Goal: Information Seeking & Learning: Learn about a topic

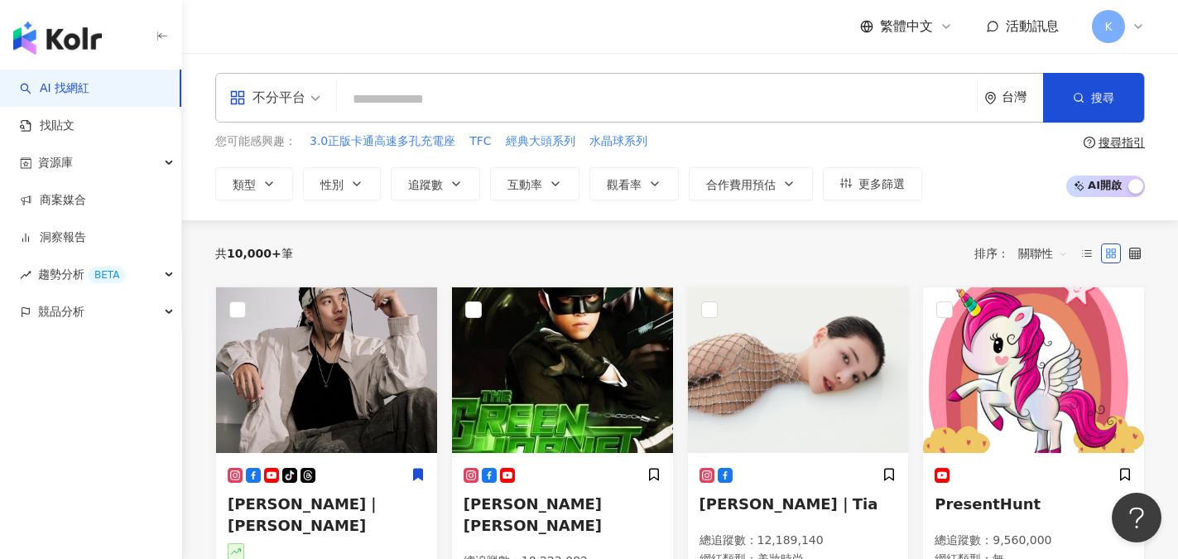
click at [372, 98] on input "search" at bounding box center [656, 99] width 627 height 31
type input "*"
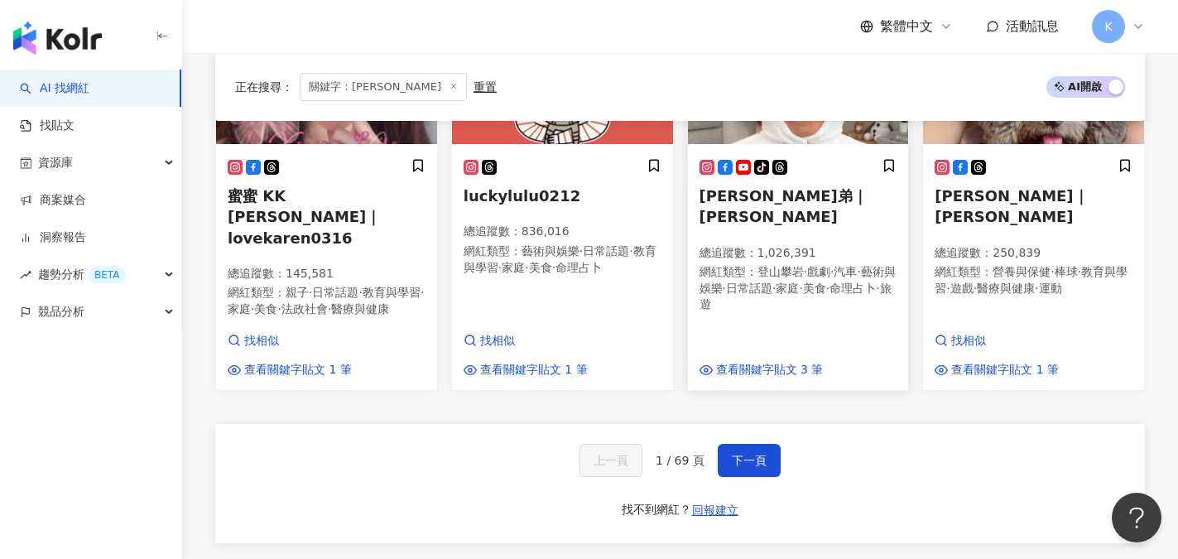
scroll to position [1242, 0]
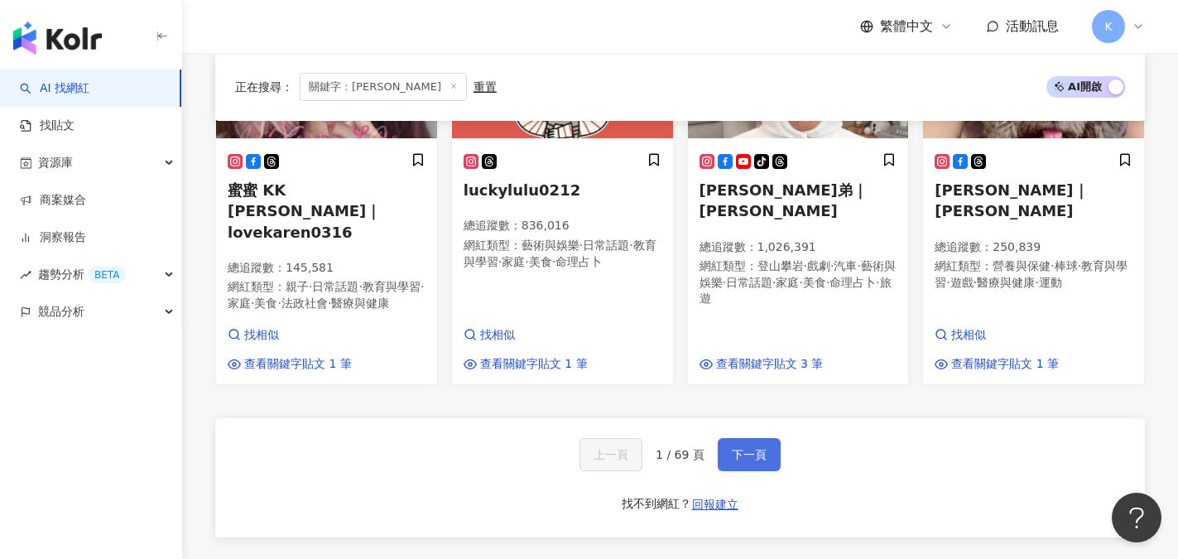
click at [740, 448] on span "下一頁" at bounding box center [749, 454] width 35 height 13
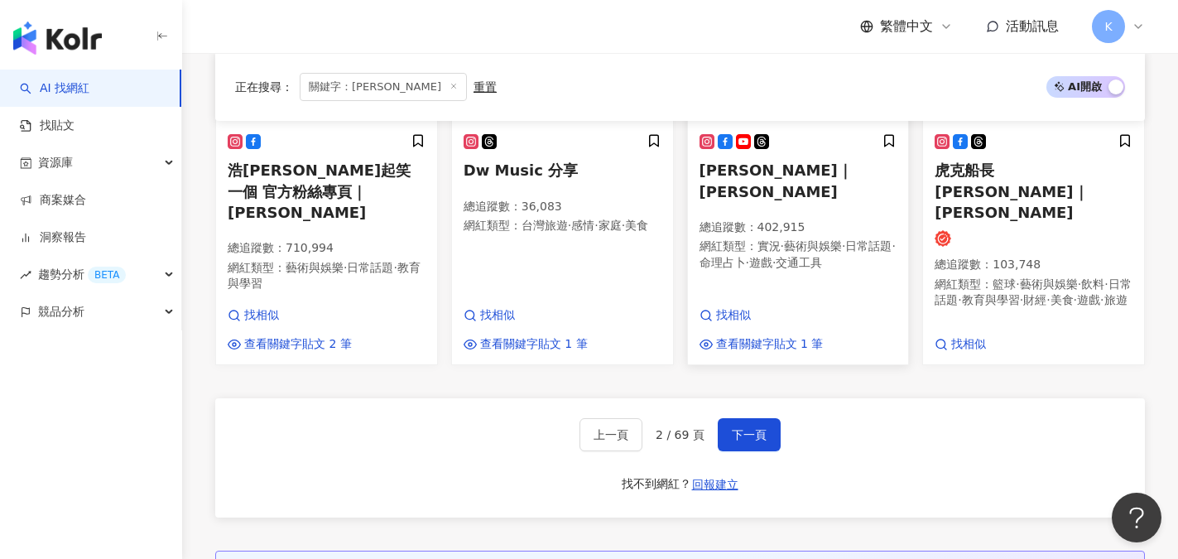
scroll to position [1318, 0]
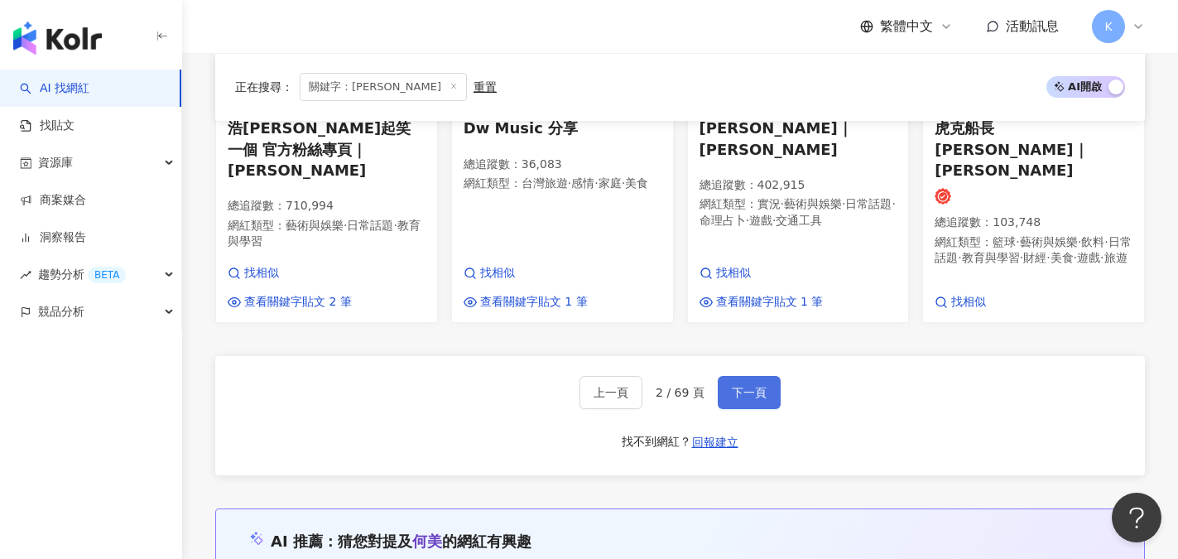
click at [743, 376] on button "下一頁" at bounding box center [749, 392] width 63 height 33
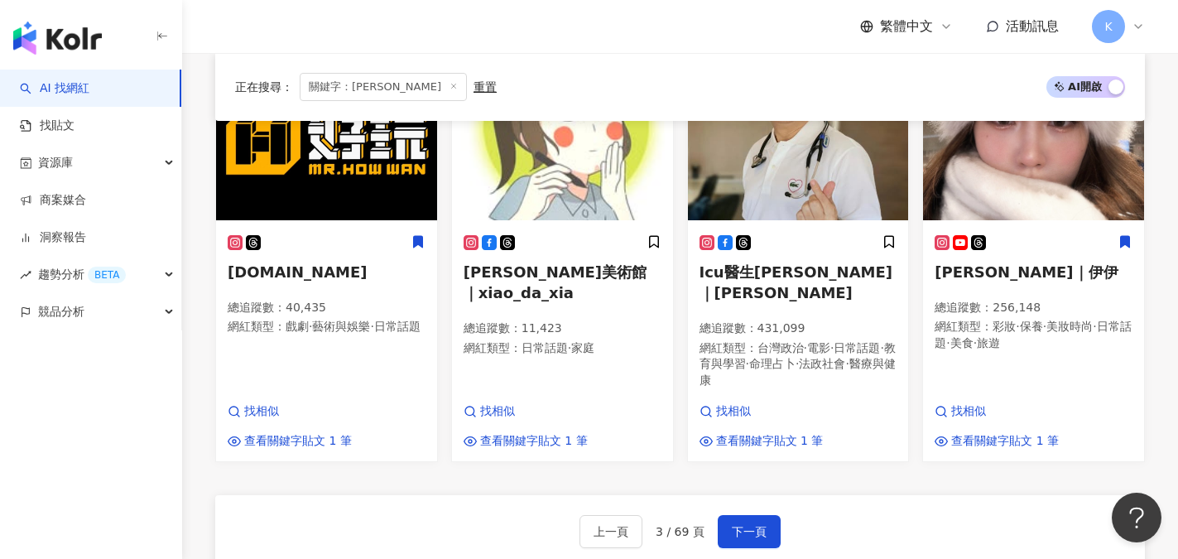
scroll to position [1172, 0]
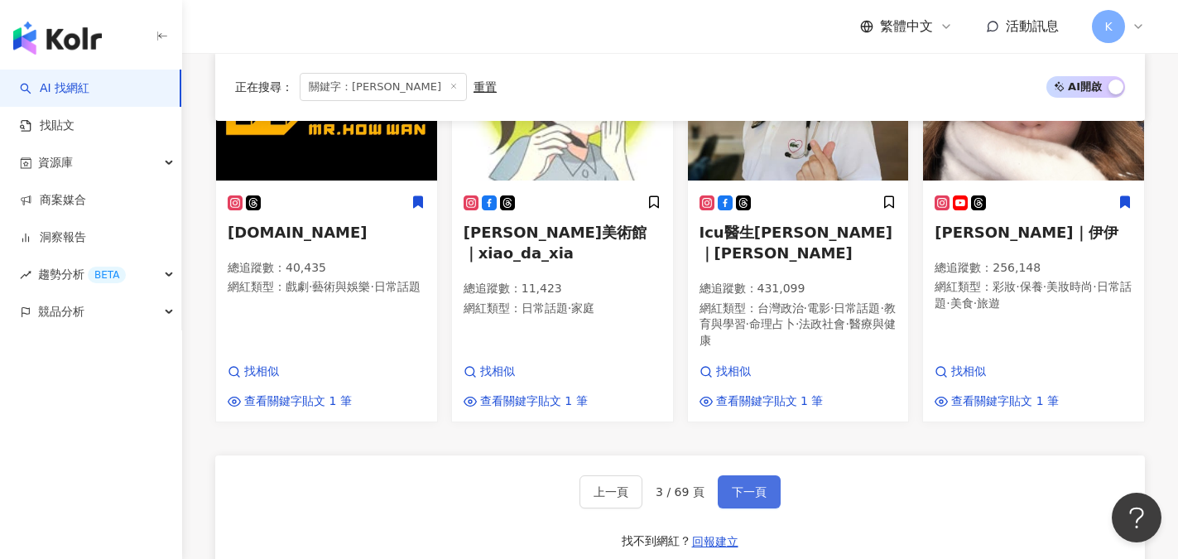
click at [749, 485] on span "下一頁" at bounding box center [749, 491] width 35 height 13
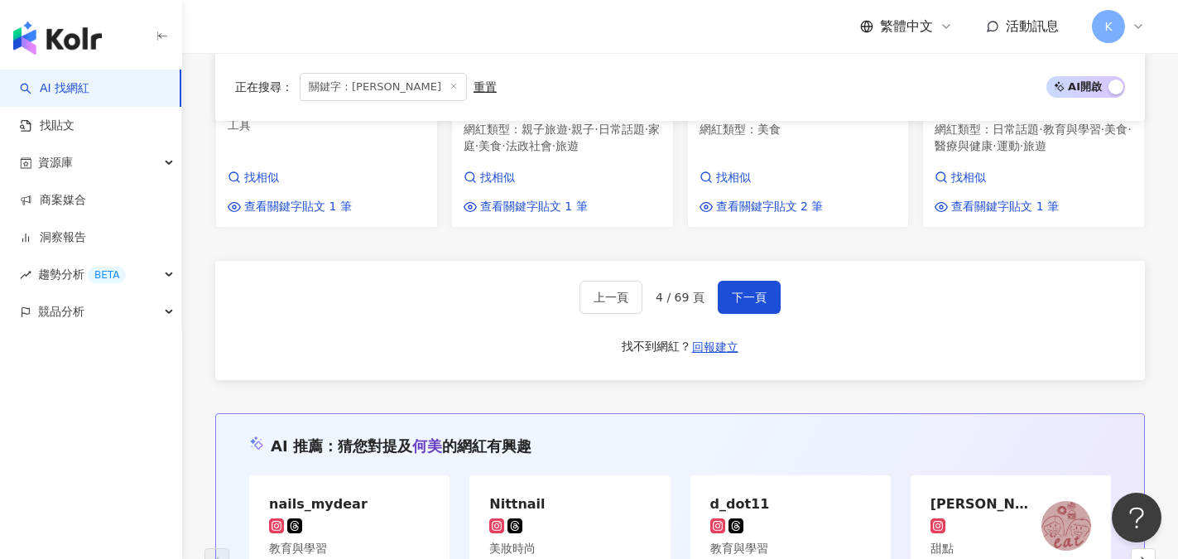
scroll to position [1343, 0]
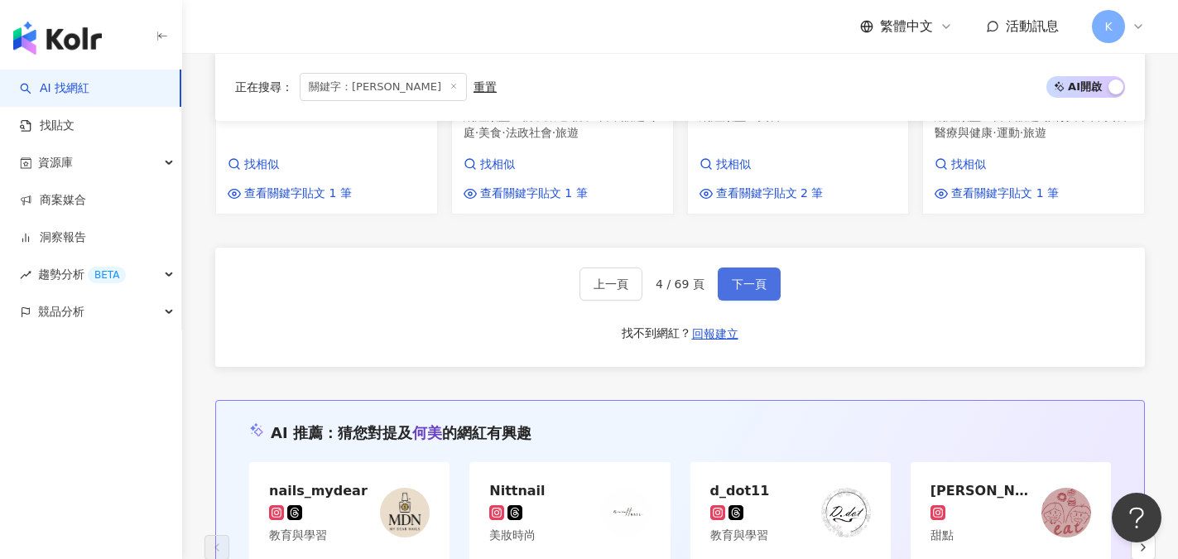
click at [750, 284] on span "下一頁" at bounding box center [749, 283] width 35 height 13
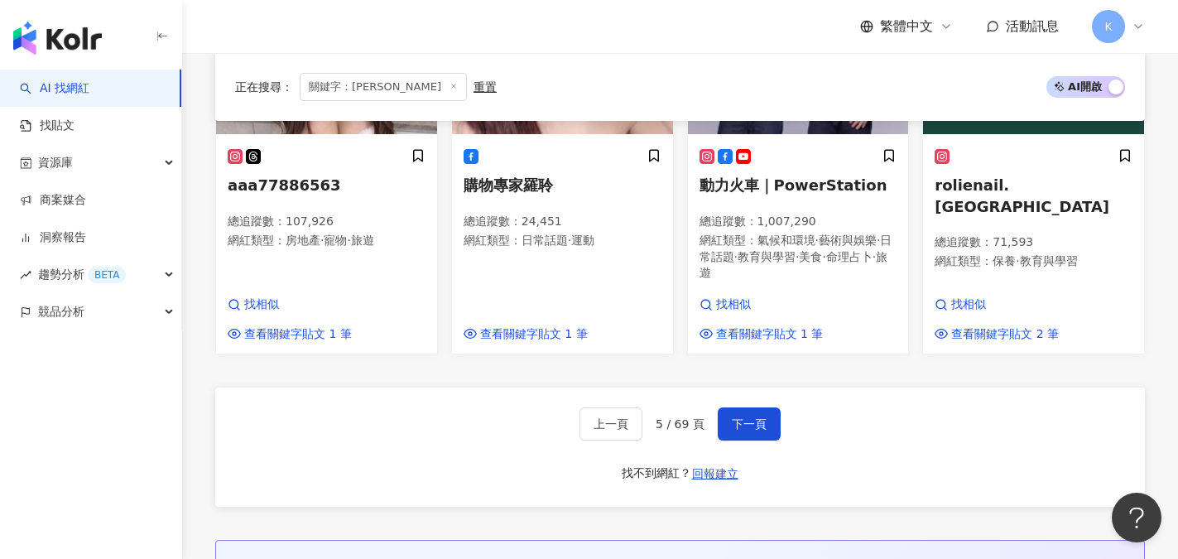
scroll to position [1297, 0]
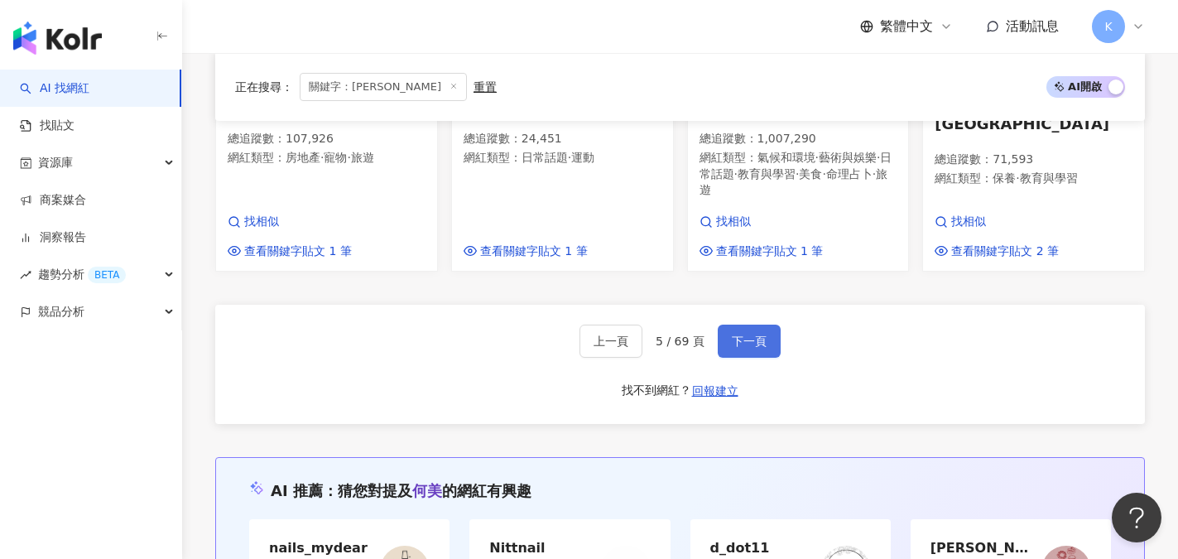
click at [761, 334] on span "下一頁" at bounding box center [749, 340] width 35 height 13
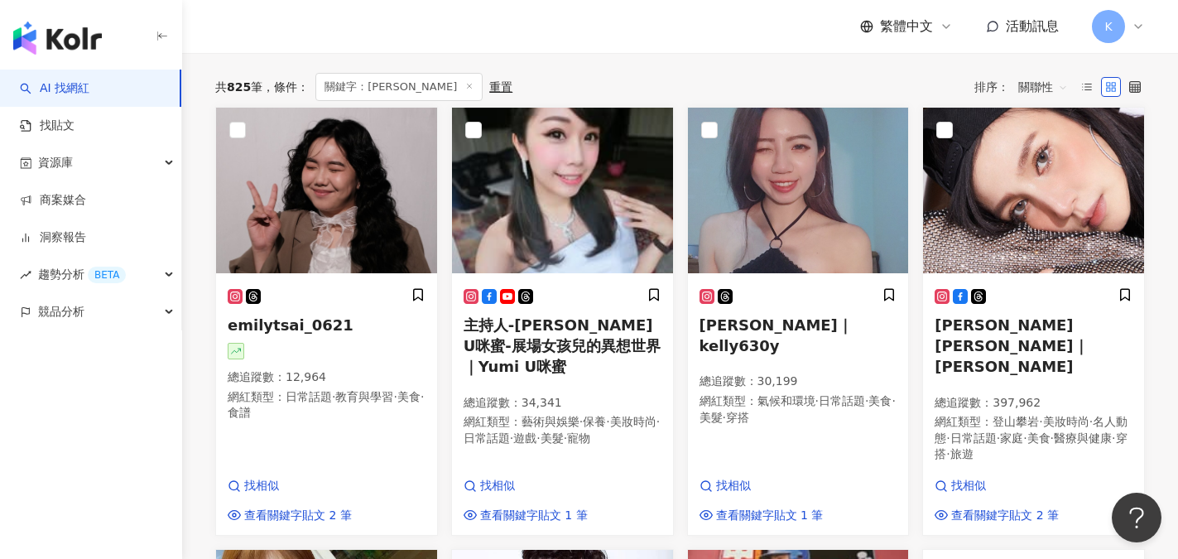
scroll to position [0, 0]
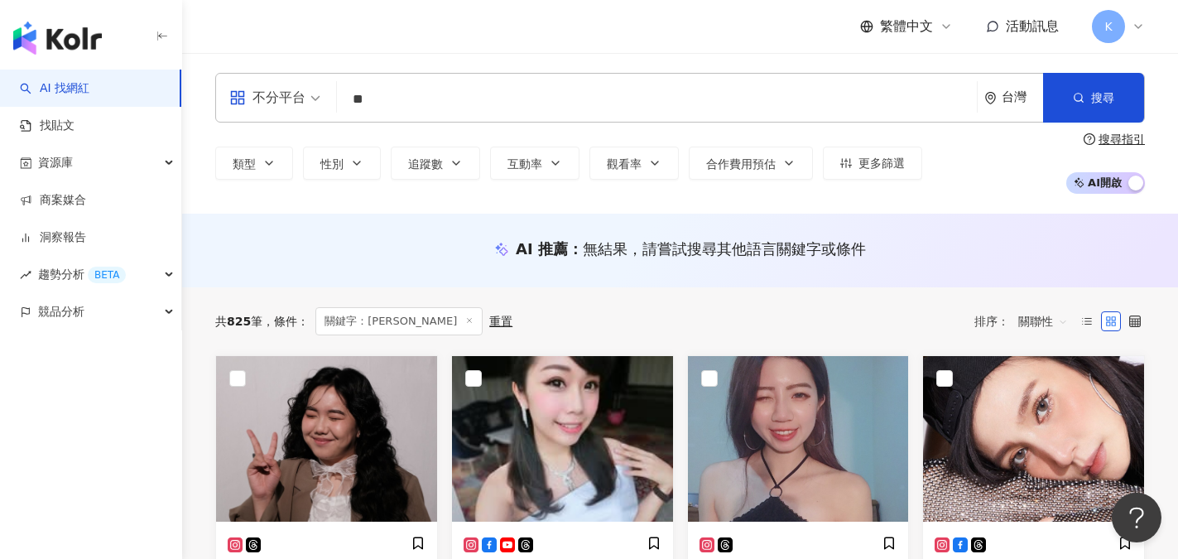
click at [401, 93] on input "**" at bounding box center [656, 99] width 627 height 31
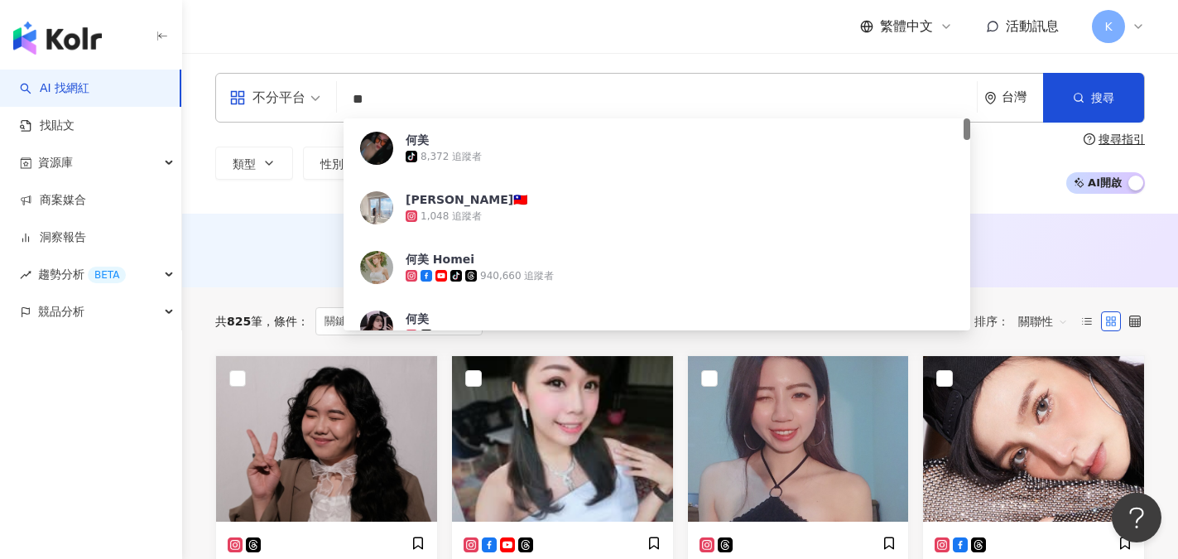
drag, startPoint x: 401, startPoint y: 95, endPoint x: 324, endPoint y: 92, distance: 76.2
click at [324, 92] on div "不分平台 ** 台灣 搜尋 7637044e-f1fd-4ae8-baac-d6597a69519e 何美 tiktok-icon 8,372 追蹤者 何美玲…" at bounding box center [680, 98] width 930 height 50
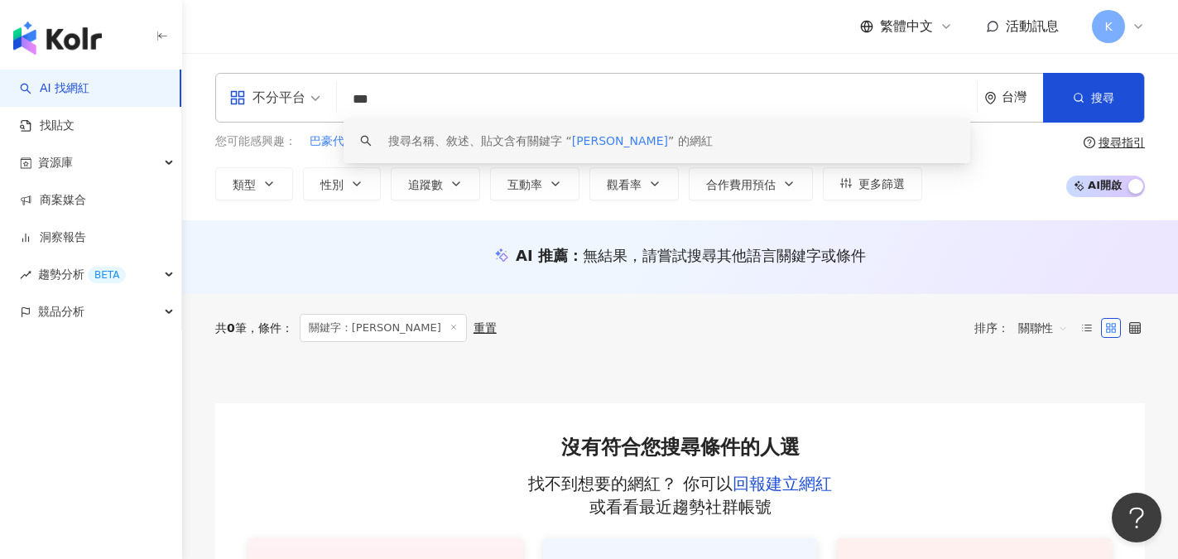
click at [385, 95] on input "***" at bounding box center [656, 99] width 627 height 31
drag, startPoint x: 368, startPoint y: 96, endPoint x: 383, endPoint y: 103, distance: 16.7
click at [383, 103] on input "***" at bounding box center [656, 99] width 627 height 31
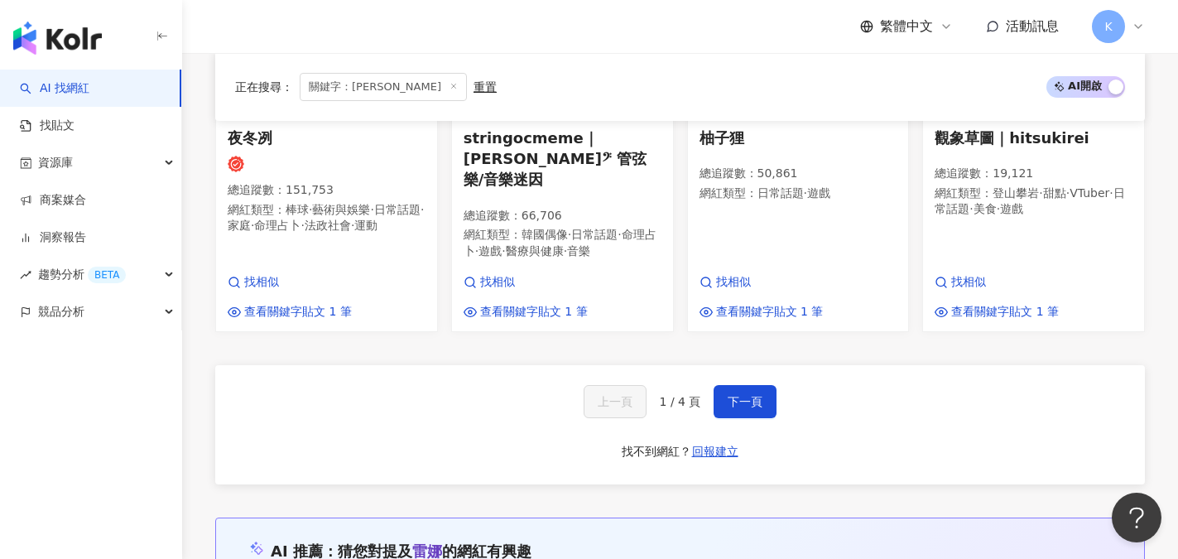
scroll to position [1242, 0]
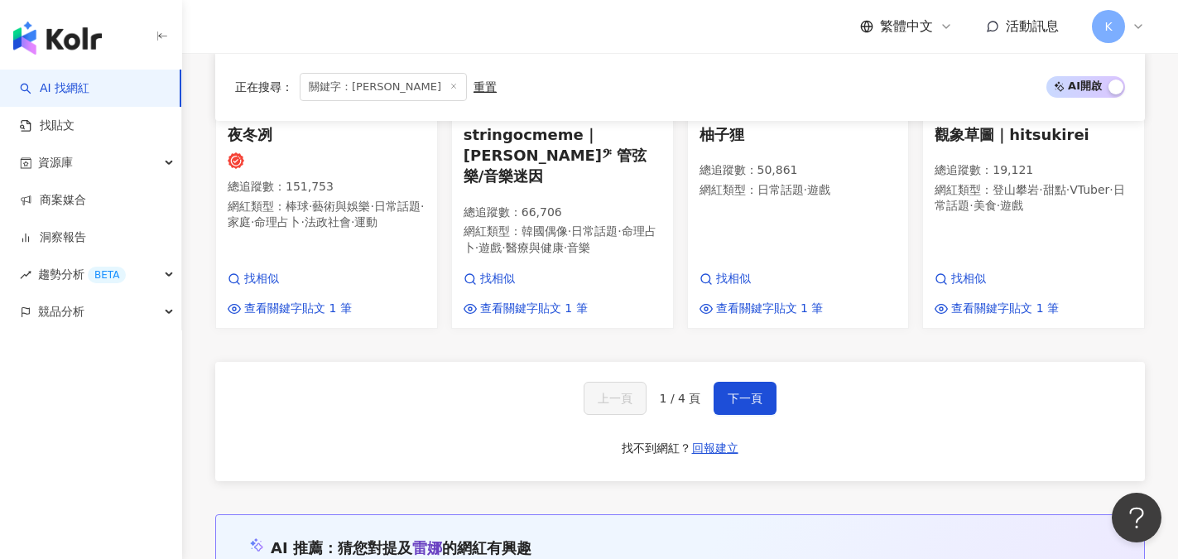
type input "**"
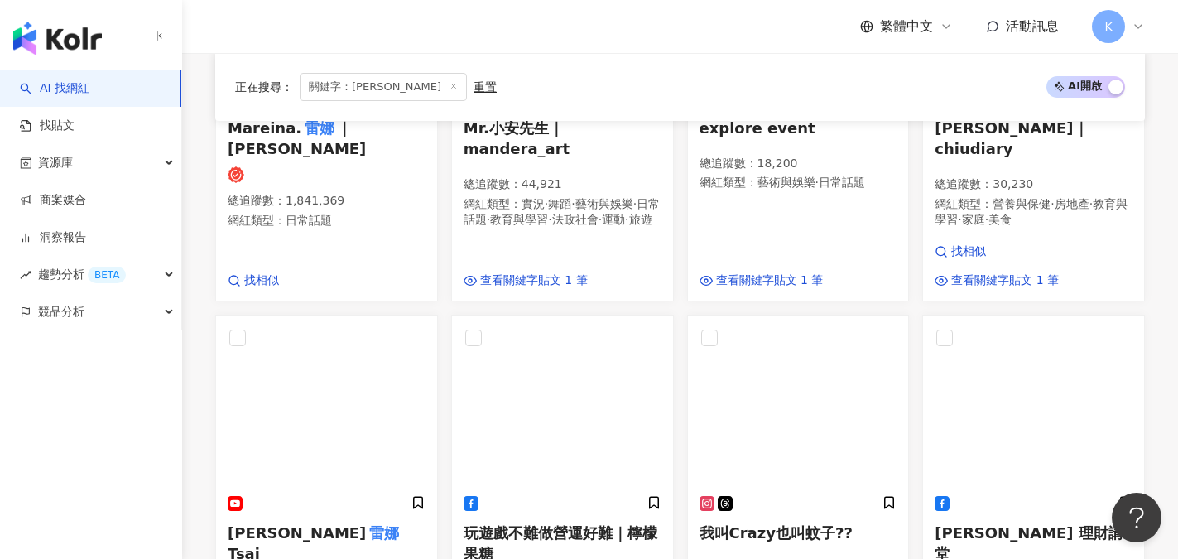
scroll to position [248, 0]
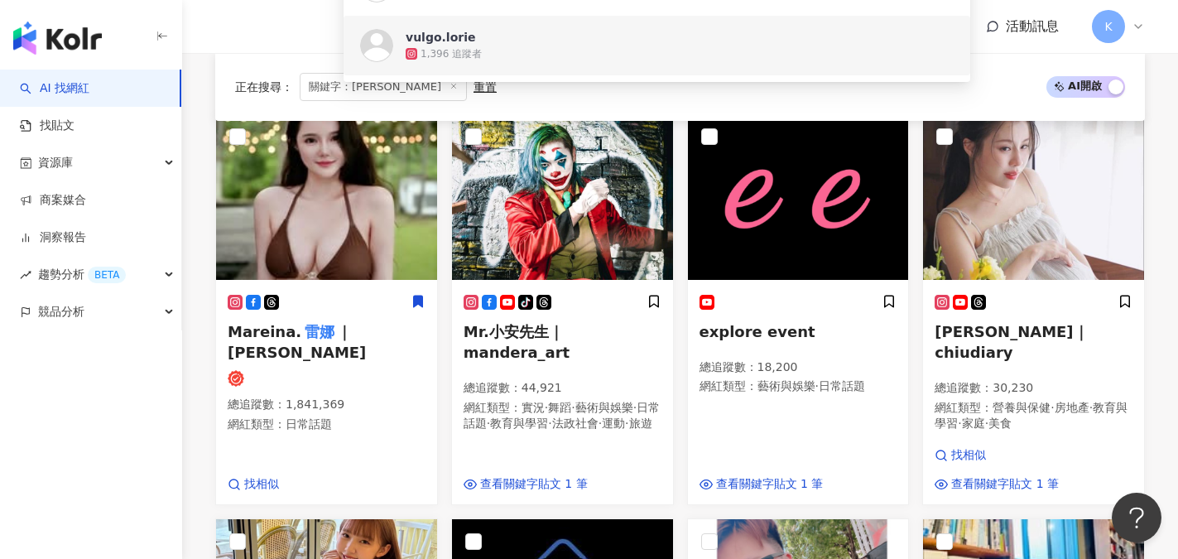
click at [449, 87] on icon at bounding box center [453, 86] width 8 height 8
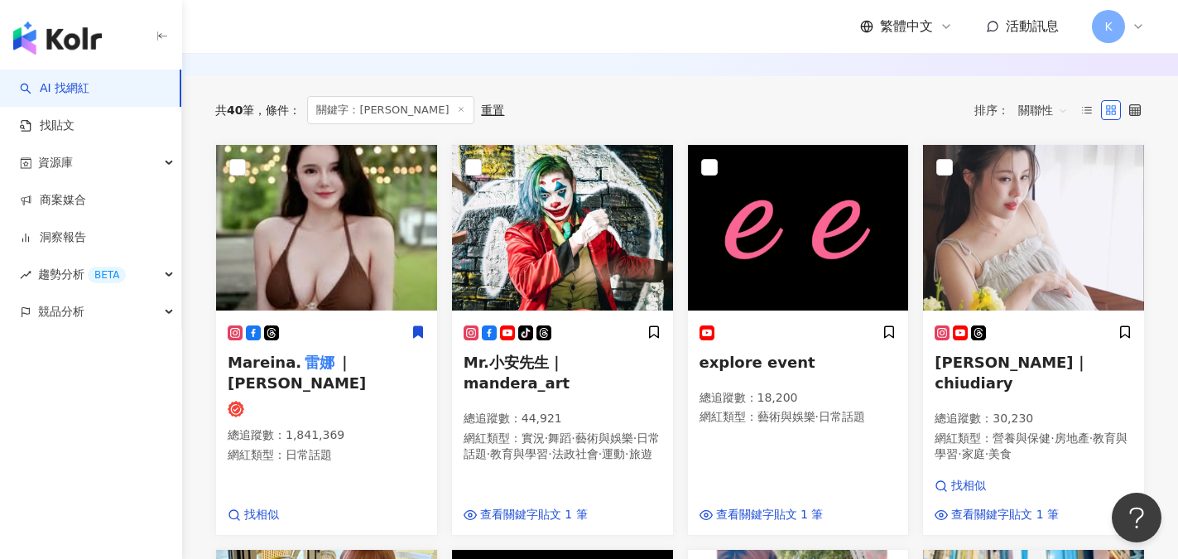
scroll to position [0, 0]
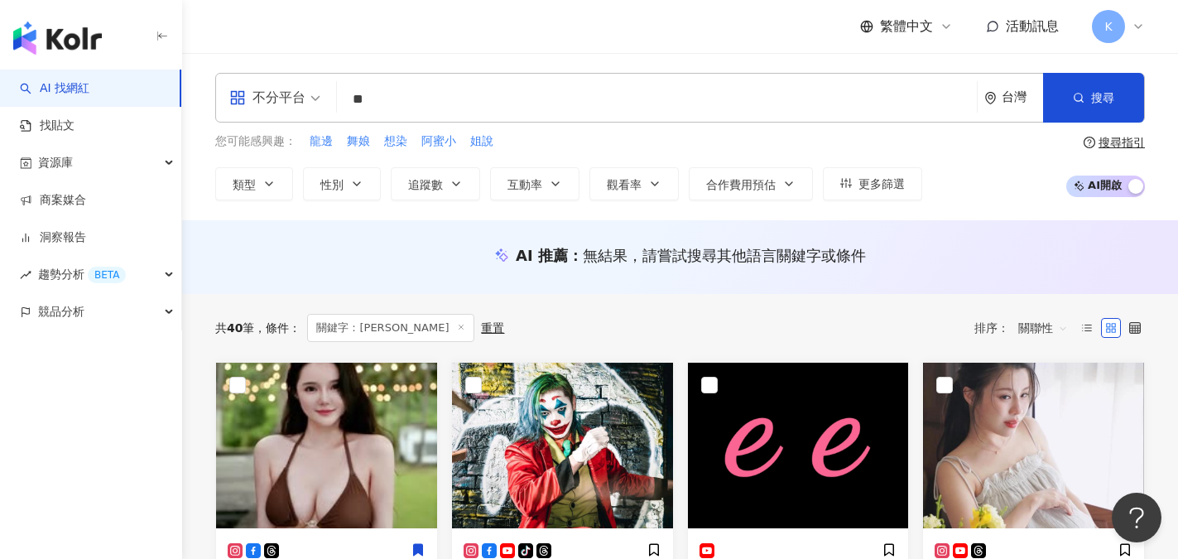
drag, startPoint x: 402, startPoint y: 94, endPoint x: 362, endPoint y: 103, distance: 41.6
click at [339, 102] on div "不分平台 ** 台灣 搜尋 https://www.instagram.com/soarwss_ https://www.instagram.com/vulg…" at bounding box center [680, 98] width 930 height 50
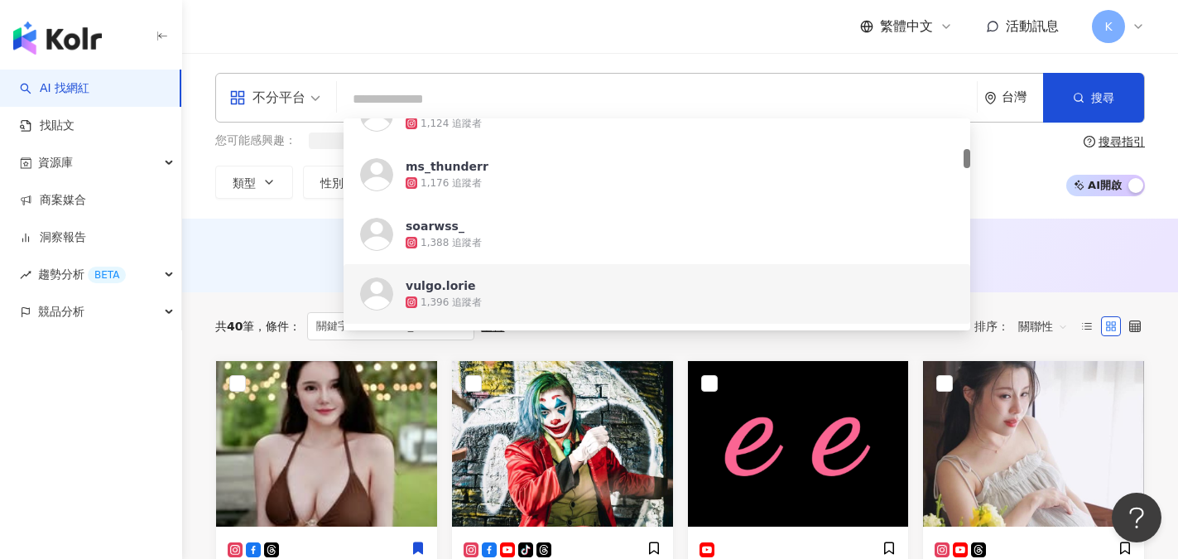
paste input "******"
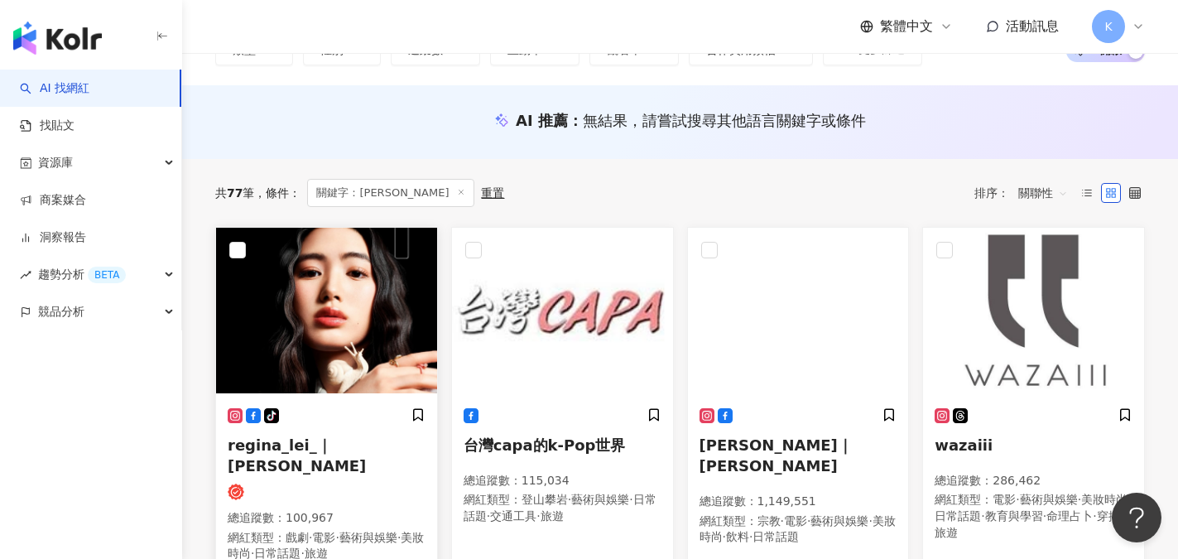
scroll to position [166, 0]
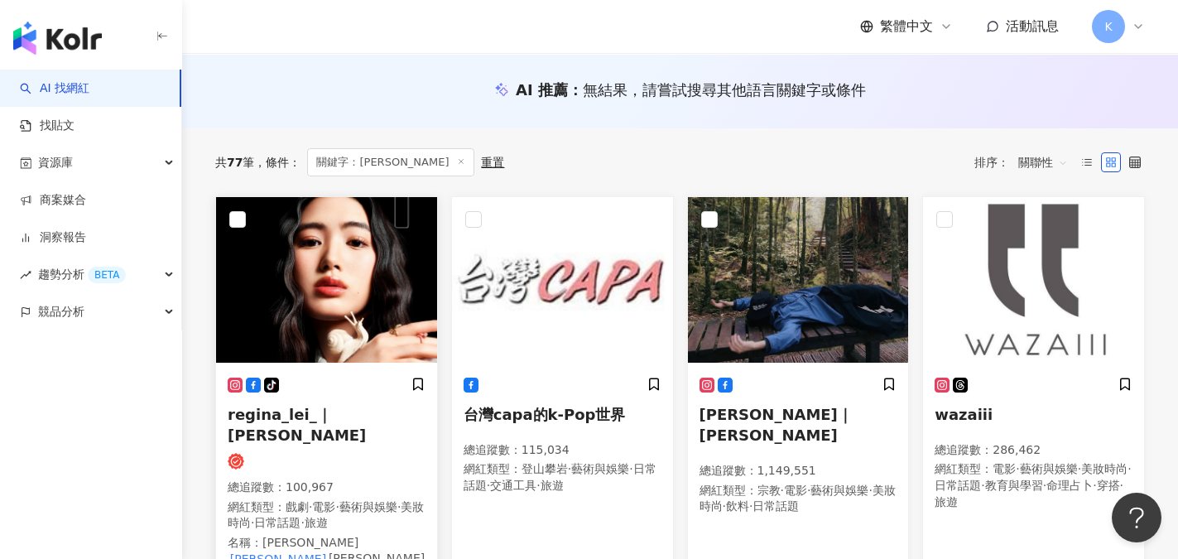
type input "***"
click at [345, 412] on span "regina_lei_｜雷嘉納" at bounding box center [297, 425] width 138 height 38
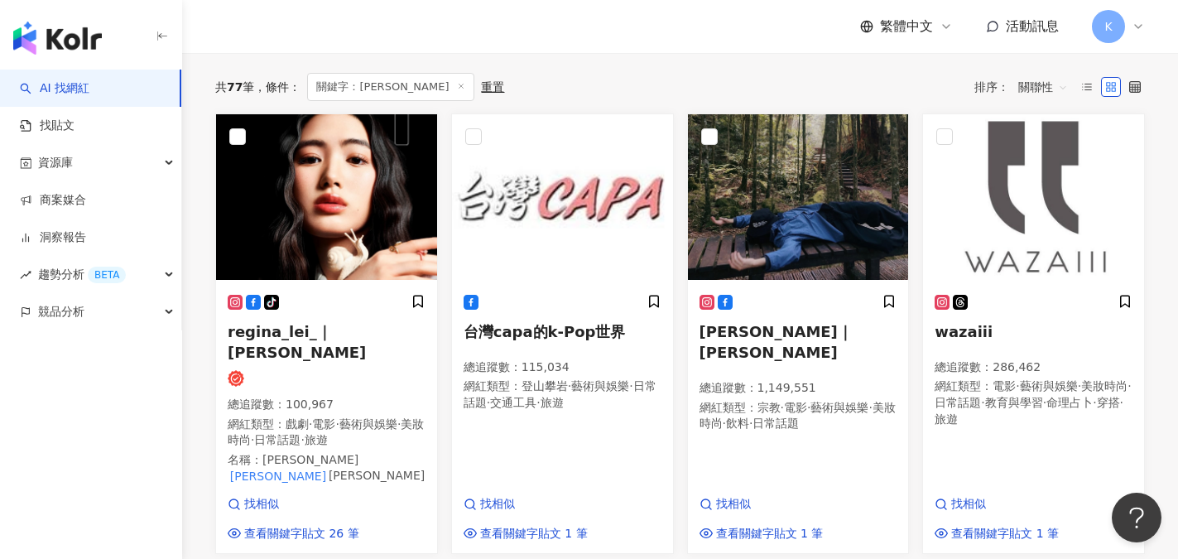
scroll to position [0, 0]
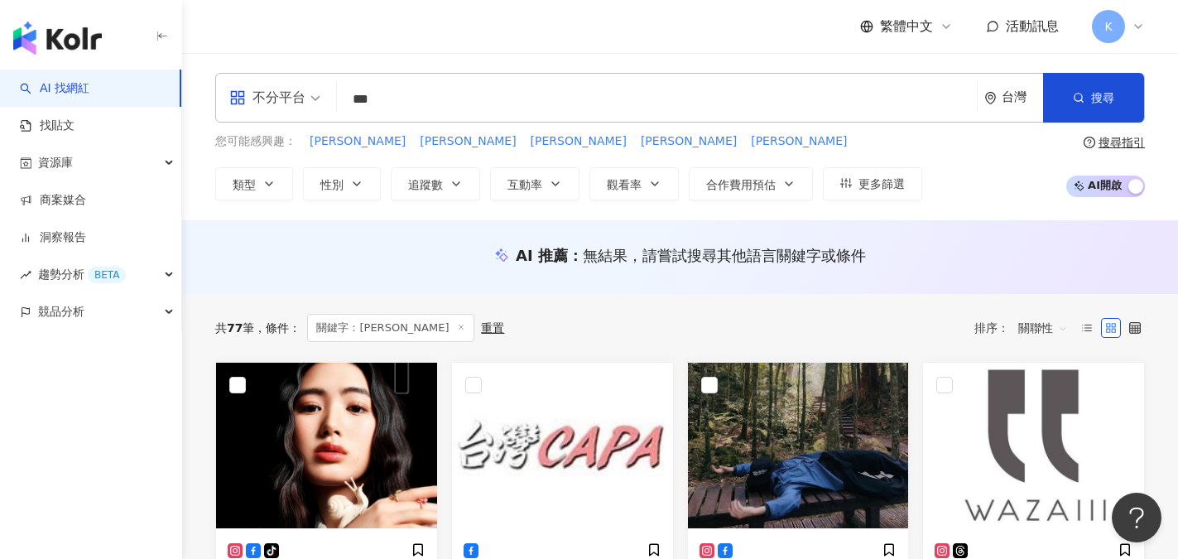
click at [459, 325] on line at bounding box center [461, 326] width 4 height 4
click at [404, 103] on input "***" at bounding box center [656, 99] width 627 height 31
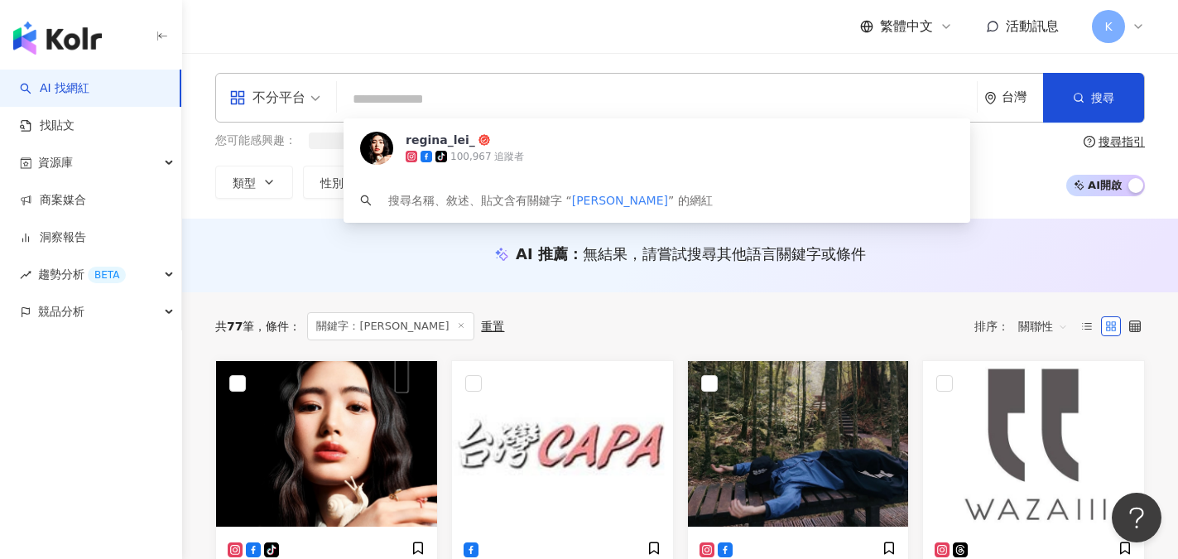
drag, startPoint x: 406, startPoint y: 102, endPoint x: 329, endPoint y: 99, distance: 76.2
click at [329, 99] on div "不分平台 台灣 搜尋 87b3a2e8-8e69-4c06-9a19-f10d307b4202 regina_lei_ tiktok-icon 100,967…" at bounding box center [680, 98] width 930 height 50
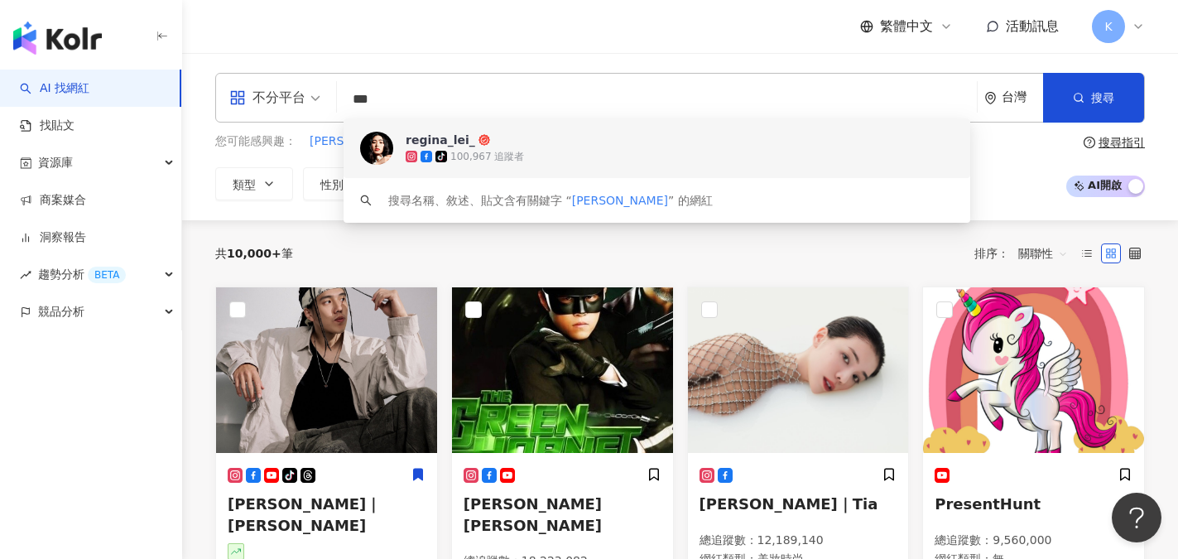
click at [449, 103] on input "***" at bounding box center [656, 99] width 627 height 31
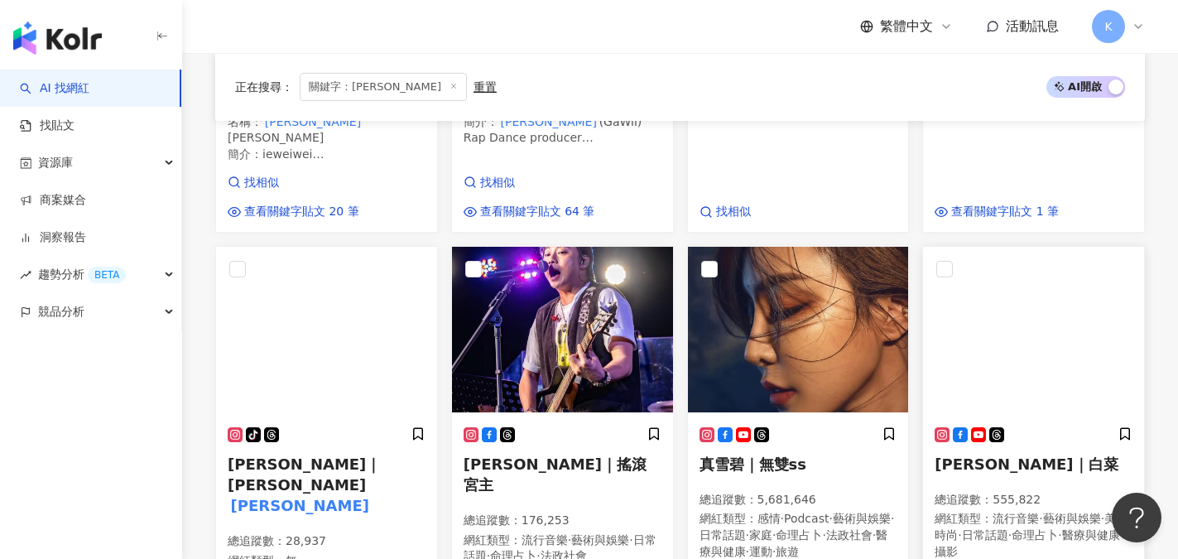
scroll to position [745, 0]
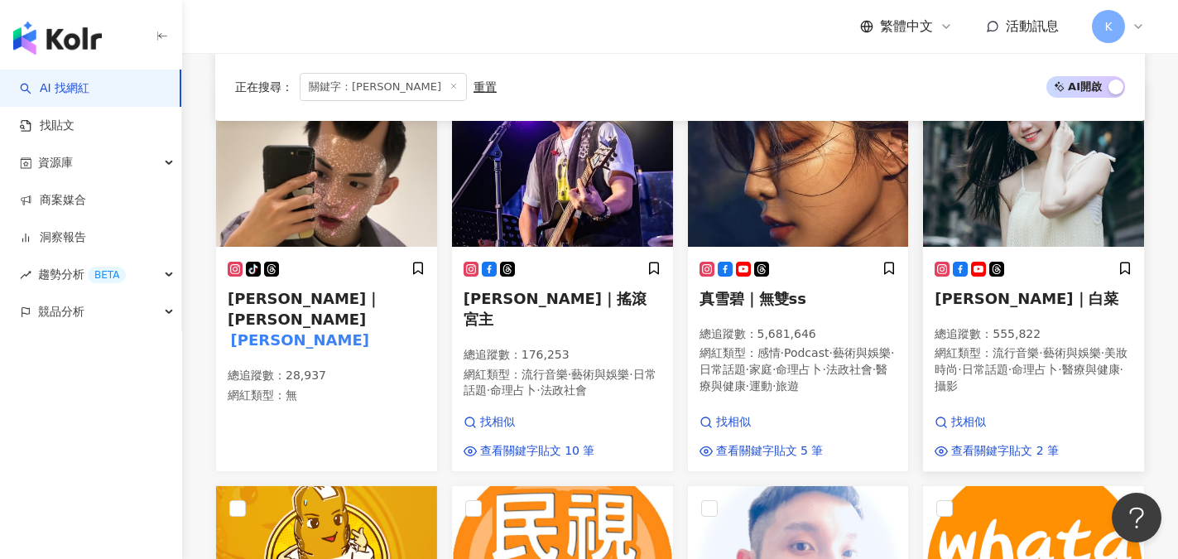
type input "***"
click at [996, 294] on span "白菜 蔡宜君｜白菜" at bounding box center [1025, 298] width 183 height 17
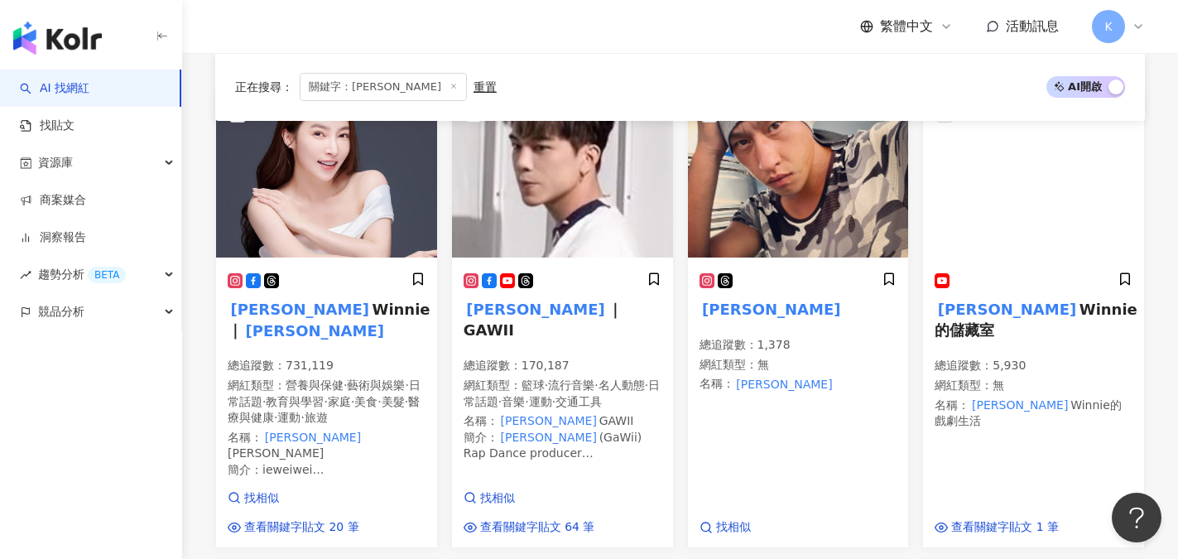
scroll to position [248, 0]
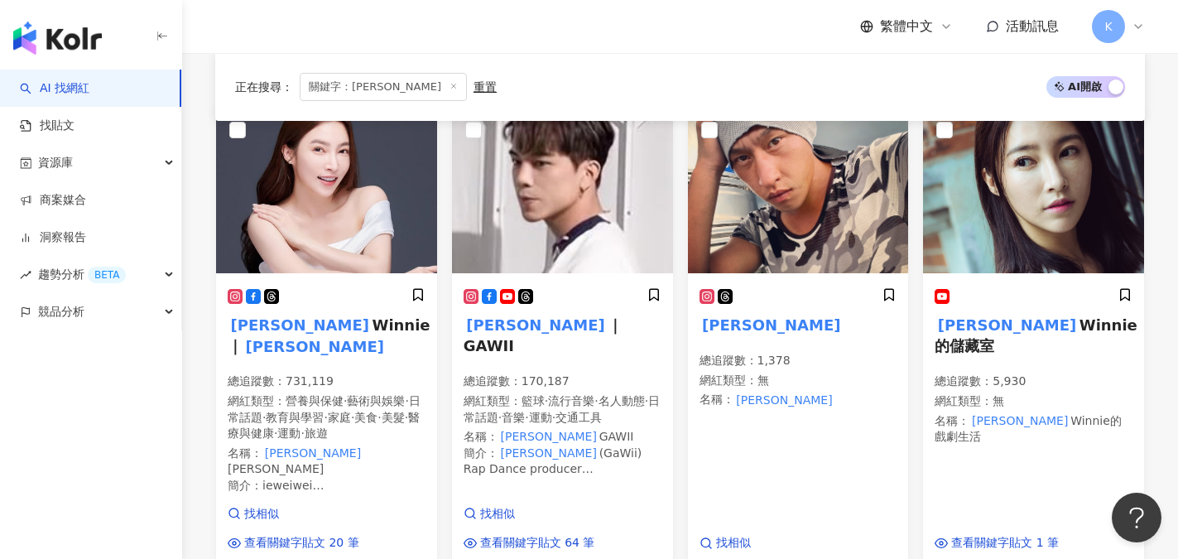
click at [449, 89] on icon at bounding box center [453, 86] width 8 height 8
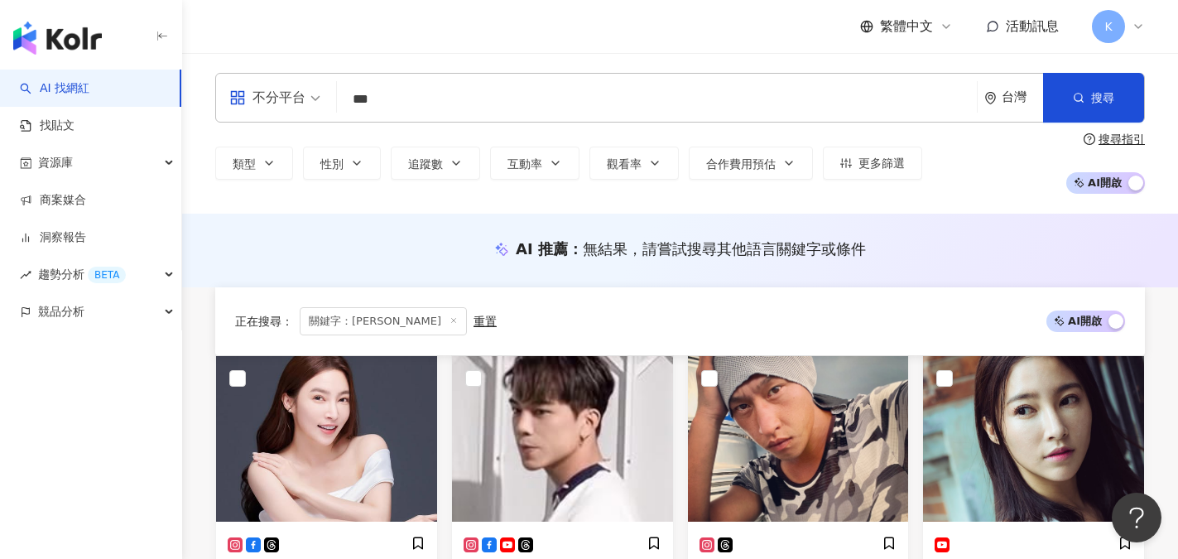
click at [273, 75] on div "不分平台 *** 台灣 搜尋 c516624f-40e4-46c7-a219-62632678d45c 張家瑋 1,378 追蹤者 張家瑋 tiktok-ic…" at bounding box center [680, 98] width 930 height 50
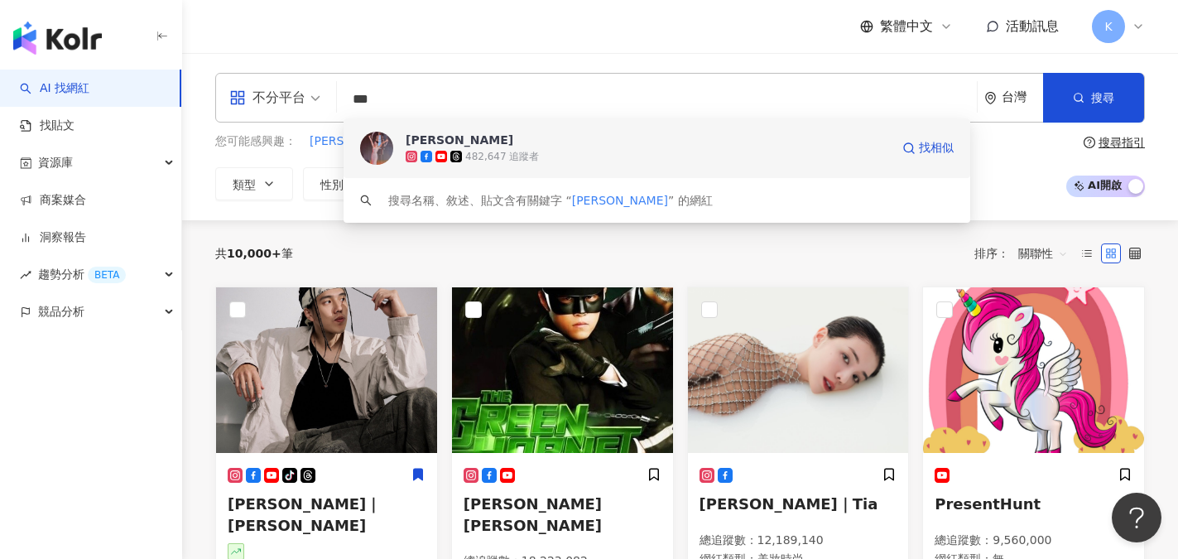
click at [424, 134] on div "Emmie Ries" at bounding box center [460, 140] width 108 height 17
click at [420, 144] on span "黃騰浩" at bounding box center [468, 141] width 96 height 17
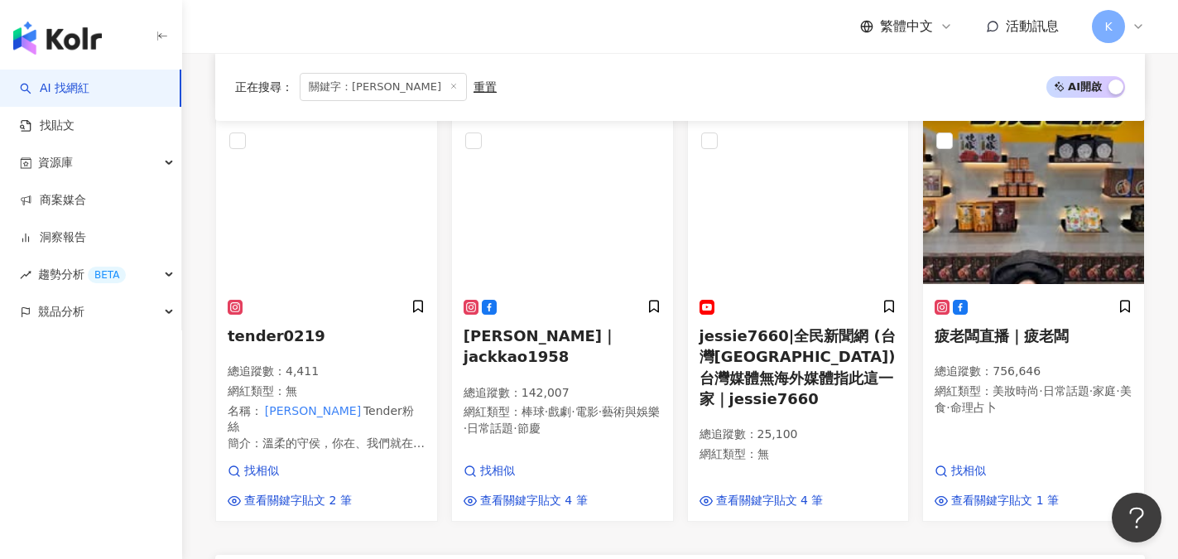
scroll to position [1324, 0]
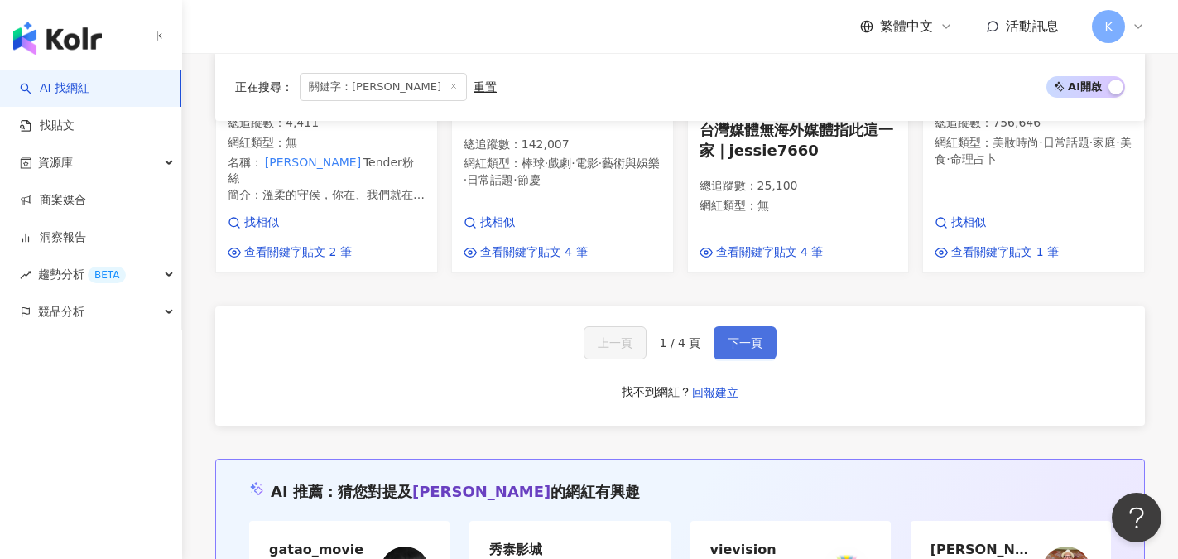
click at [746, 336] on span "下一頁" at bounding box center [745, 342] width 35 height 13
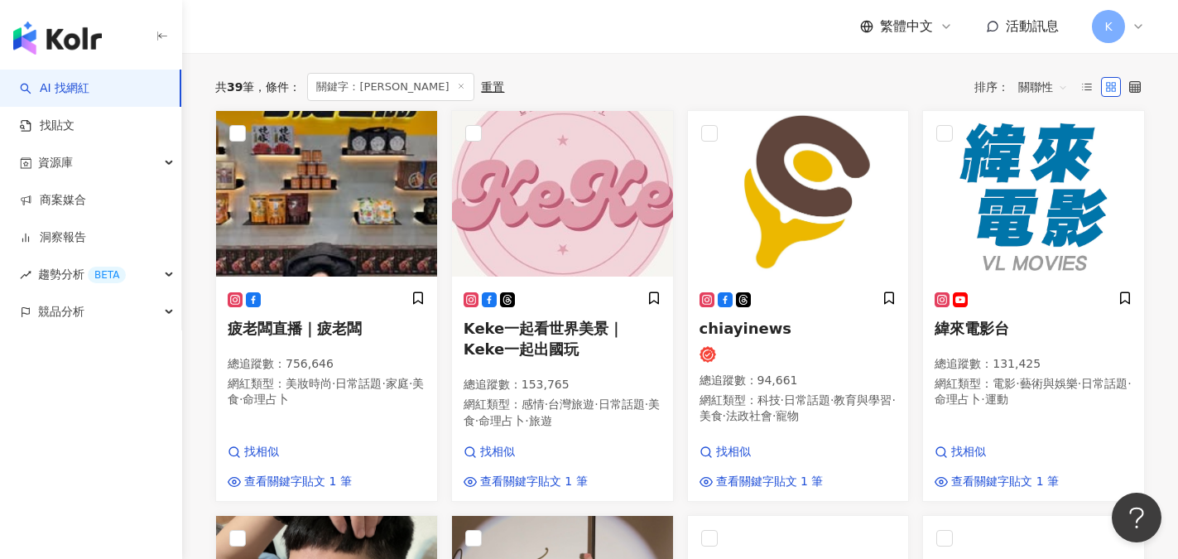
scroll to position [0, 0]
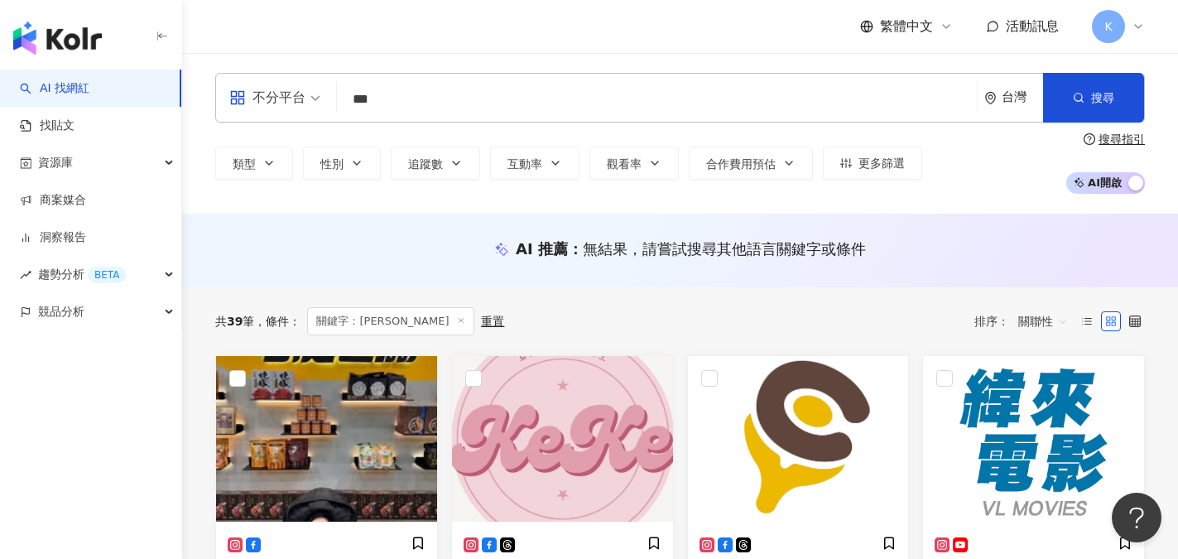
drag, startPoint x: 447, startPoint y: 119, endPoint x: 435, endPoint y: 112, distance: 14.5
click at [446, 119] on div "不分平台 *** 台灣 搜尋 0b260d19-e726-4c7e-b7fa-f6880ba731cb keyword Emmie Ries 482,647 …" at bounding box center [680, 98] width 930 height 50
drag, startPoint x: 399, startPoint y: 103, endPoint x: 285, endPoint y: 94, distance: 114.7
click at [285, 94] on div "不分平台 *** 台灣 搜尋 0b260d19-e726-4c7e-b7fa-f6880ba731cb keyword Emmie Ries 482,647 …" at bounding box center [680, 98] width 930 height 50
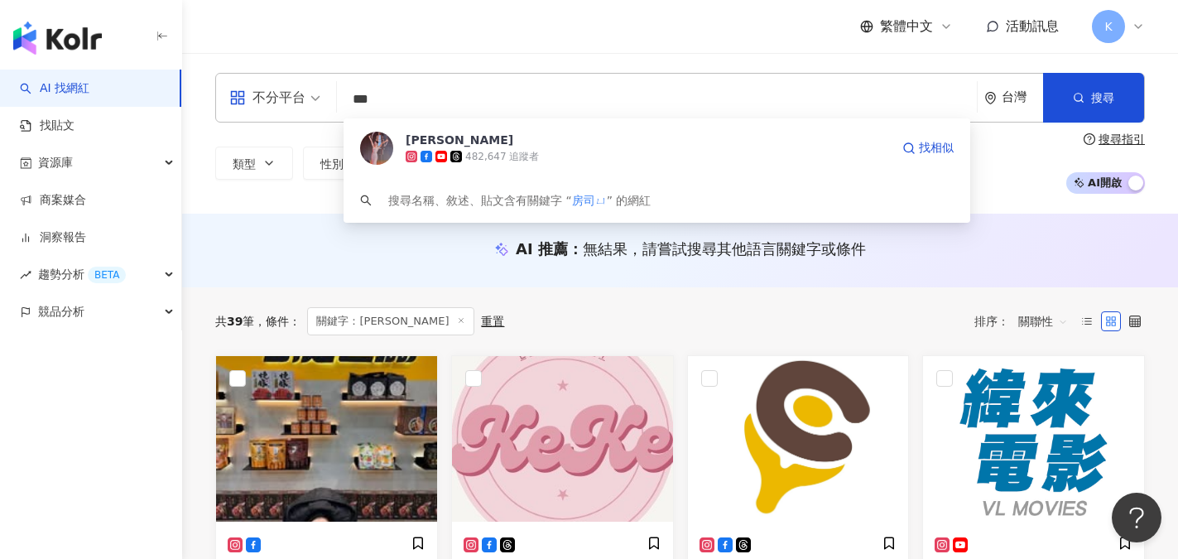
type input "***"
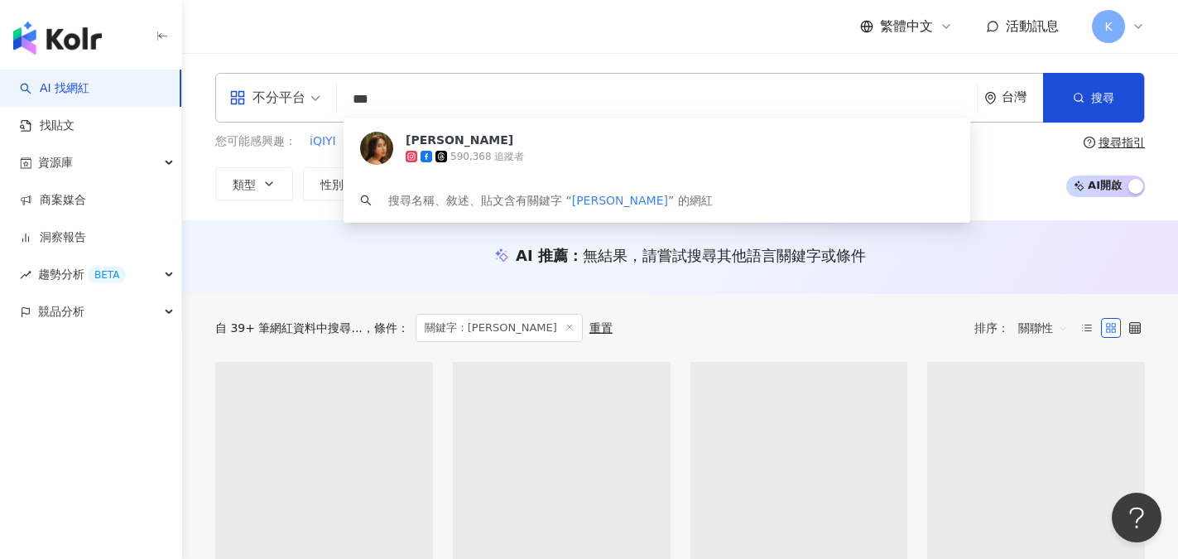
click at [420, 136] on div "房思瑜" at bounding box center [460, 140] width 108 height 17
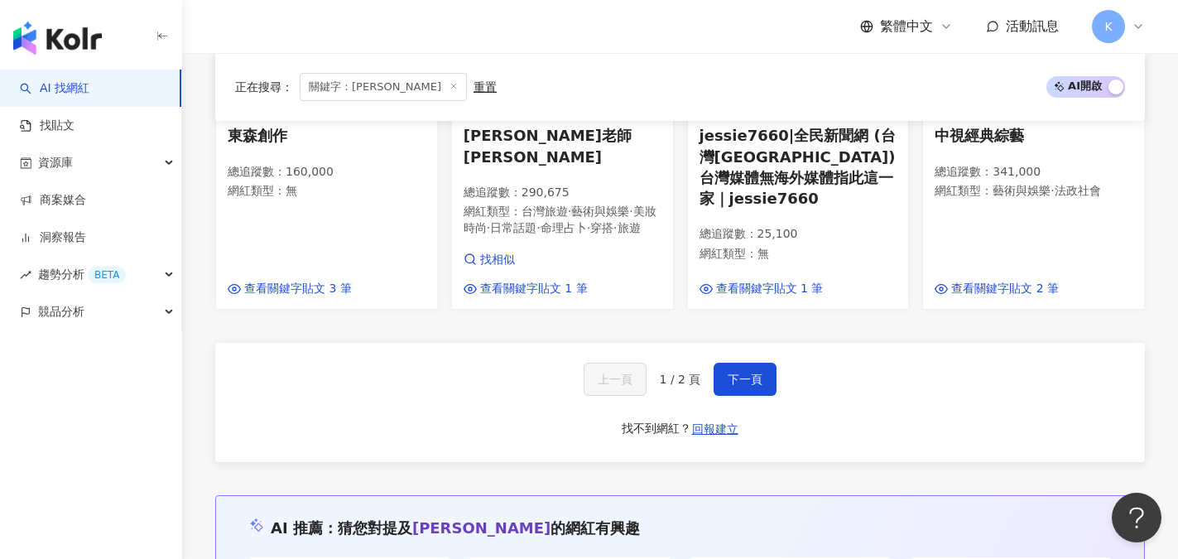
scroll to position [1713, 0]
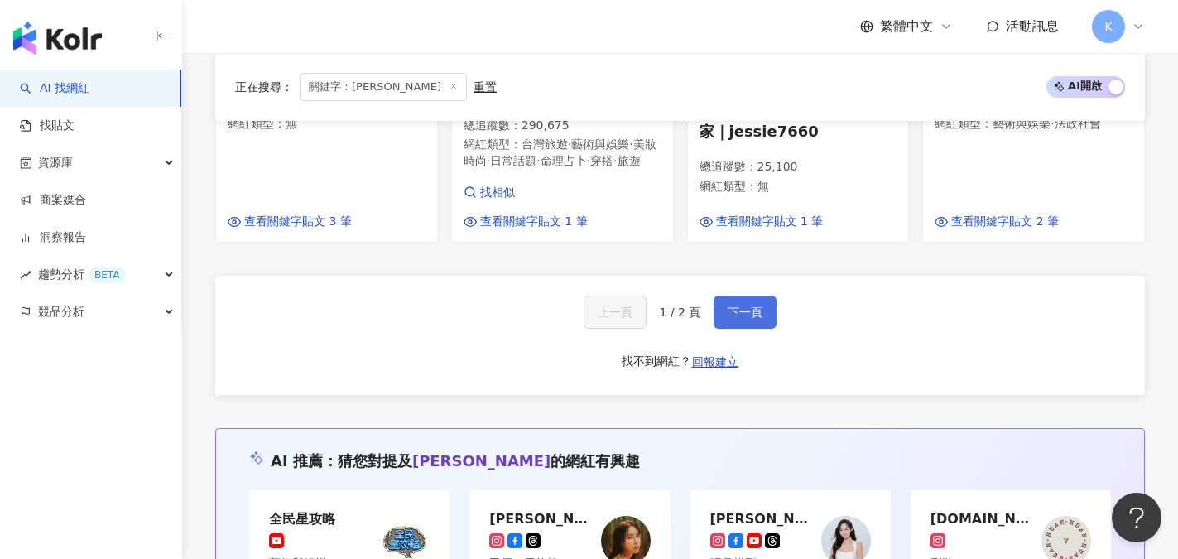
click at [752, 305] on span "下一頁" at bounding box center [745, 311] width 35 height 13
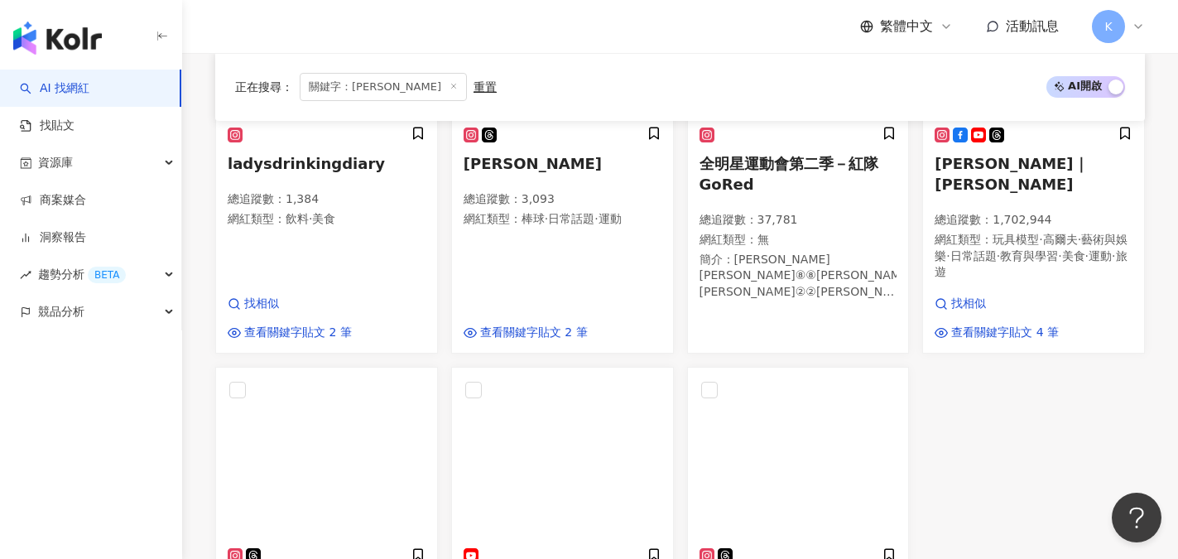
scroll to position [833, 0]
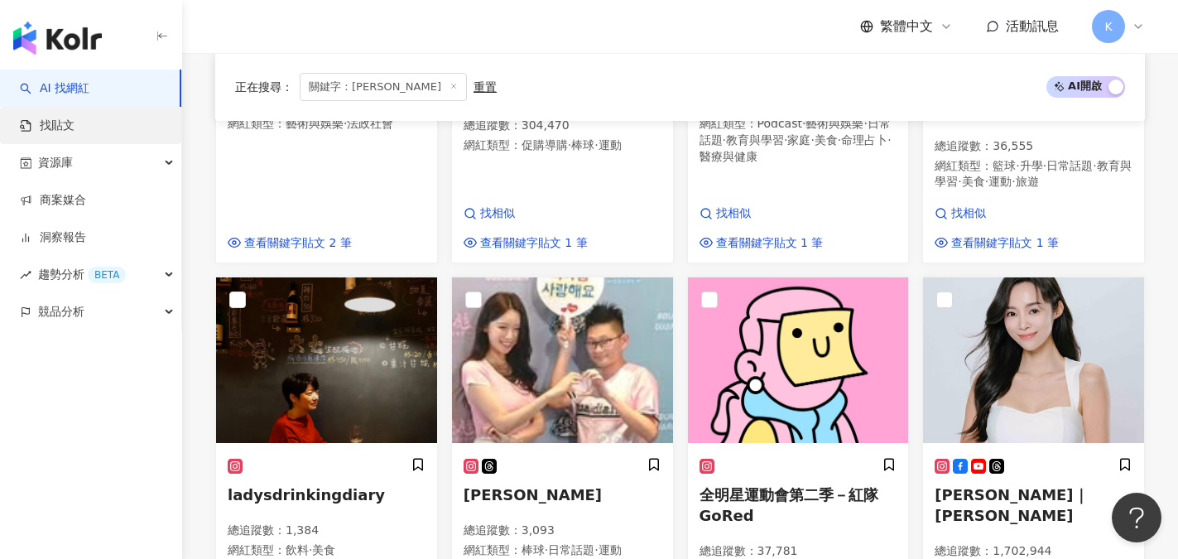
click at [48, 130] on link "找貼文" at bounding box center [47, 126] width 55 height 17
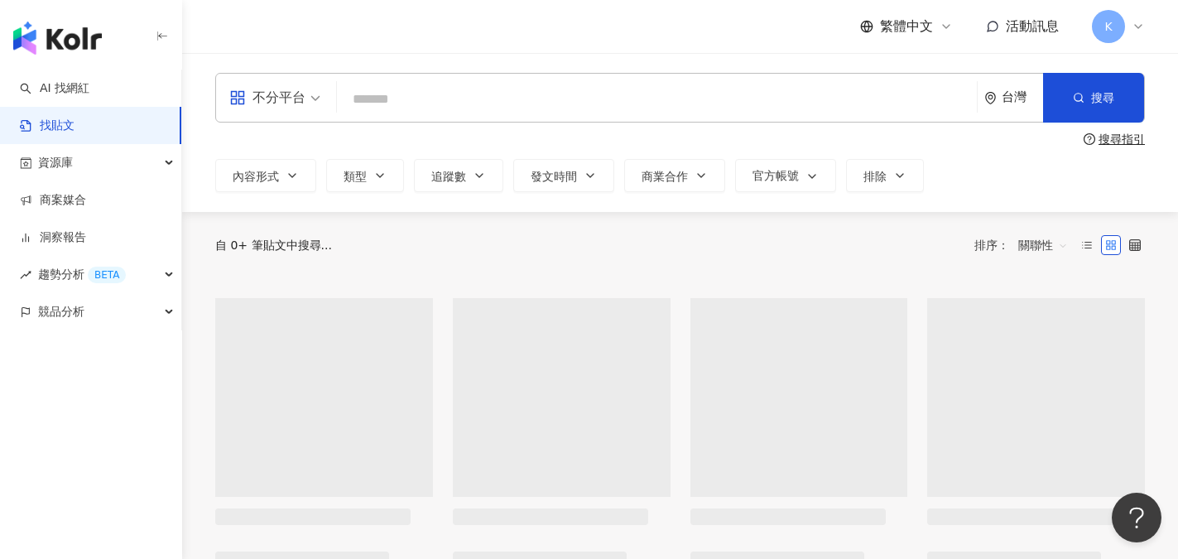
click at [401, 92] on input "search" at bounding box center [656, 99] width 627 height 36
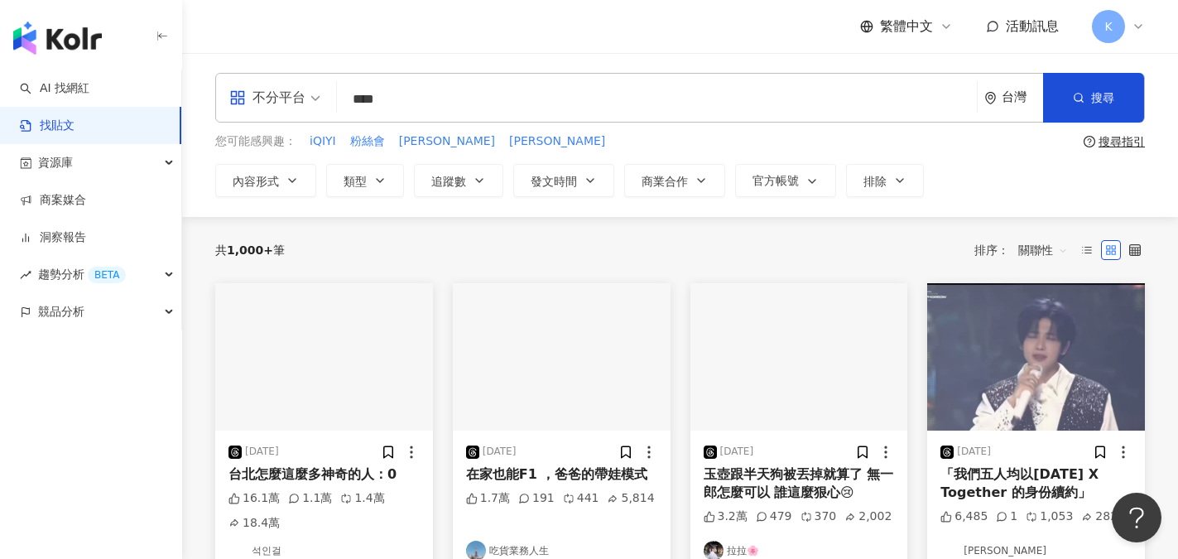
type input "****"
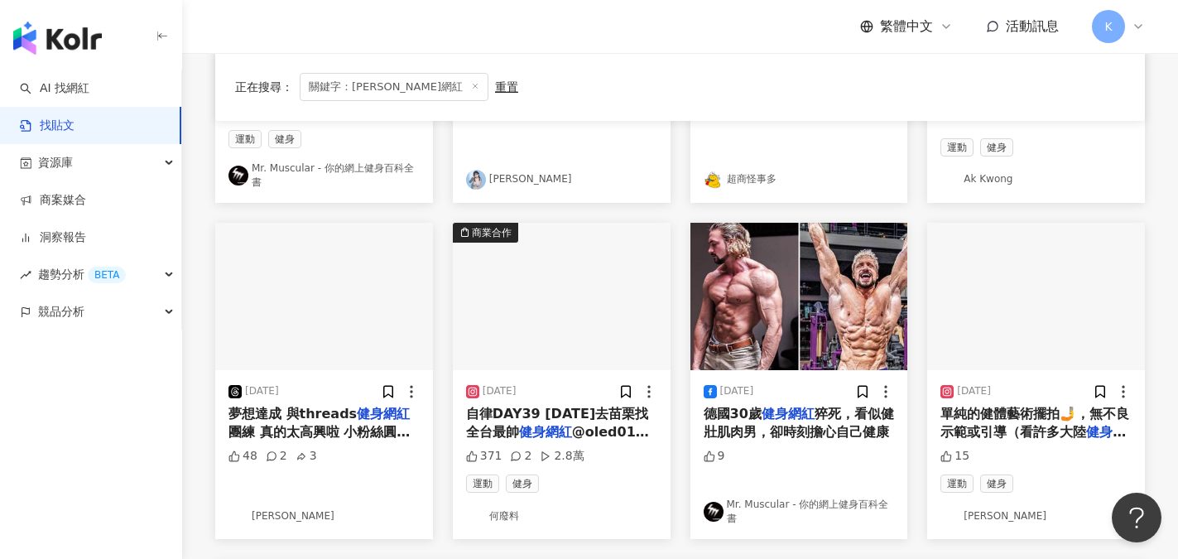
scroll to position [993, 0]
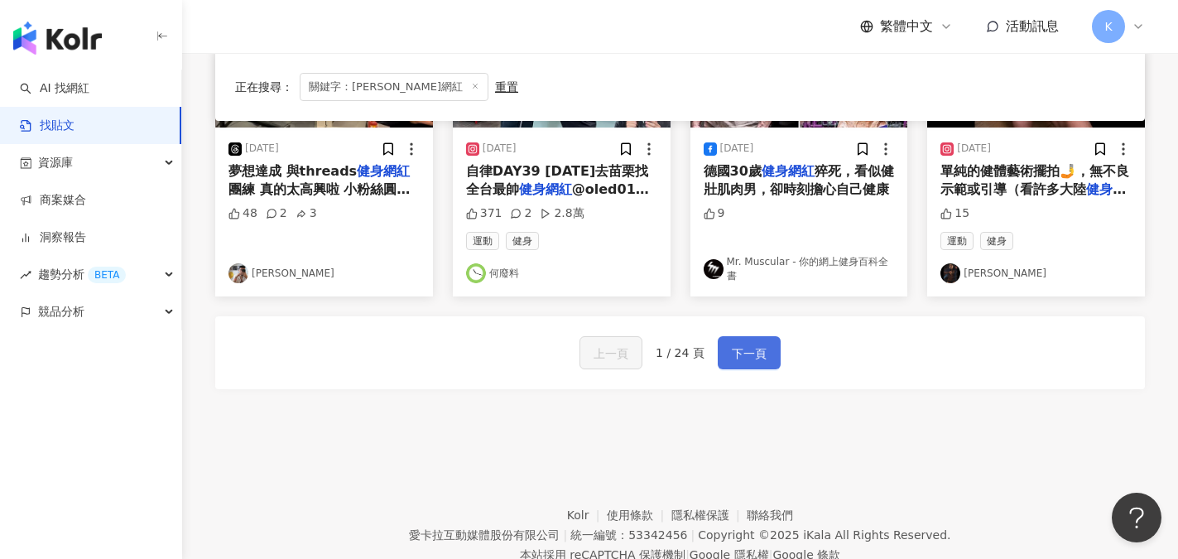
click at [763, 353] on span "下一頁" at bounding box center [749, 353] width 35 height 20
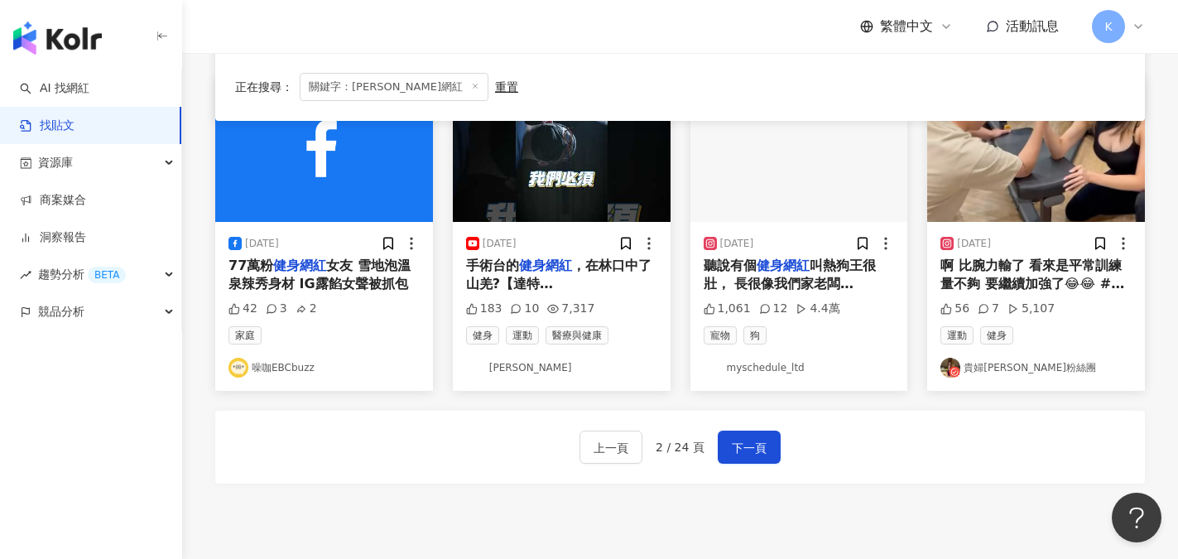
scroll to position [910, 0]
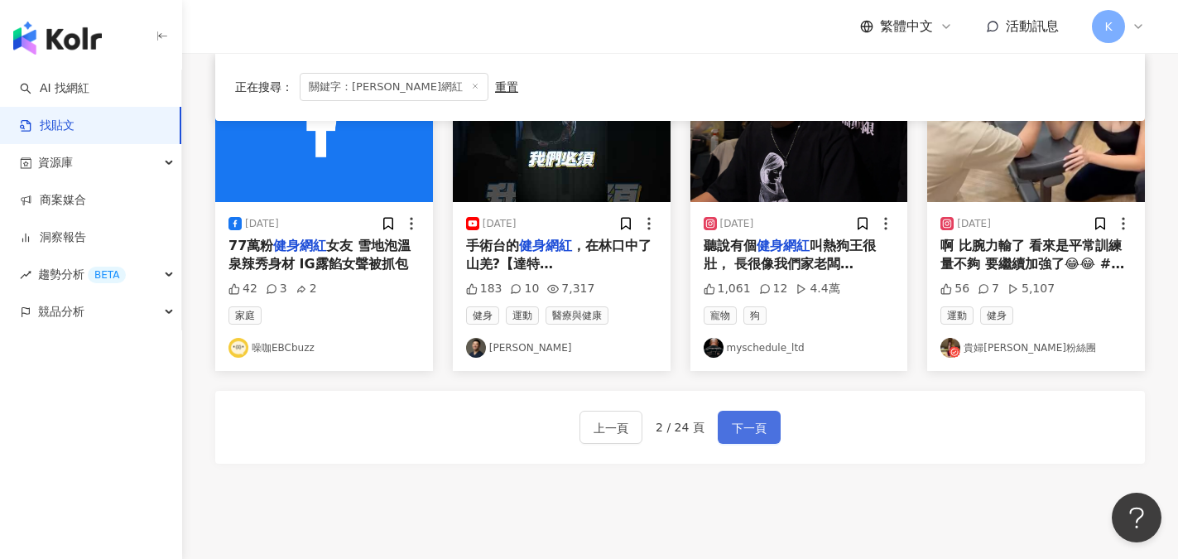
click at [753, 418] on span "下一頁" at bounding box center [749, 428] width 35 height 20
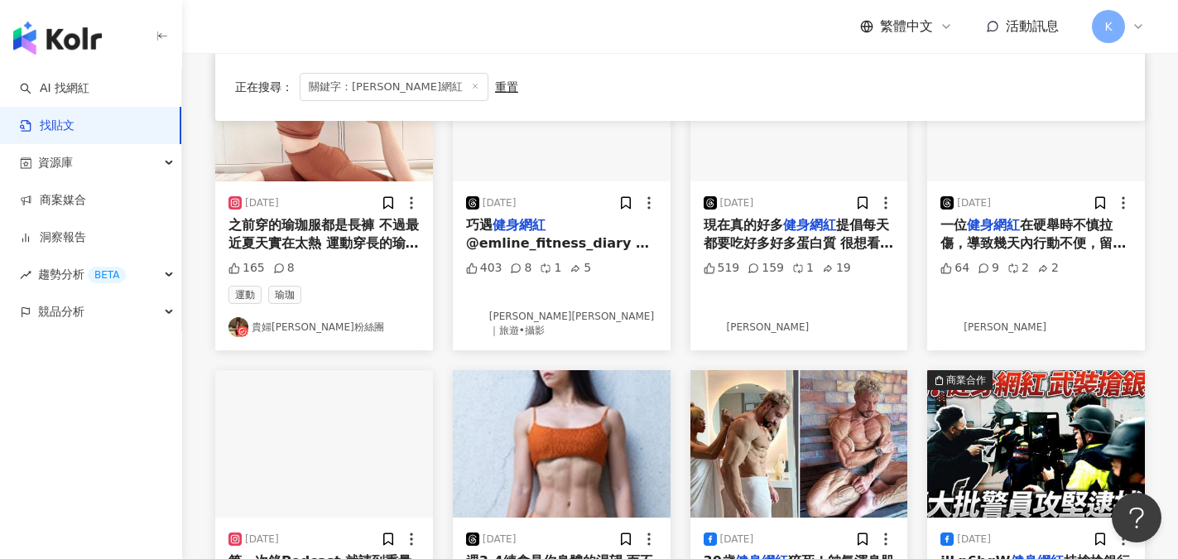
scroll to position [1001, 0]
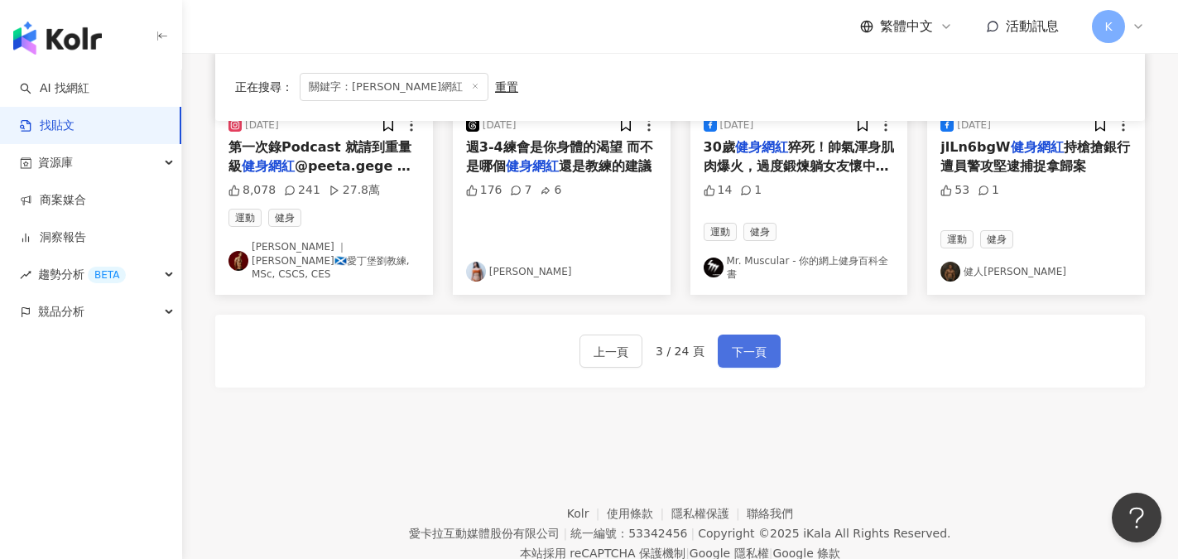
click at [739, 342] on span "下一頁" at bounding box center [749, 352] width 35 height 20
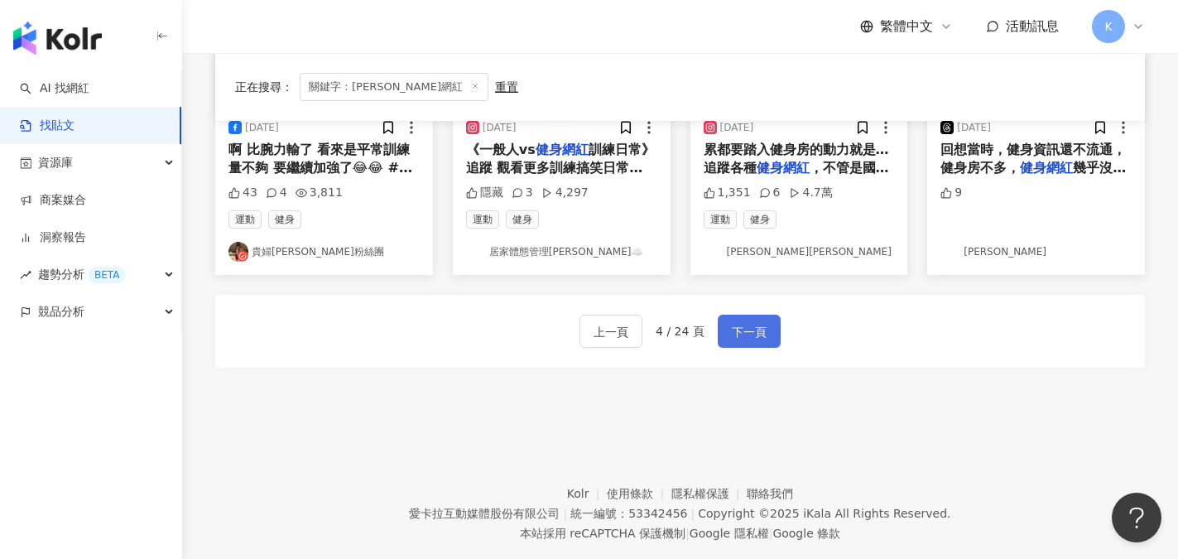
scroll to position [993, 0]
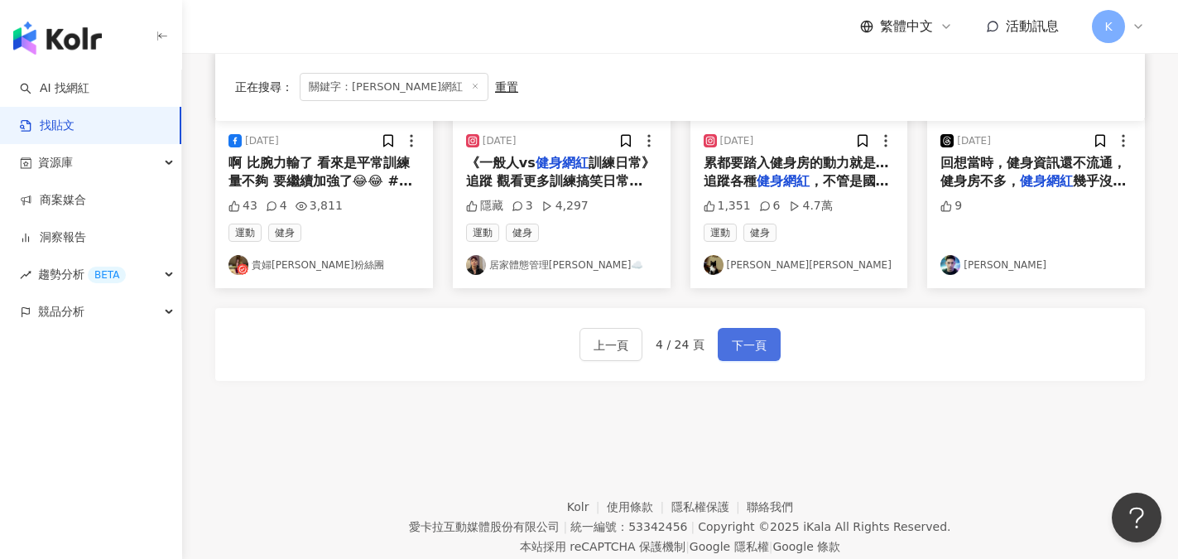
click at [748, 335] on span "下一頁" at bounding box center [749, 345] width 35 height 20
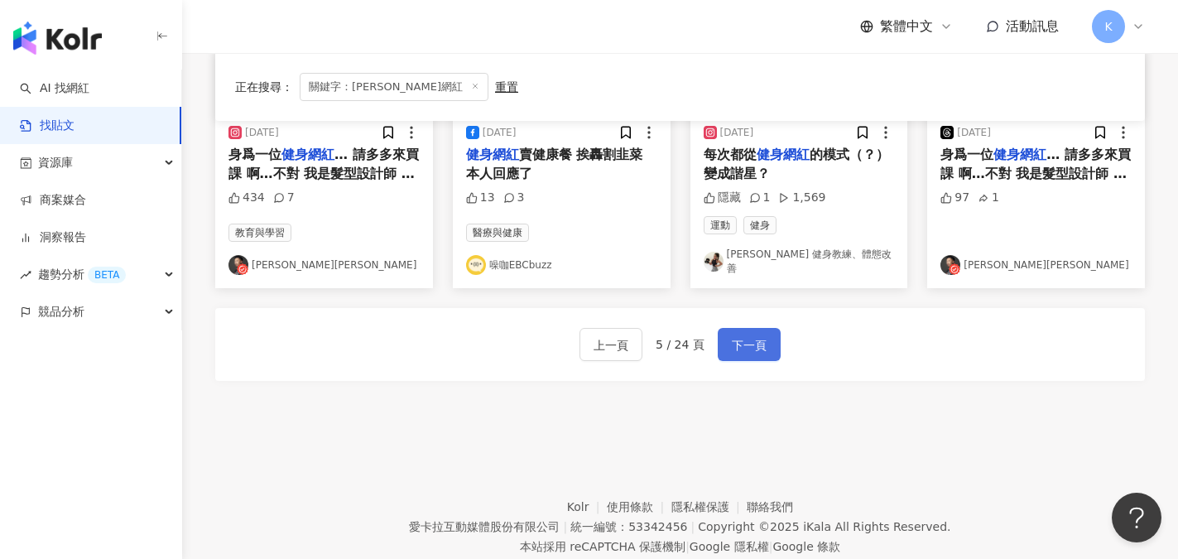
click at [761, 335] on span "下一頁" at bounding box center [749, 345] width 35 height 20
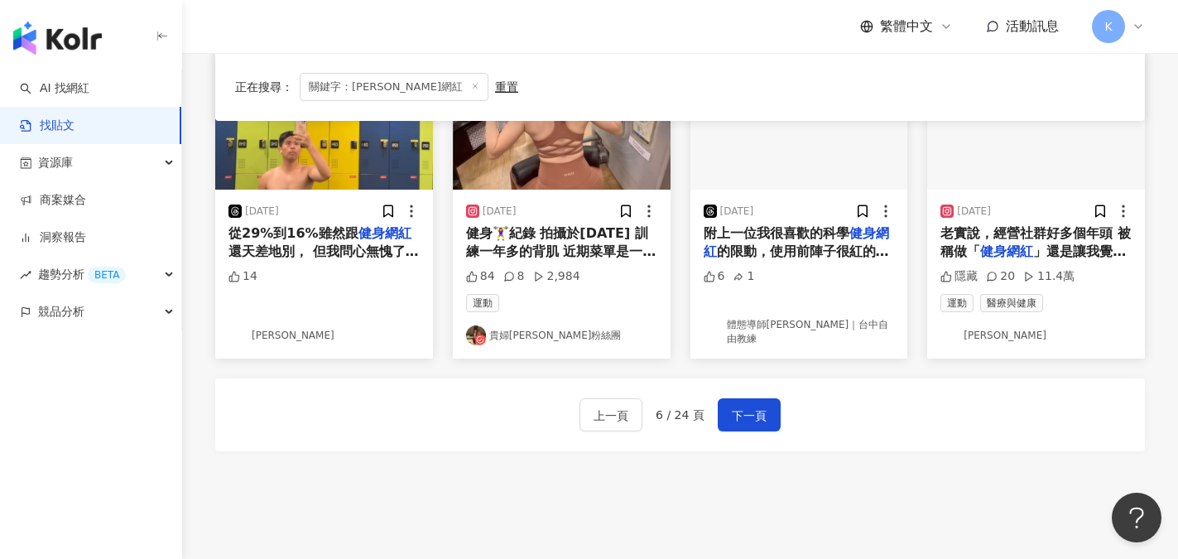
scroll to position [1033, 0]
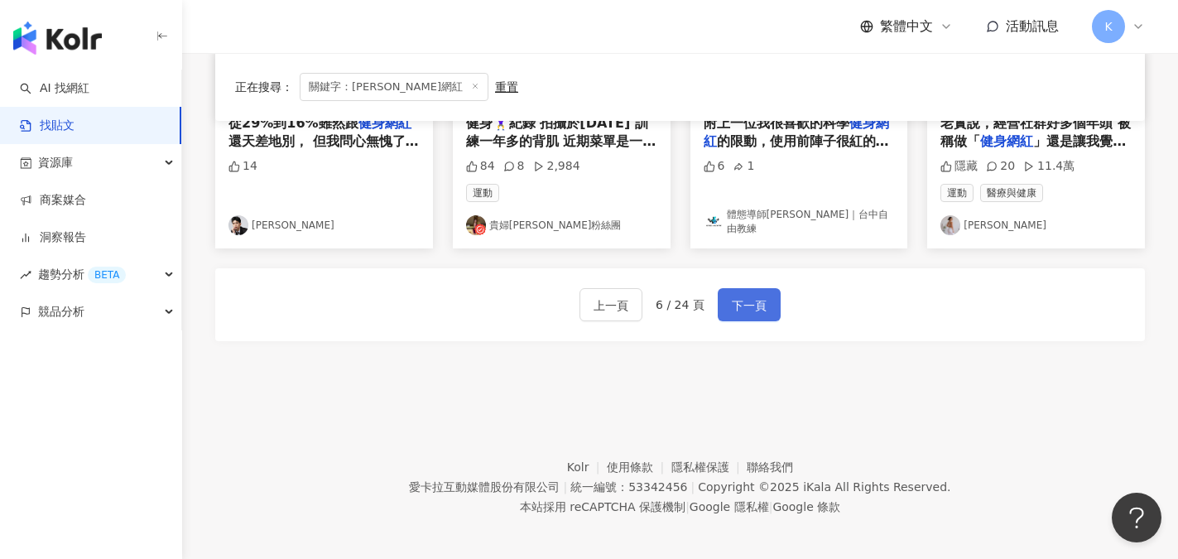
click at [749, 299] on span "下一頁" at bounding box center [749, 305] width 35 height 20
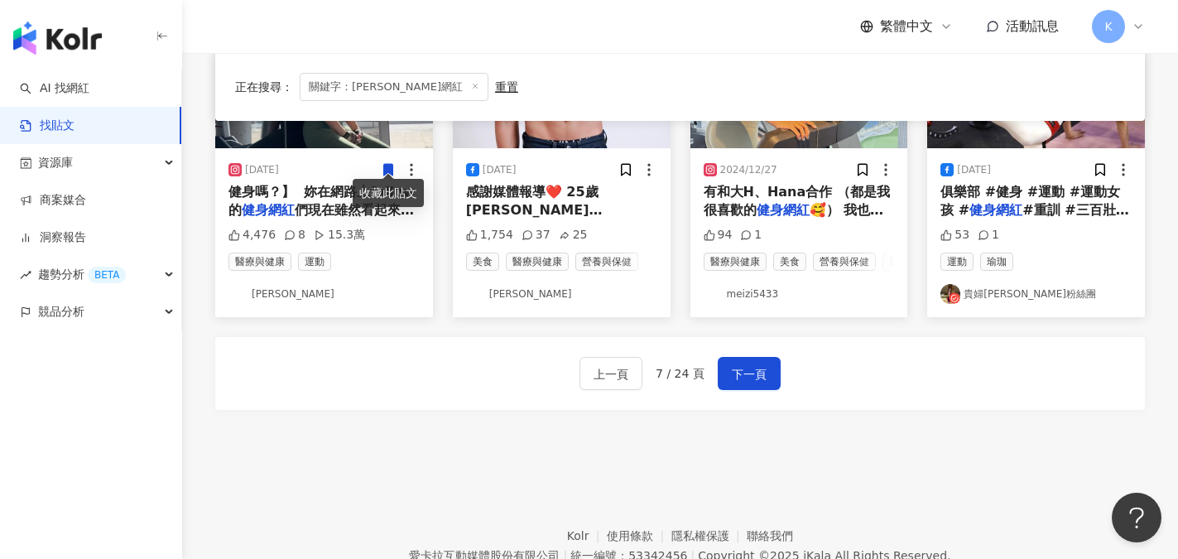
scroll to position [550, 0]
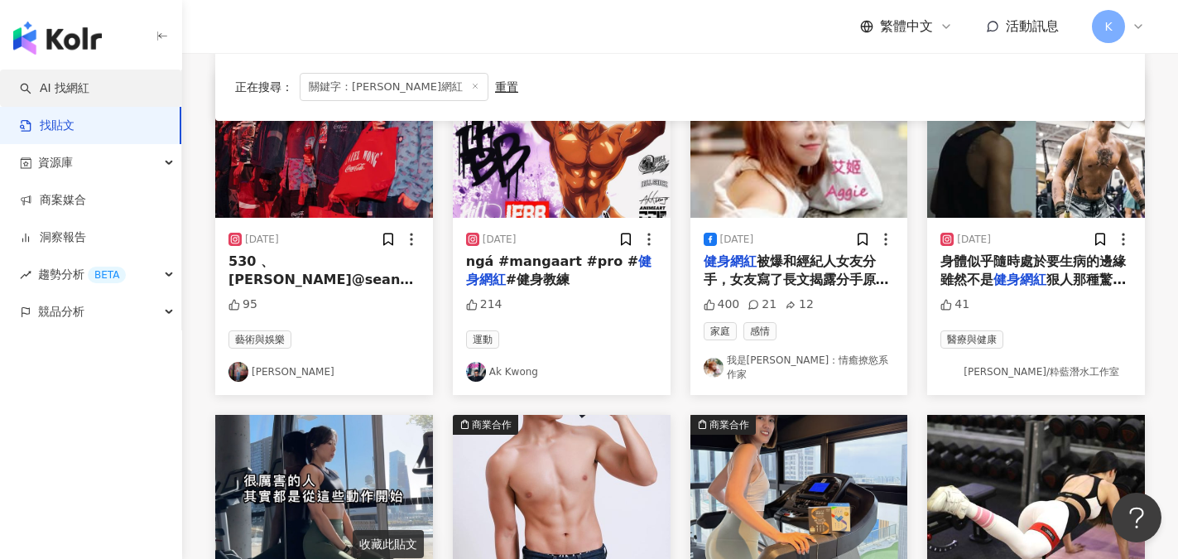
click at [56, 86] on link "AI 找網紅" at bounding box center [55, 88] width 70 height 17
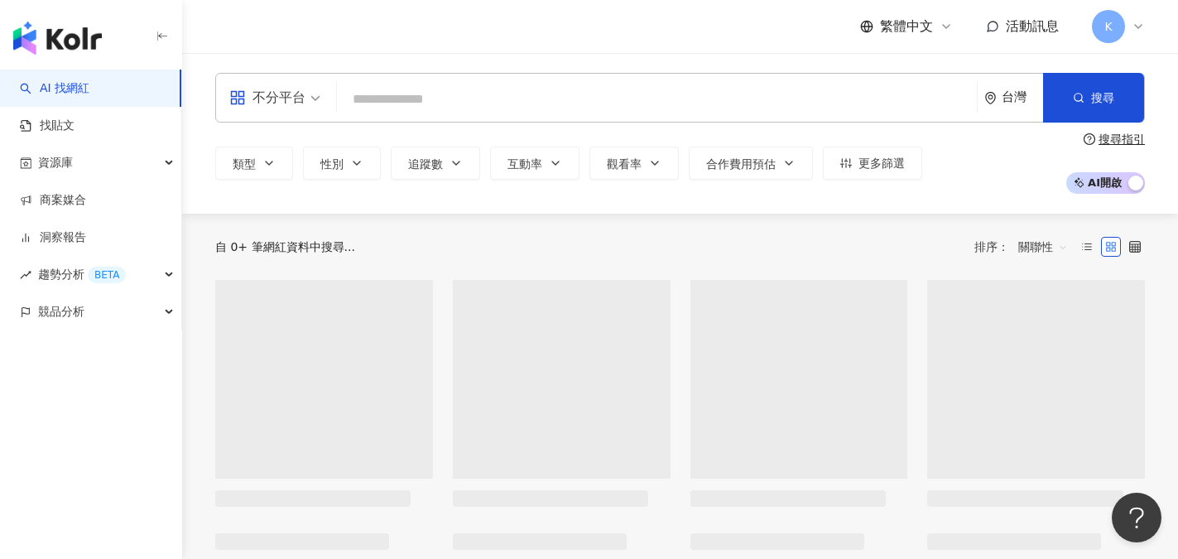
click at [396, 101] on input "search" at bounding box center [656, 99] width 627 height 31
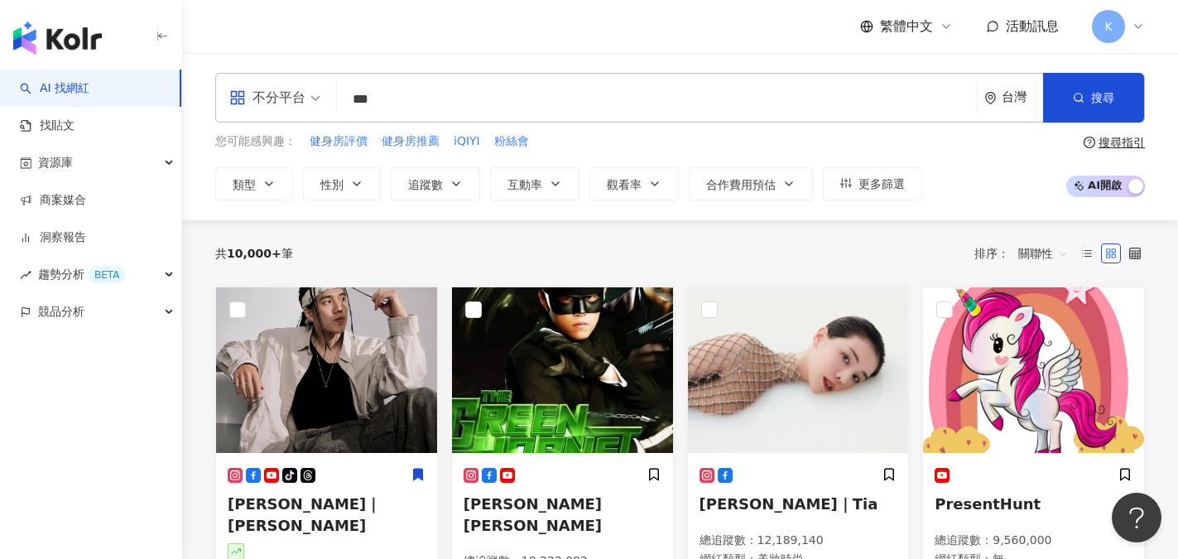
type input "***"
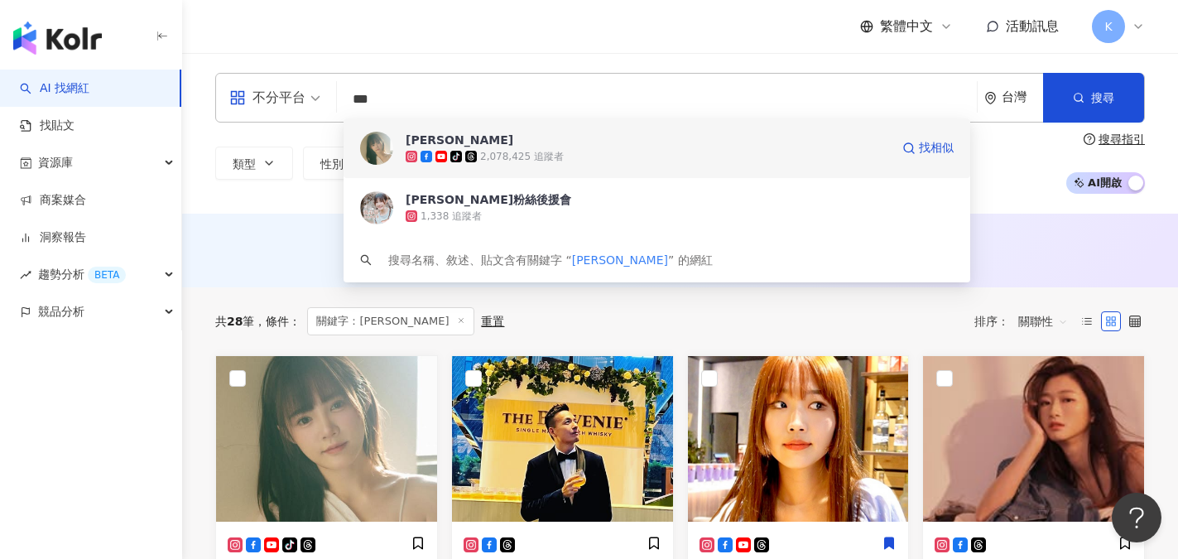
click at [439, 142] on div "吳心緹" at bounding box center [460, 140] width 108 height 17
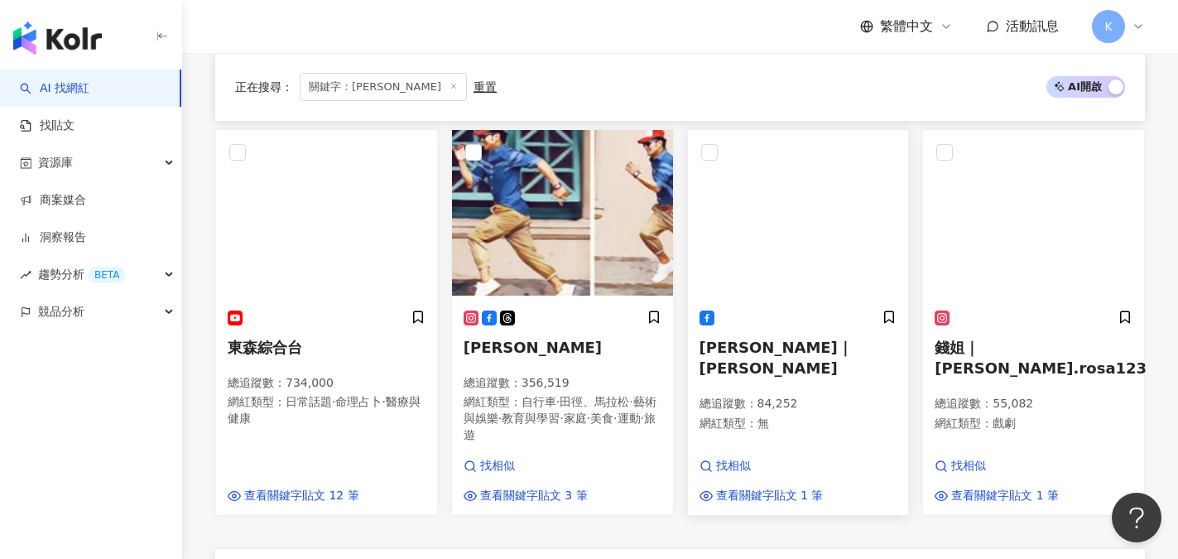
scroll to position [1159, 0]
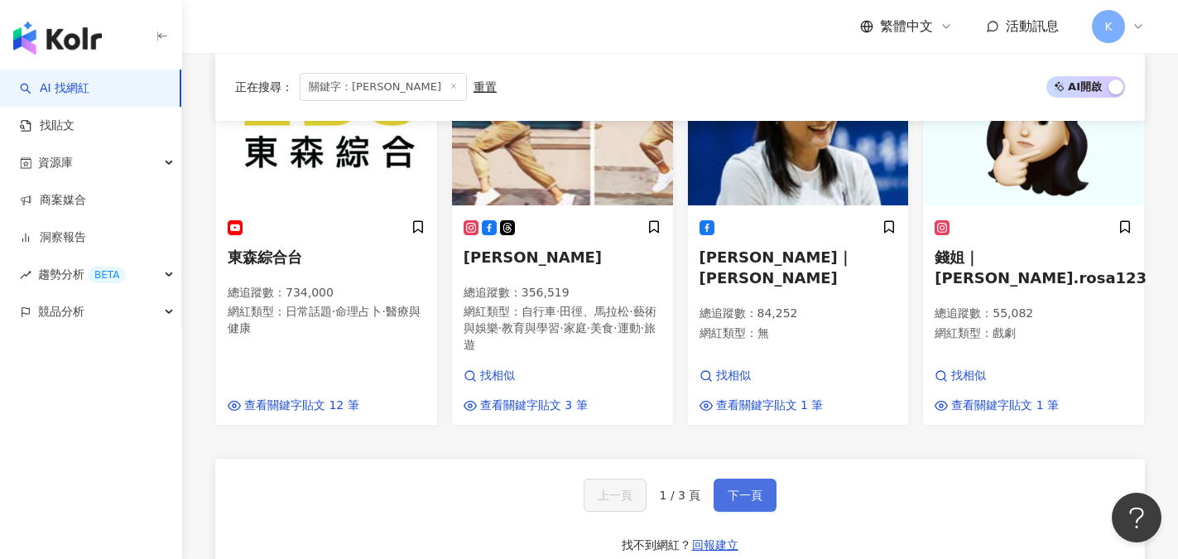
click at [743, 488] on span "下一頁" at bounding box center [745, 494] width 35 height 13
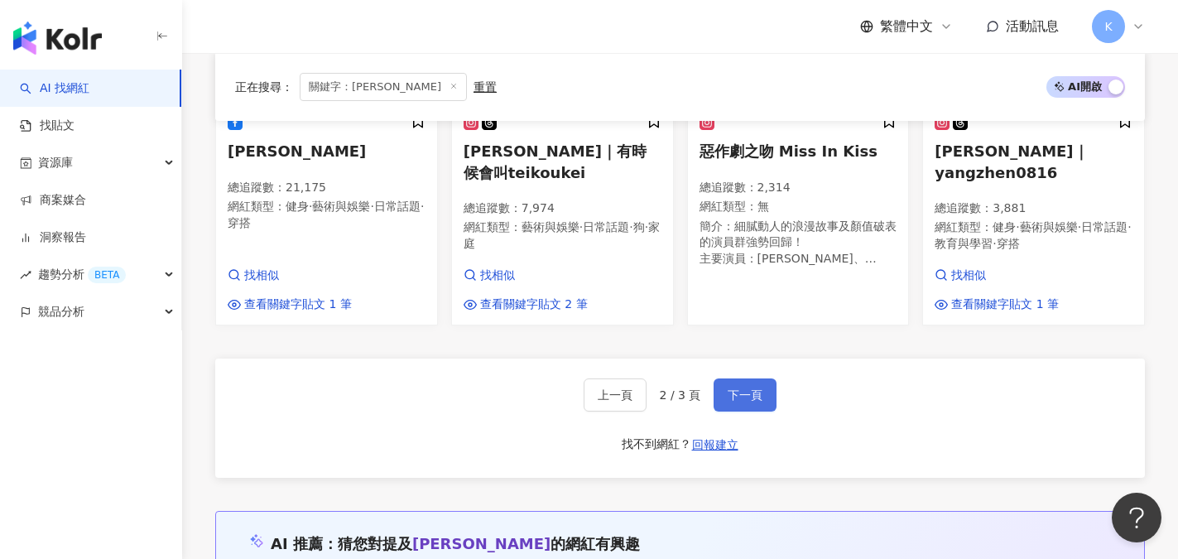
scroll to position [1324, 0]
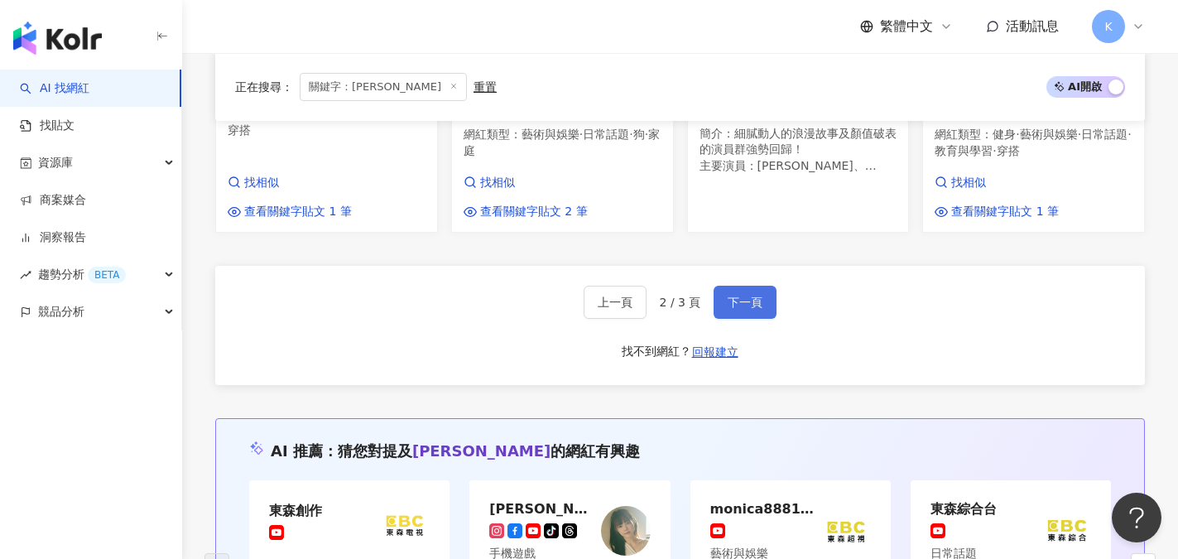
click at [751, 295] on span "下一頁" at bounding box center [745, 301] width 35 height 13
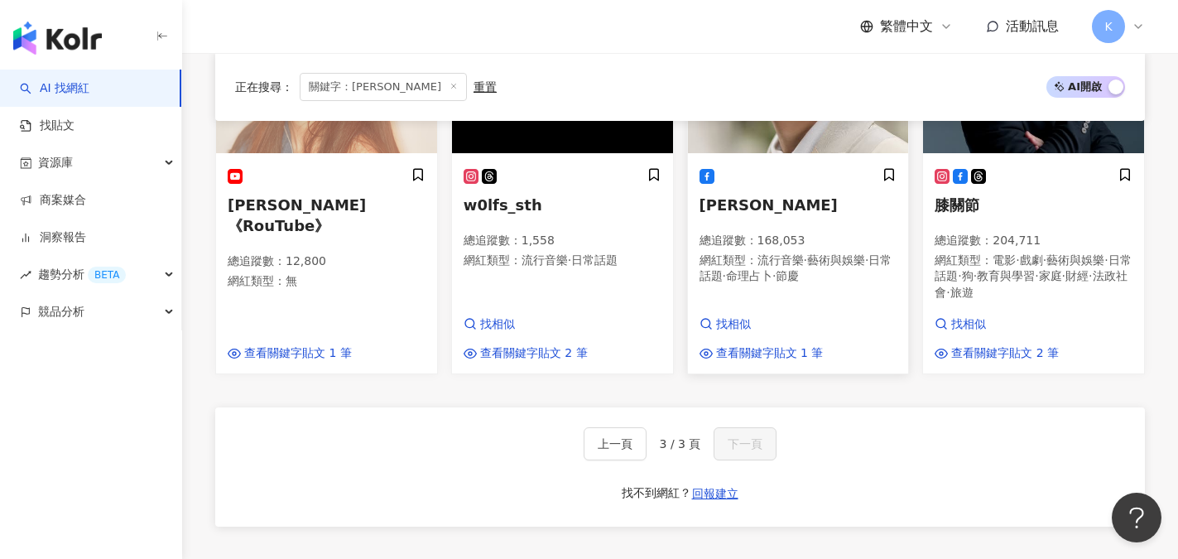
scroll to position [488, 0]
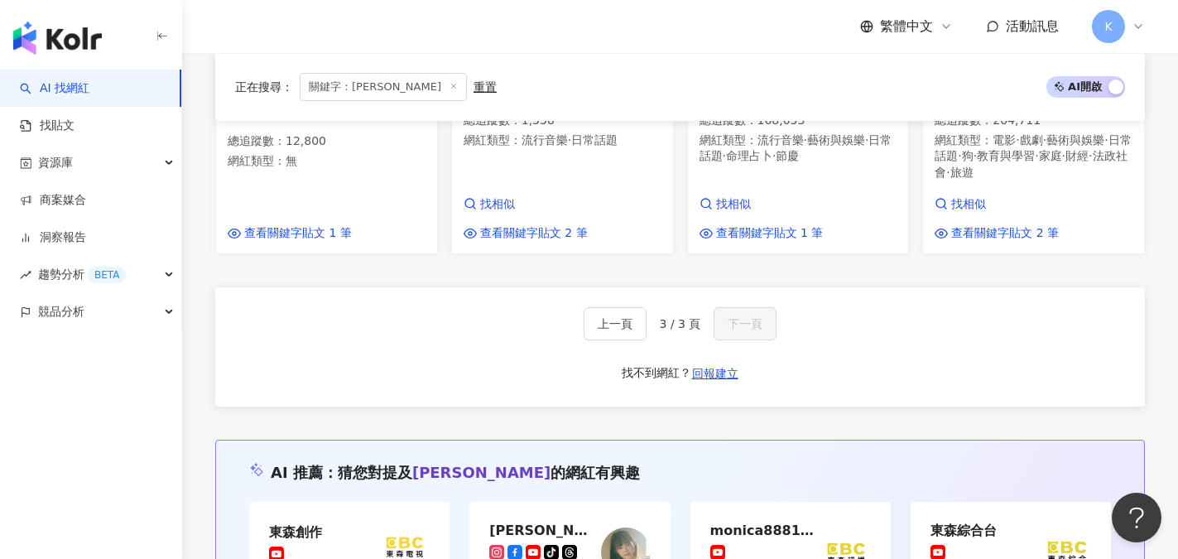
click at [1146, 284] on div "正在搜尋 ： 關鍵字：吳心緹 重置 AI 開啟 AI 關閉 晏柔中《RouTube》 總追蹤數 ： 12,800 網紅類型 ： 無 查看關鍵字貼文 1 筆 w…" at bounding box center [680, 386] width 996 height 1174
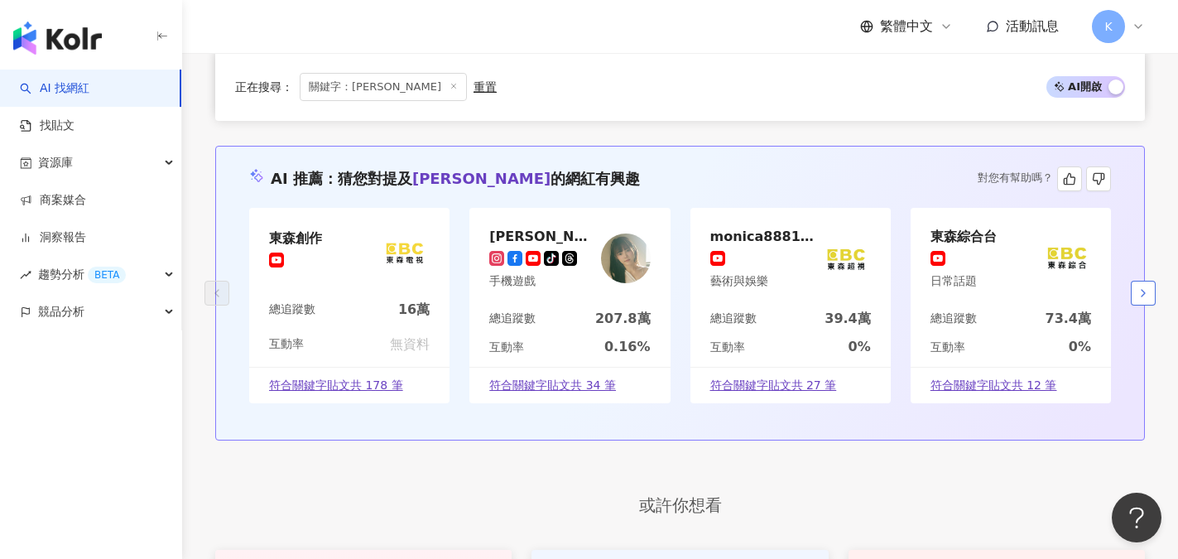
click at [1146, 287] on icon "button" at bounding box center [1142, 292] width 13 height 13
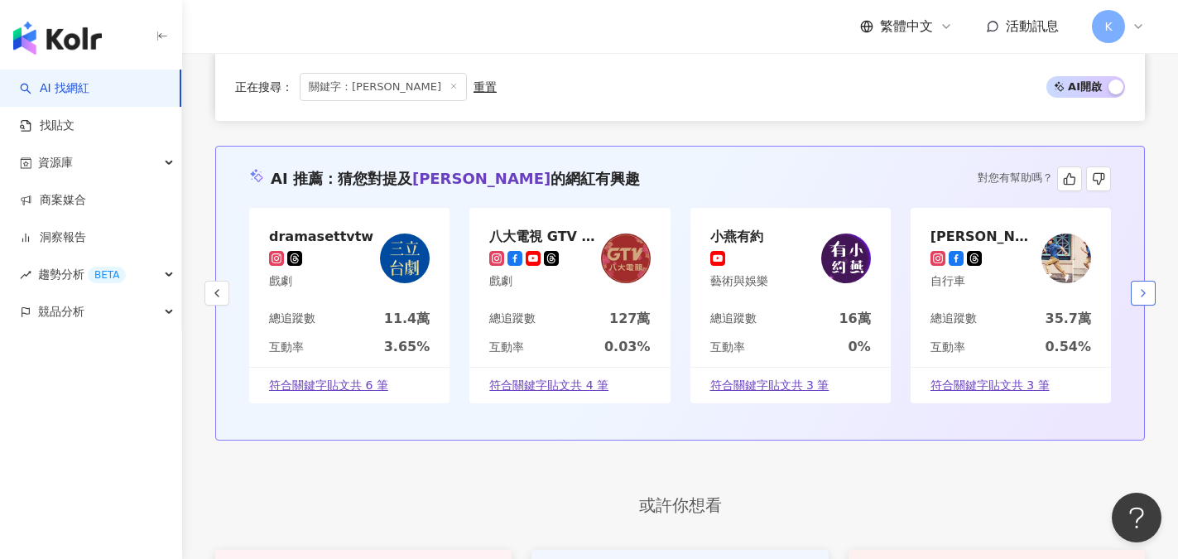
click at [1146, 287] on icon "button" at bounding box center [1142, 292] width 13 height 13
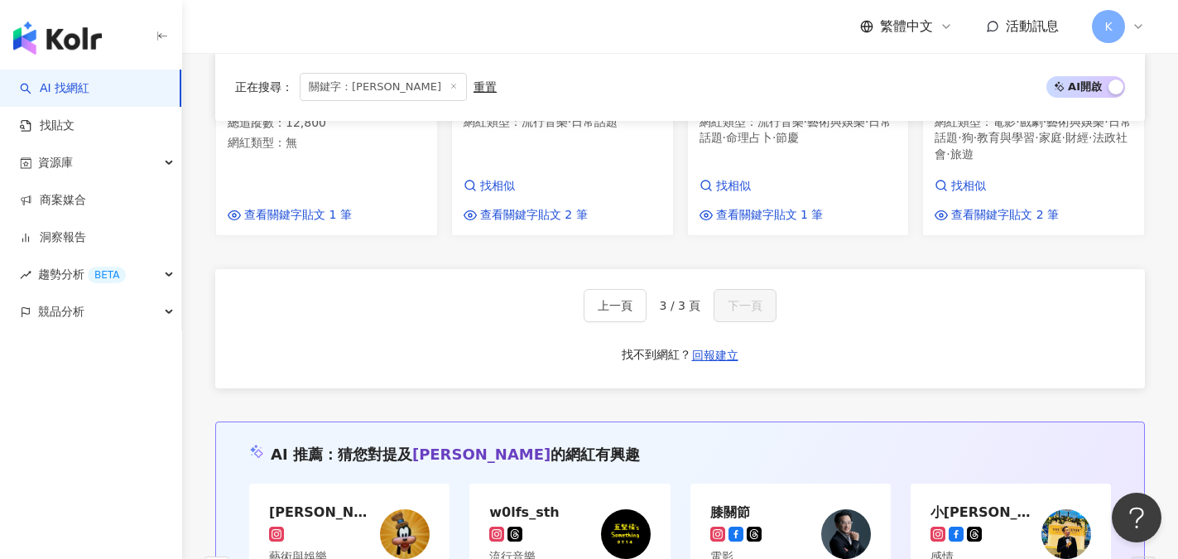
scroll to position [506, 0]
click at [449, 84] on icon at bounding box center [453, 86] width 8 height 8
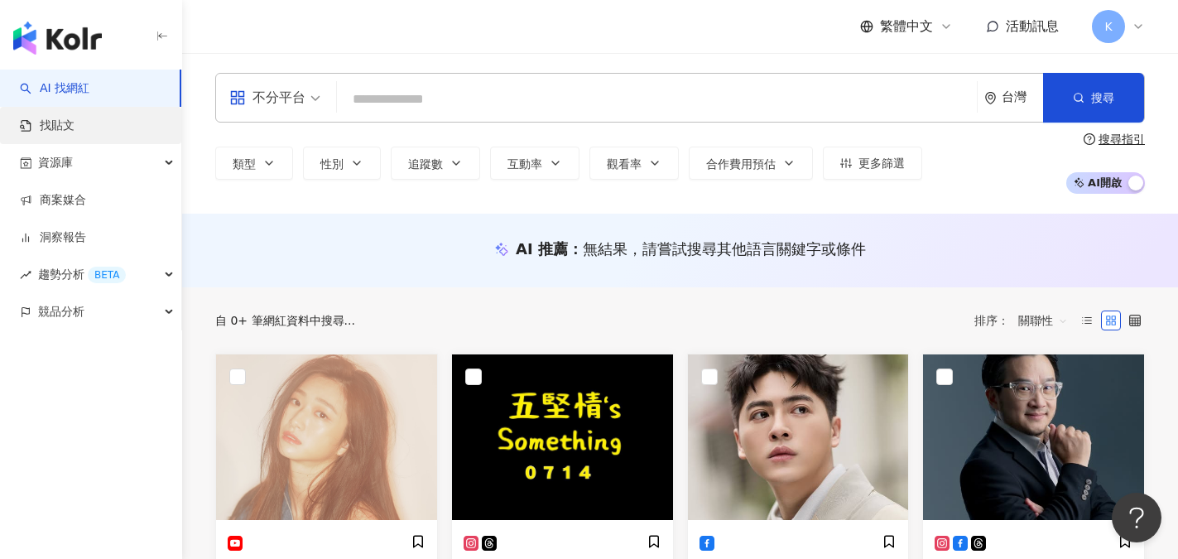
click at [65, 134] on link "找貼文" at bounding box center [47, 126] width 55 height 17
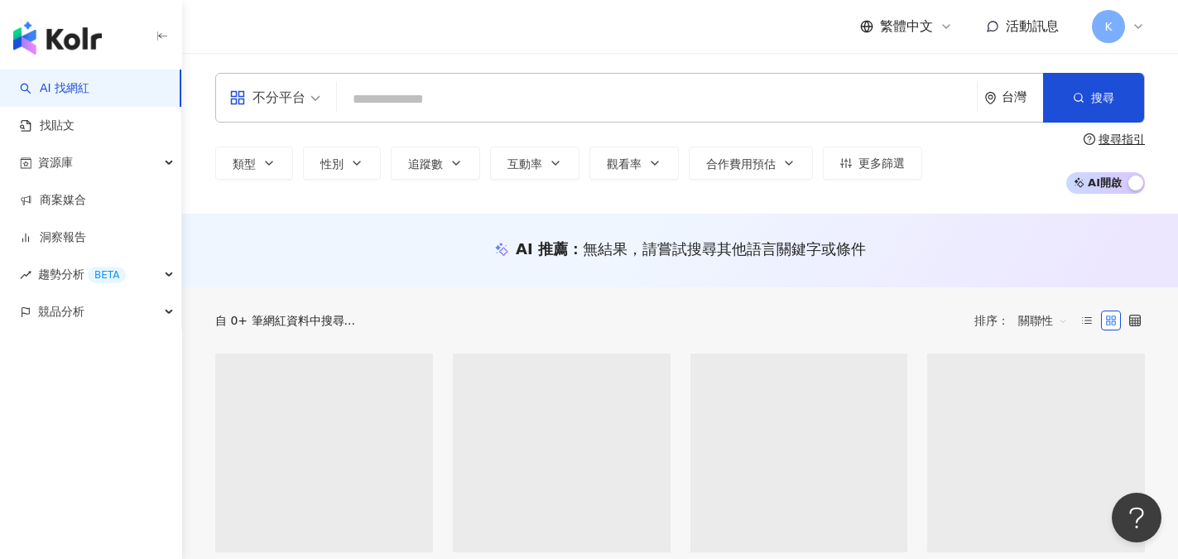
click at [416, 74] on div "不分平台 台灣 搜尋 15804552-282a-44e4-baa2-5cb4a1904359 吳心緹 tiktok-icon 2,078,425 追蹤者 吳…" at bounding box center [680, 98] width 930 height 50
click at [412, 97] on input "search" at bounding box center [656, 99] width 627 height 31
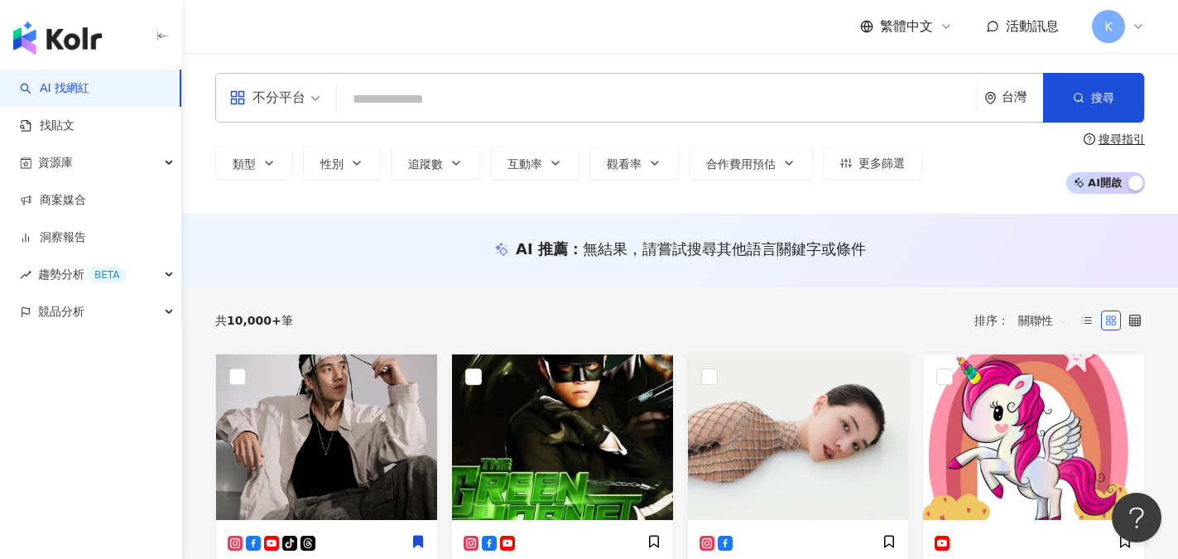
click at [349, 98] on input "search" at bounding box center [656, 99] width 627 height 31
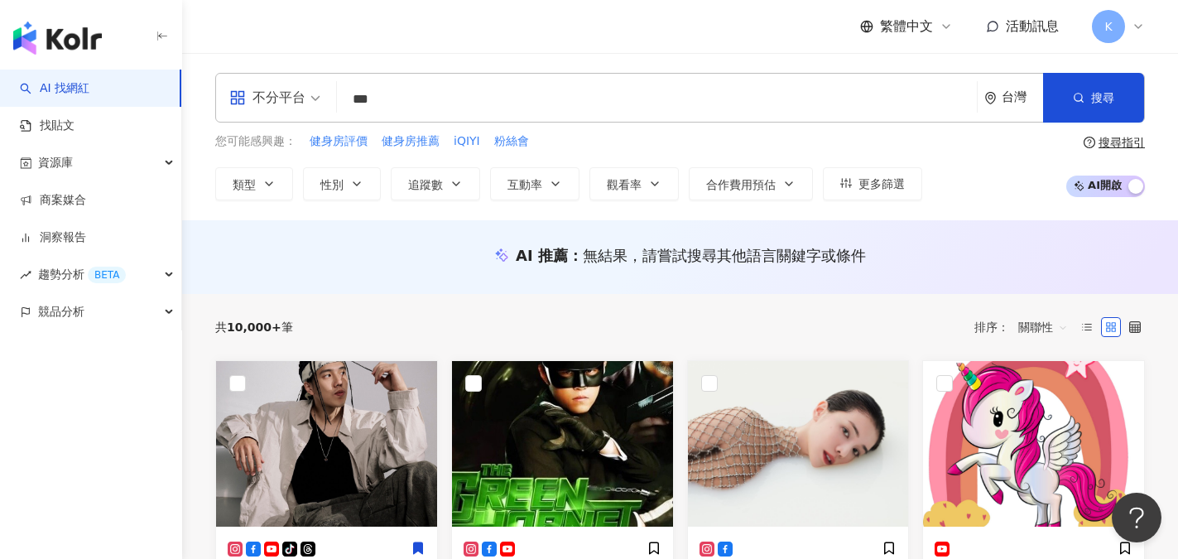
type input "*"
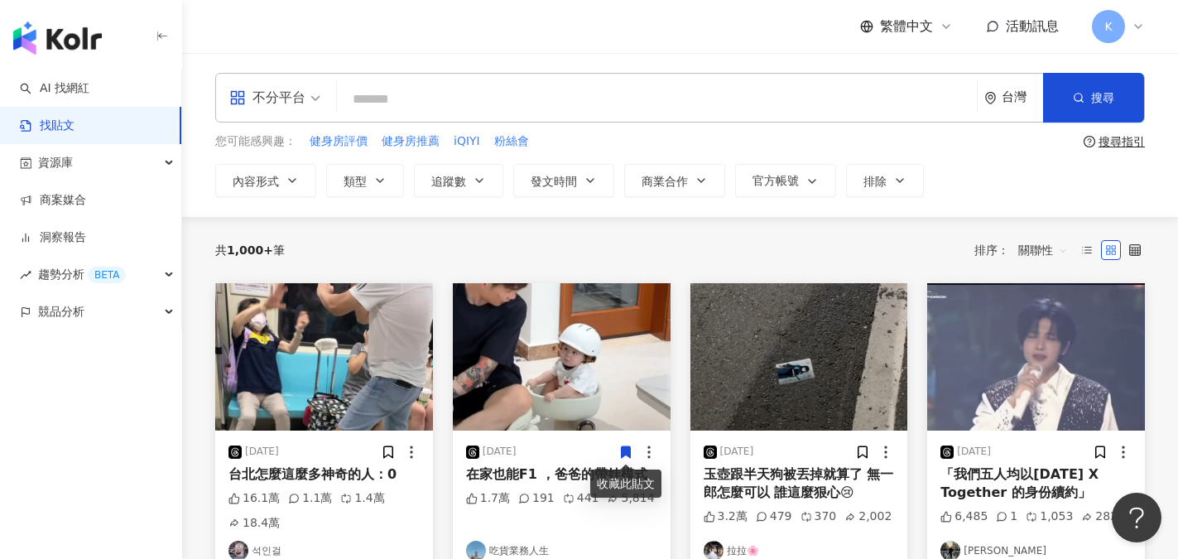
click at [366, 98] on input "search" at bounding box center [656, 99] width 627 height 36
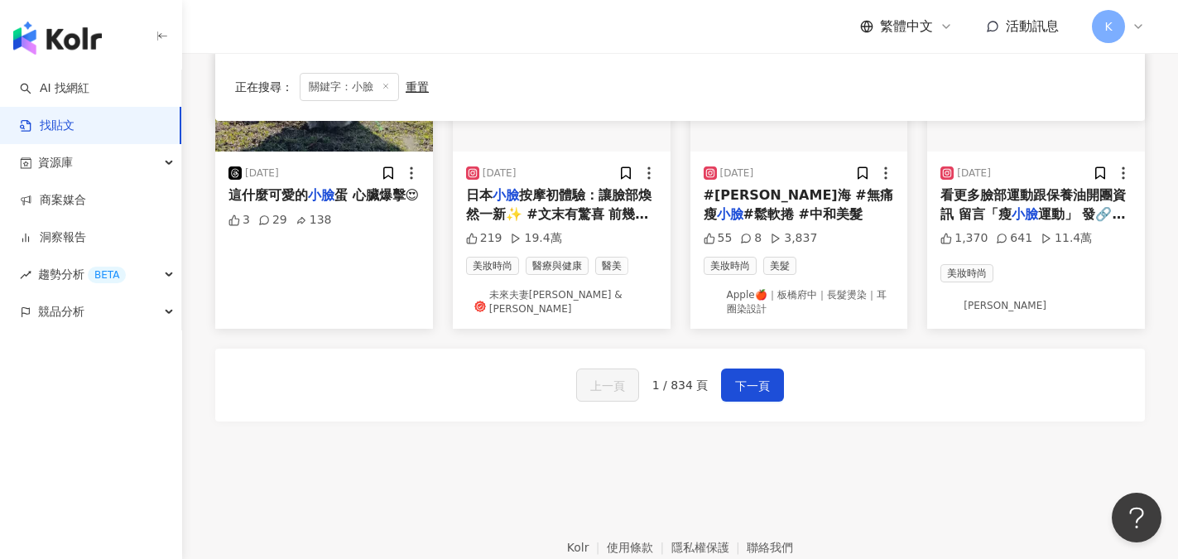
scroll to position [1040, 0]
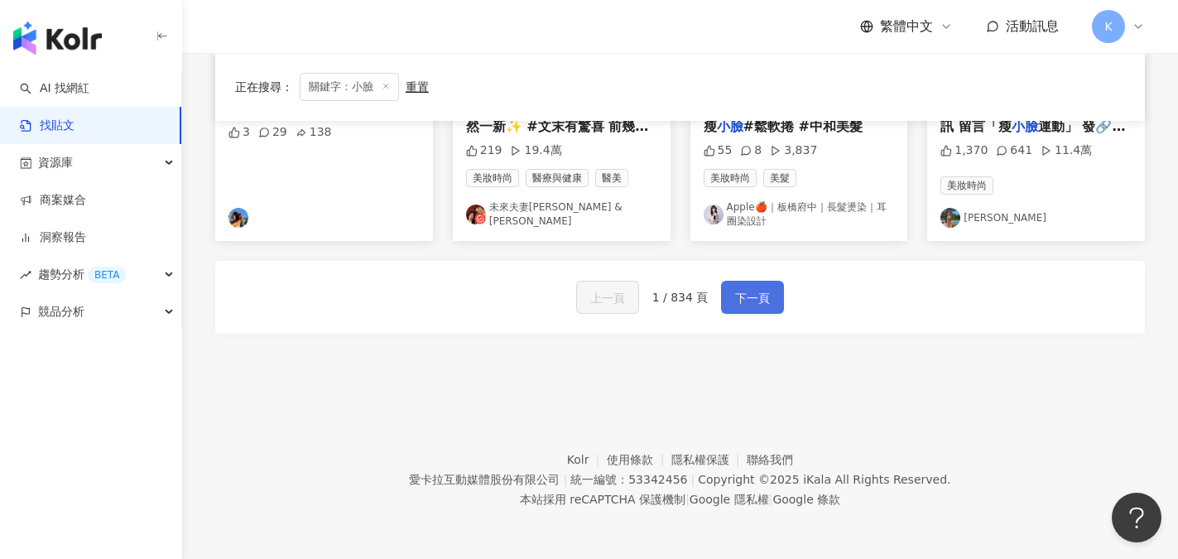
click at [761, 293] on span "下一頁" at bounding box center [752, 298] width 35 height 20
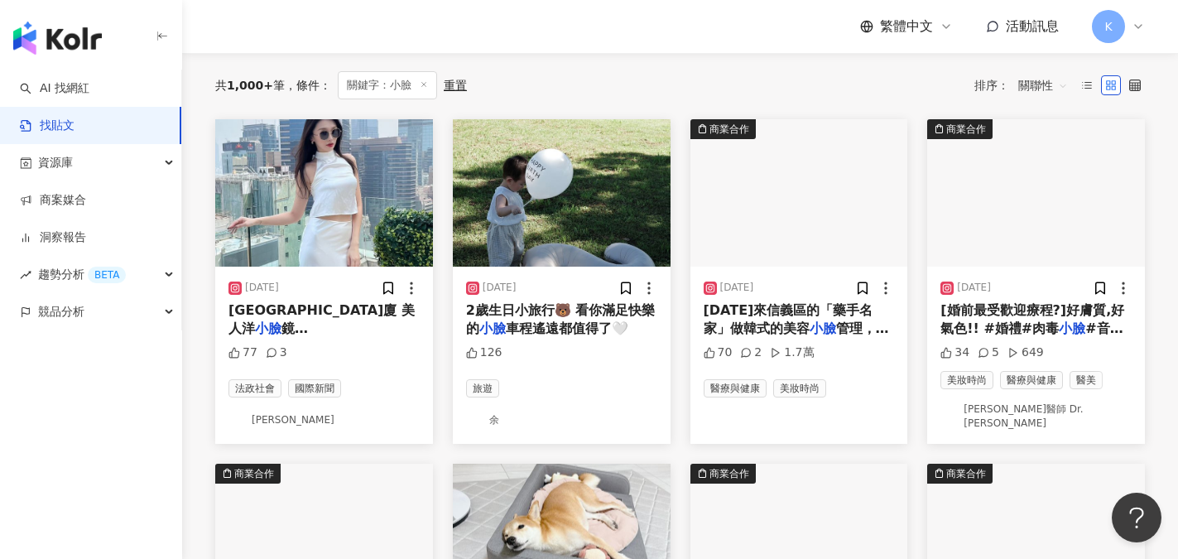
scroll to position [0, 0]
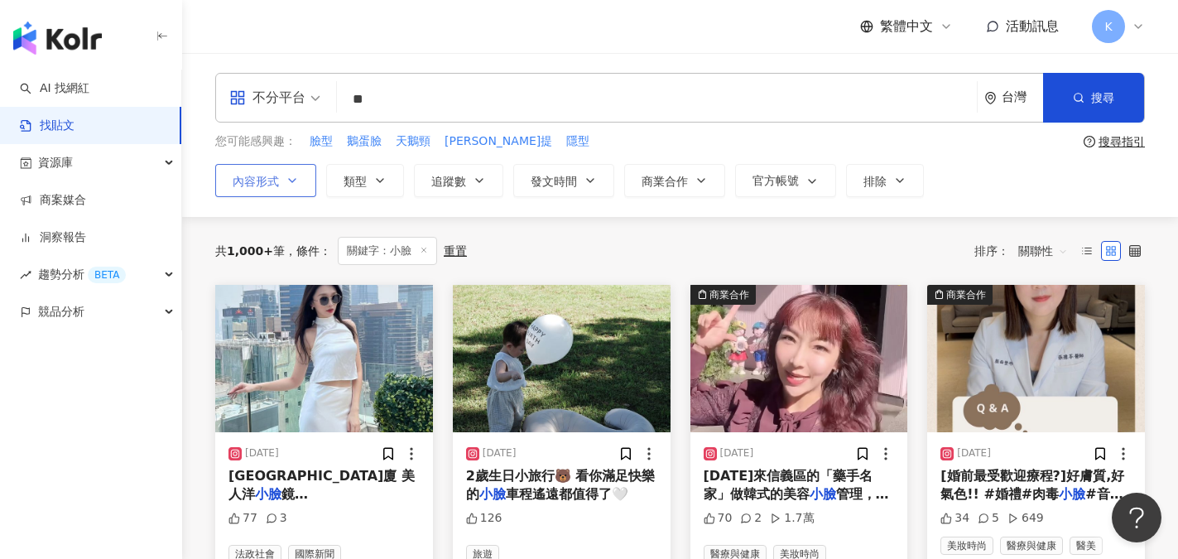
click at [281, 176] on button "內容形式" at bounding box center [265, 180] width 101 height 33
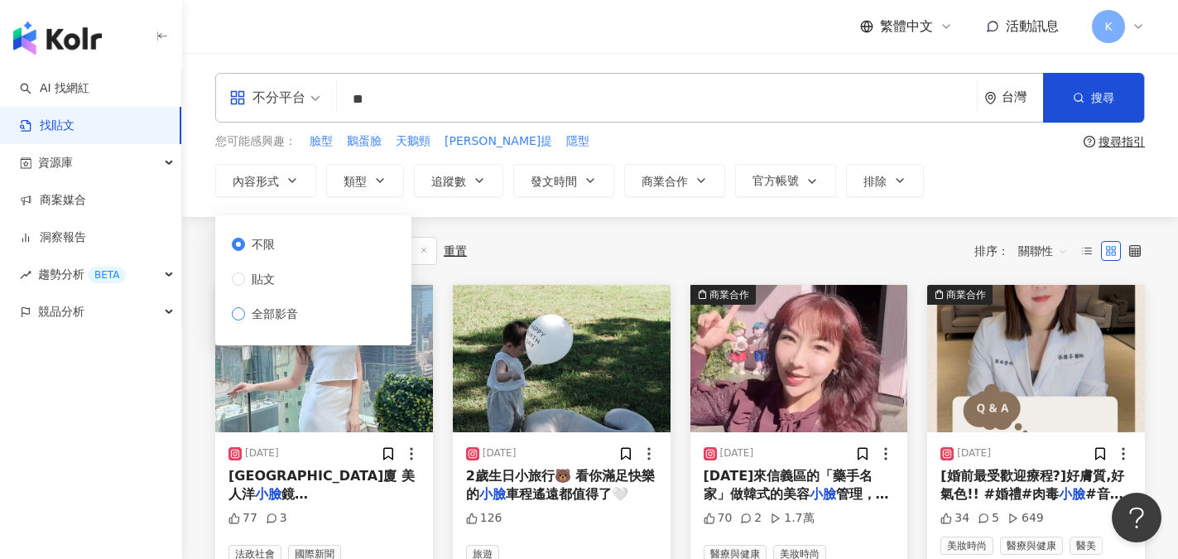
click at [264, 315] on span "全部影音" at bounding box center [275, 314] width 60 height 18
click at [368, 188] on button "類型" at bounding box center [365, 180] width 78 height 33
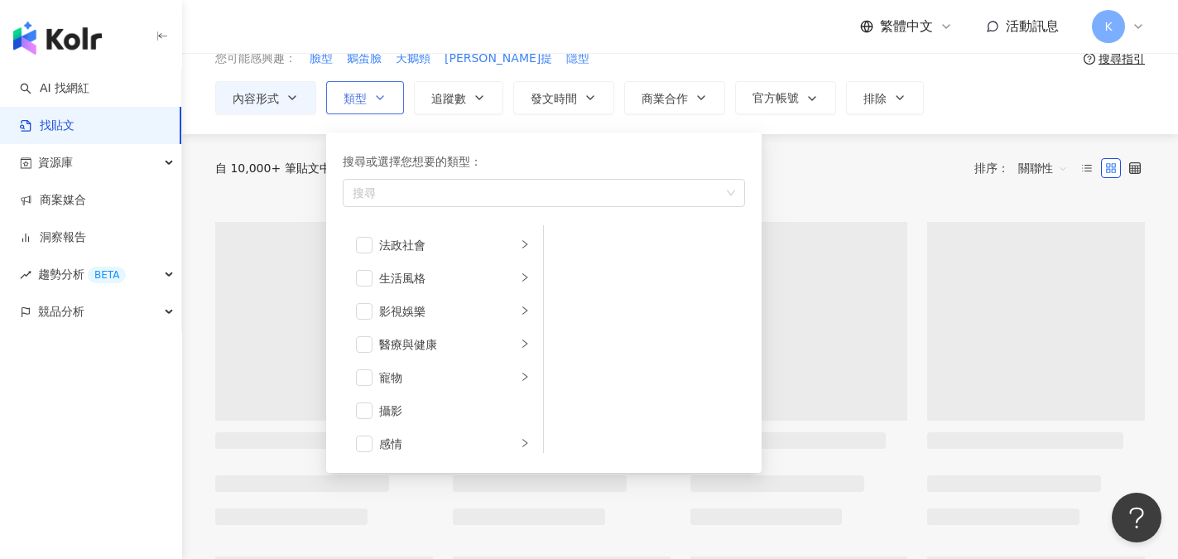
scroll to position [574, 0]
click at [370, 285] on li "運動" at bounding box center [443, 300] width 194 height 33
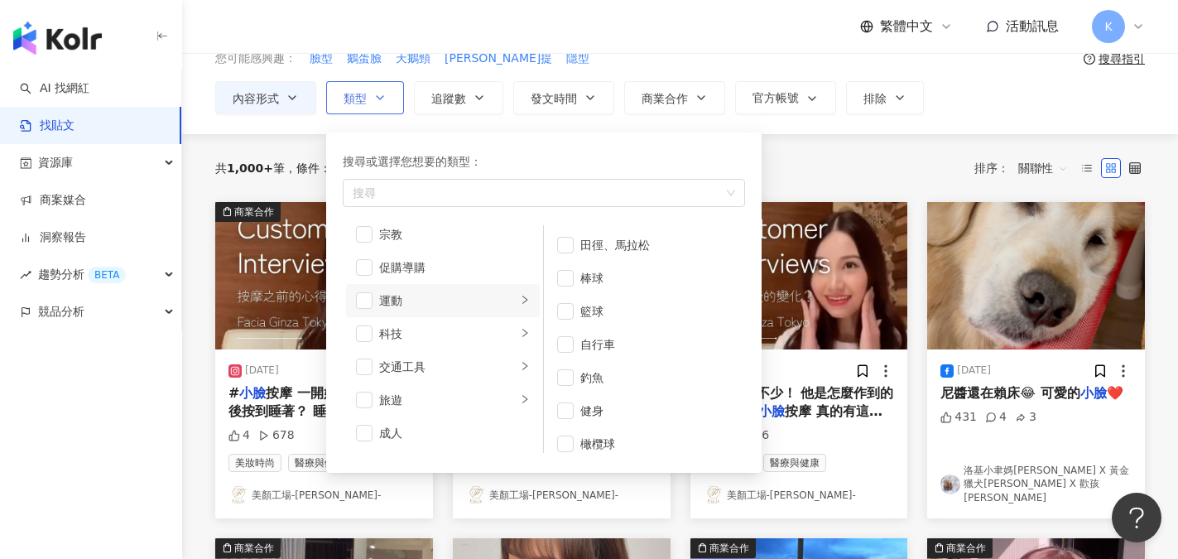
scroll to position [325, 0]
click at [370, 285] on span "button" at bounding box center [364, 284] width 17 height 17
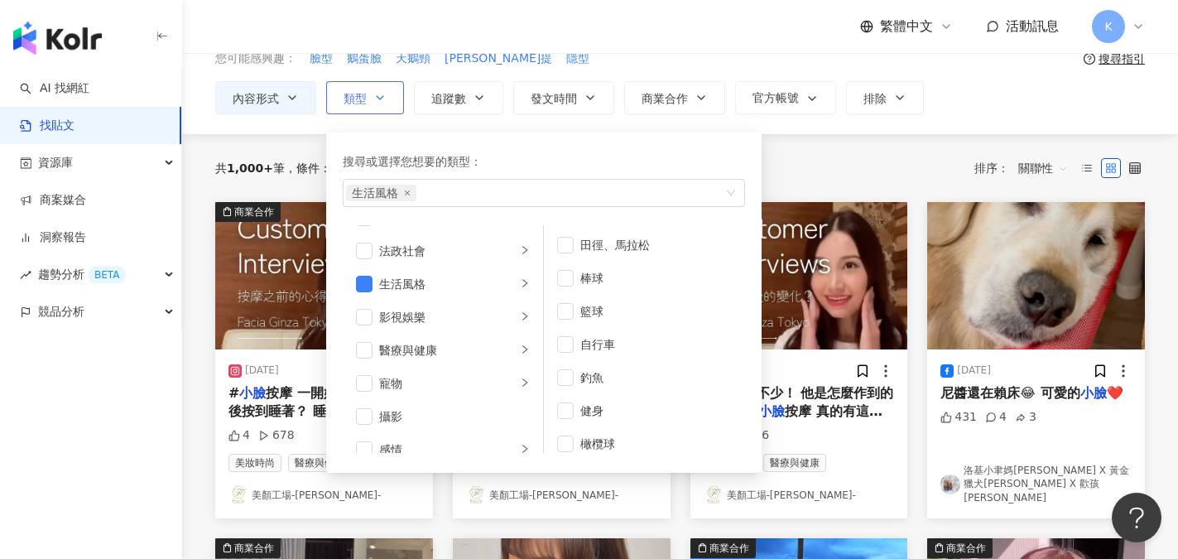
click at [694, 156] on div "搜尋或選擇您想要的類型：" at bounding box center [544, 161] width 402 height 18
click at [971, 123] on div "不分平台 ** 台灣 搜尋 您可能感興趣： 臉型 鵝蛋臉 天鵝頸 根元拉提 隱型 搜尋指引 內容形式 類型 搜尋或選擇您想要的類型： 生活風格 藝術與娛樂 美…" at bounding box center [680, 52] width 996 height 164
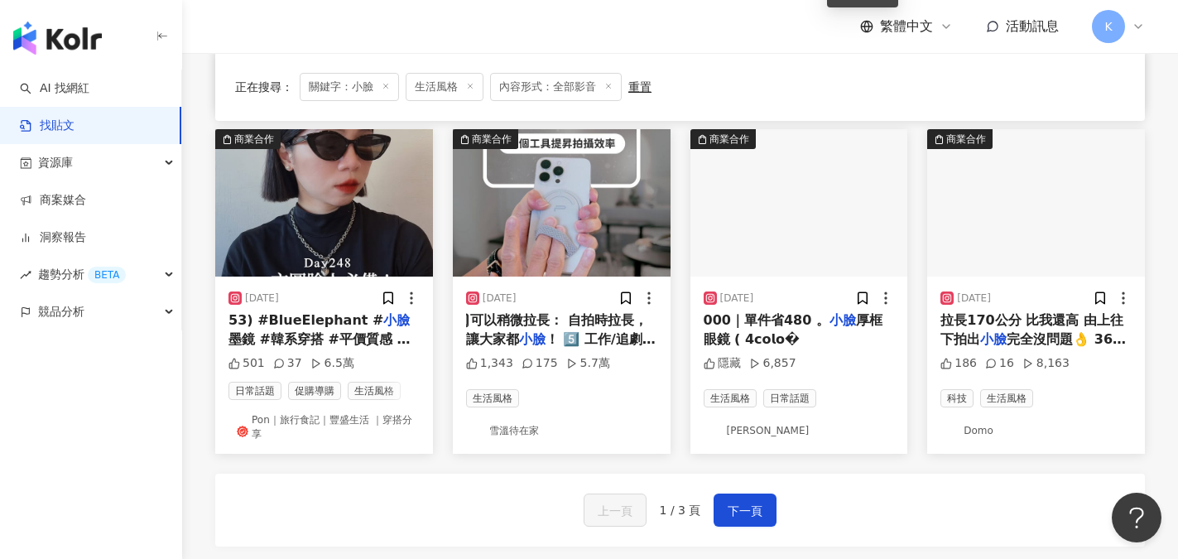
scroll to position [910, 0]
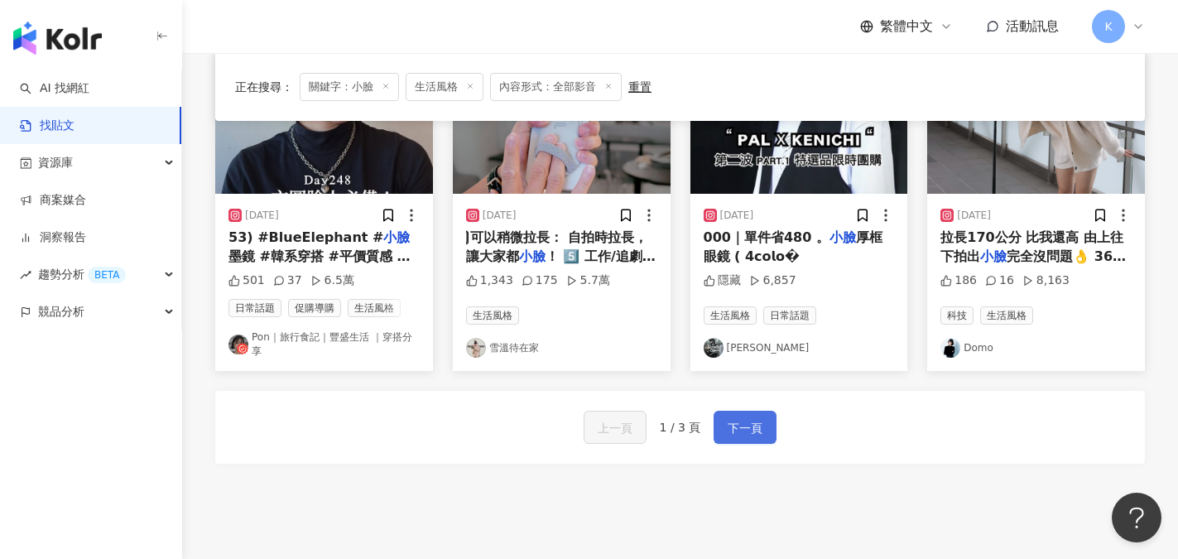
click at [743, 429] on span "下一頁" at bounding box center [745, 428] width 35 height 20
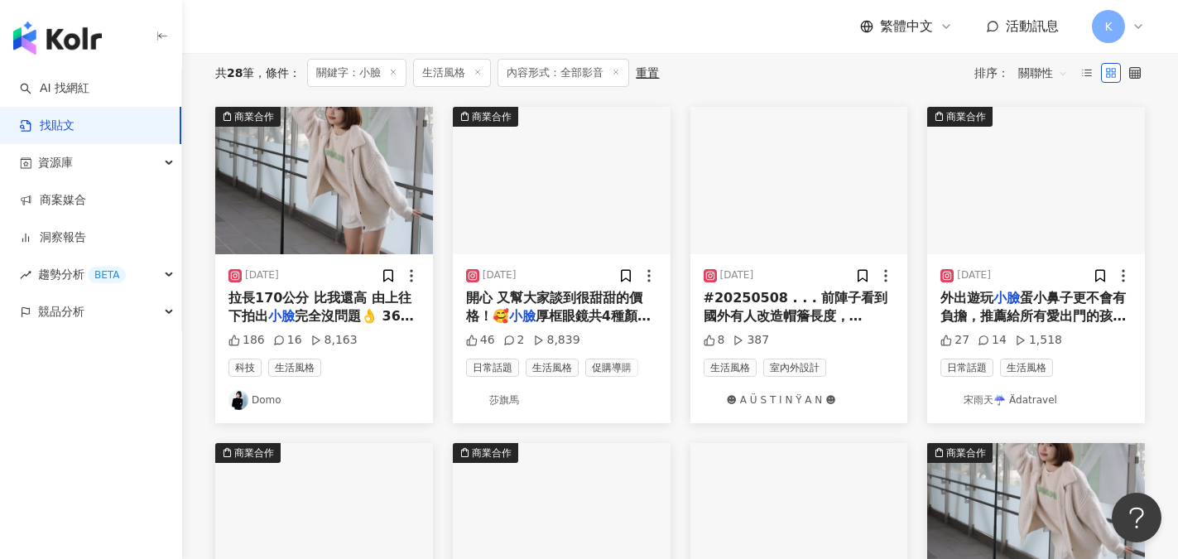
scroll to position [74, 0]
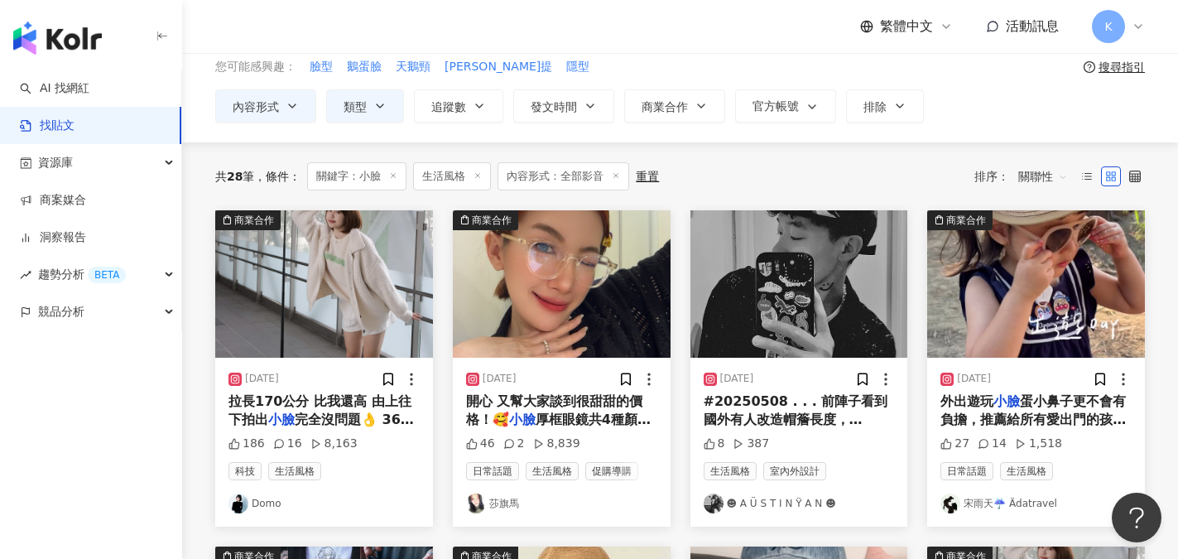
click at [269, 505] on link "Domo" at bounding box center [323, 503] width 191 height 20
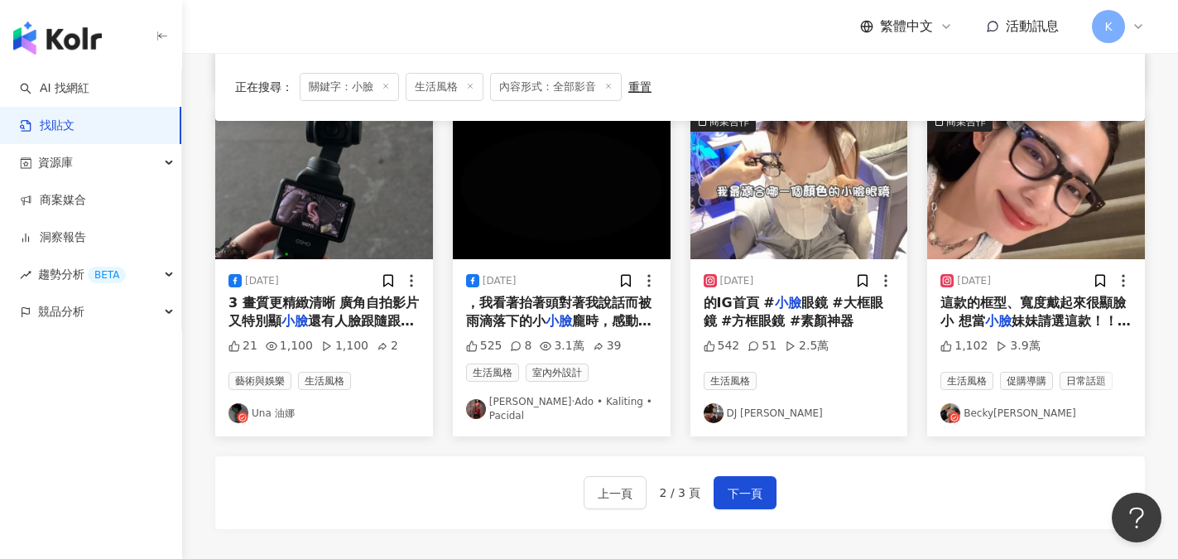
scroll to position [985, 0]
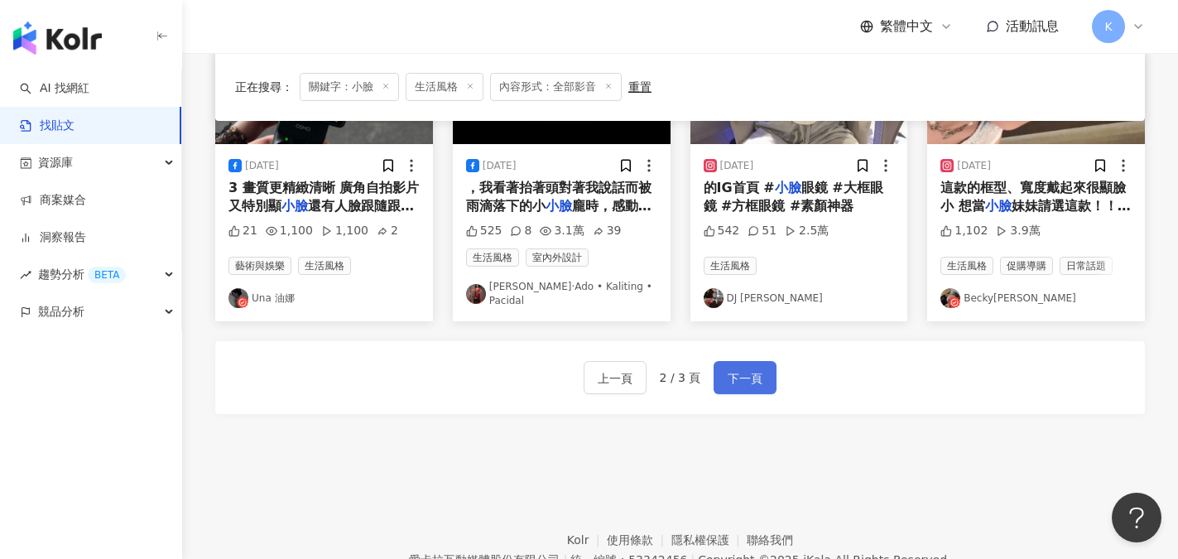
click at [736, 368] on span "下一頁" at bounding box center [745, 378] width 35 height 20
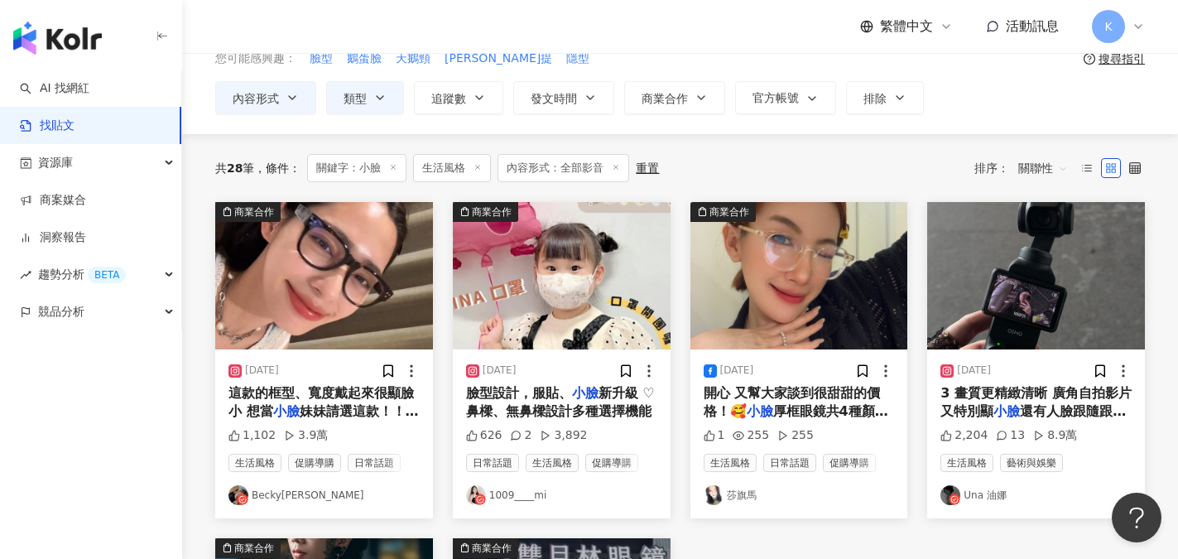
scroll to position [0, 0]
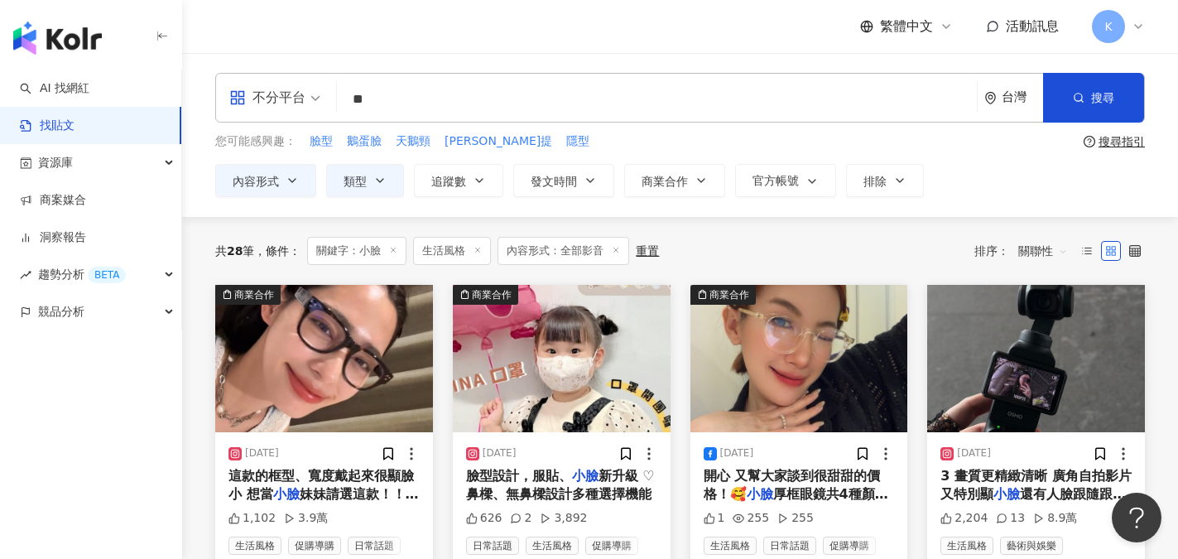
click at [361, 96] on input "**" at bounding box center [656, 99] width 627 height 36
drag, startPoint x: 358, startPoint y: 96, endPoint x: 370, endPoint y: 103, distance: 13.8
click at [370, 103] on input "**" at bounding box center [656, 99] width 627 height 36
type input "**"
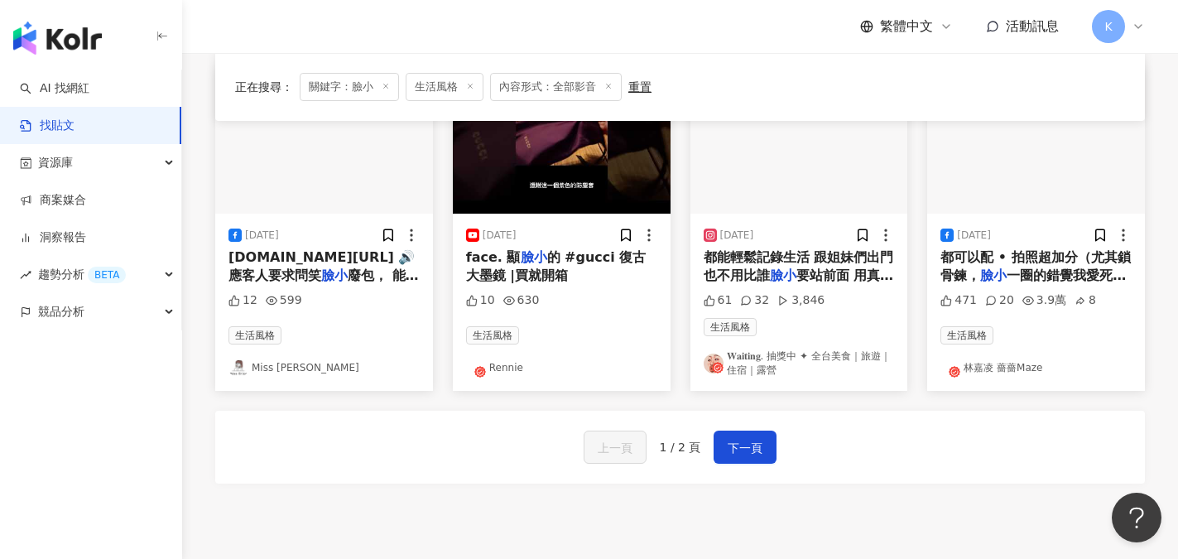
scroll to position [910, 0]
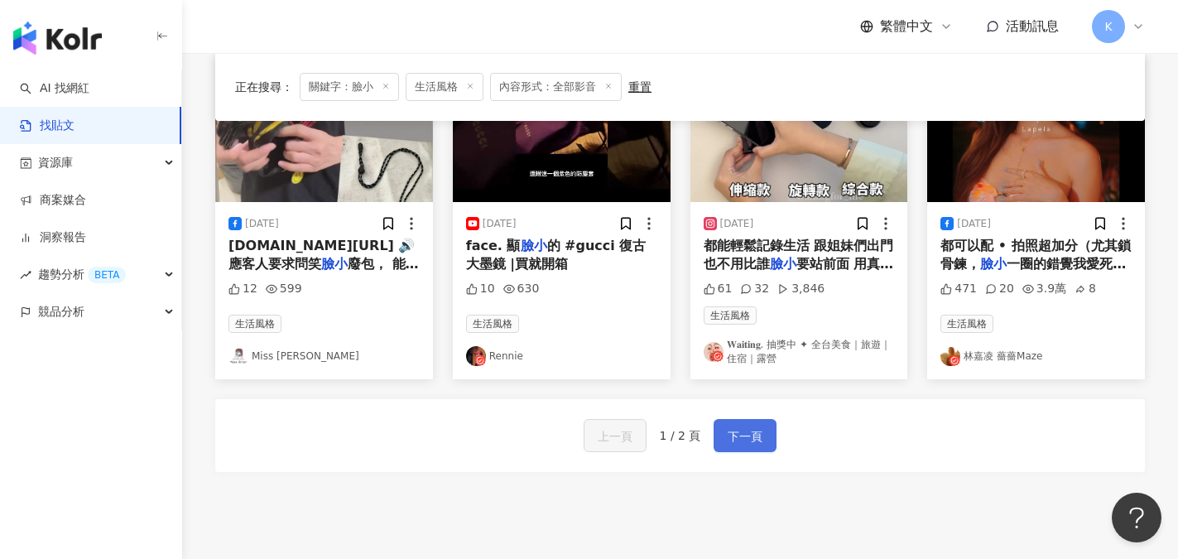
click at [751, 437] on span "下一頁" at bounding box center [745, 436] width 35 height 20
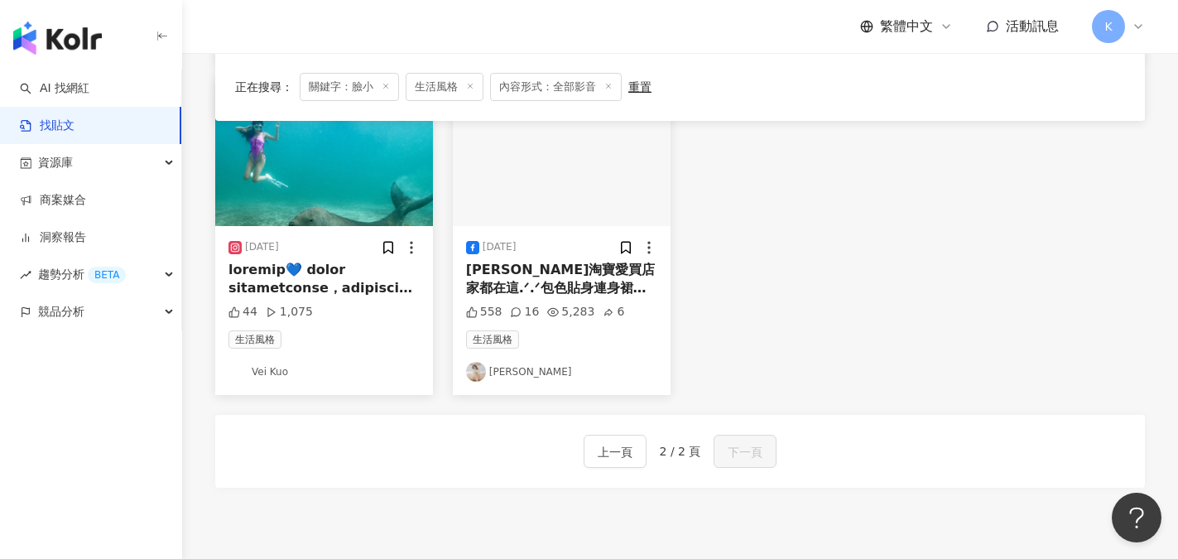
scroll to position [729, 0]
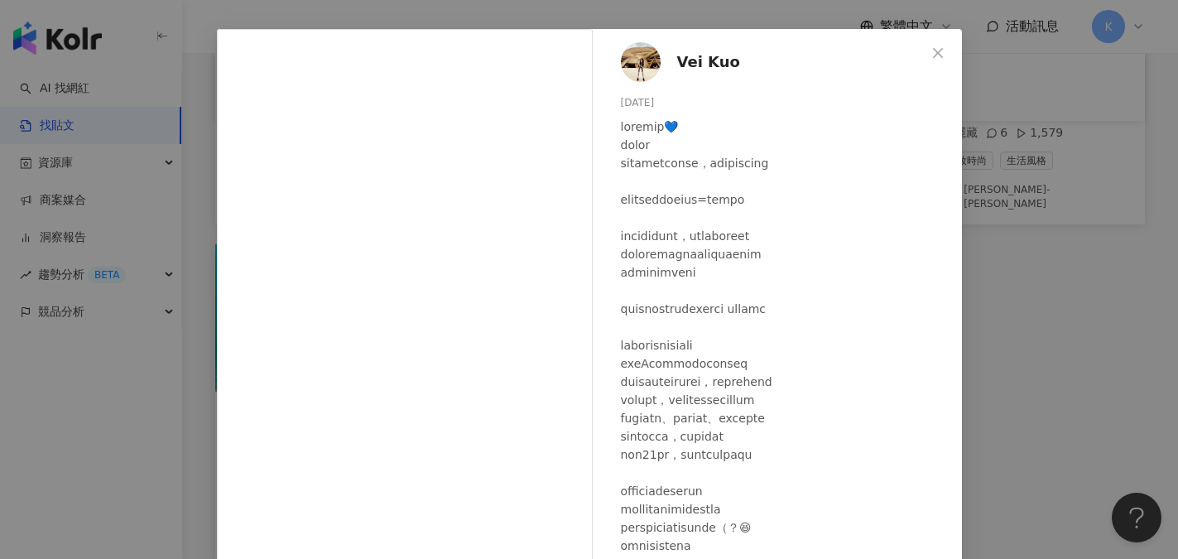
scroll to position [0, 0]
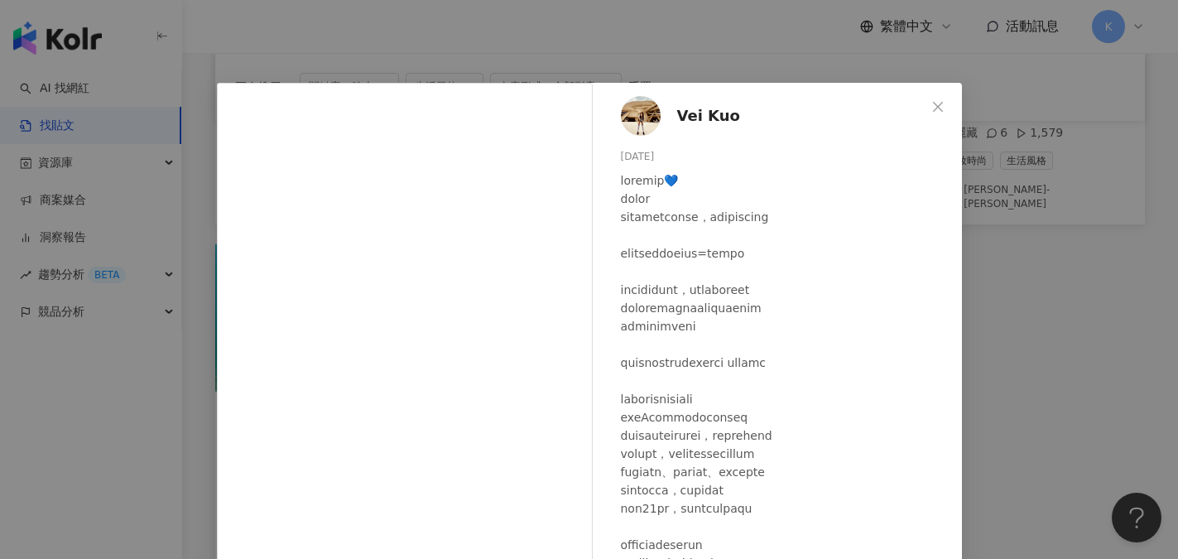
click at [684, 122] on span "Vei Kuo" at bounding box center [708, 115] width 63 height 23
click at [937, 116] on button "Close" at bounding box center [937, 106] width 33 height 33
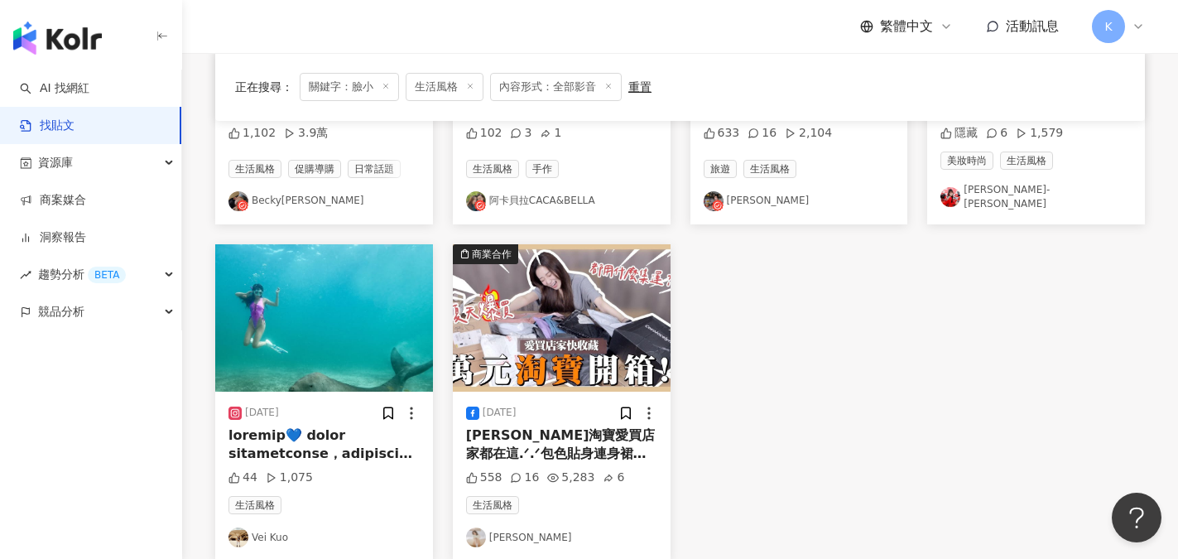
click at [572, 359] on img at bounding box center [562, 317] width 218 height 147
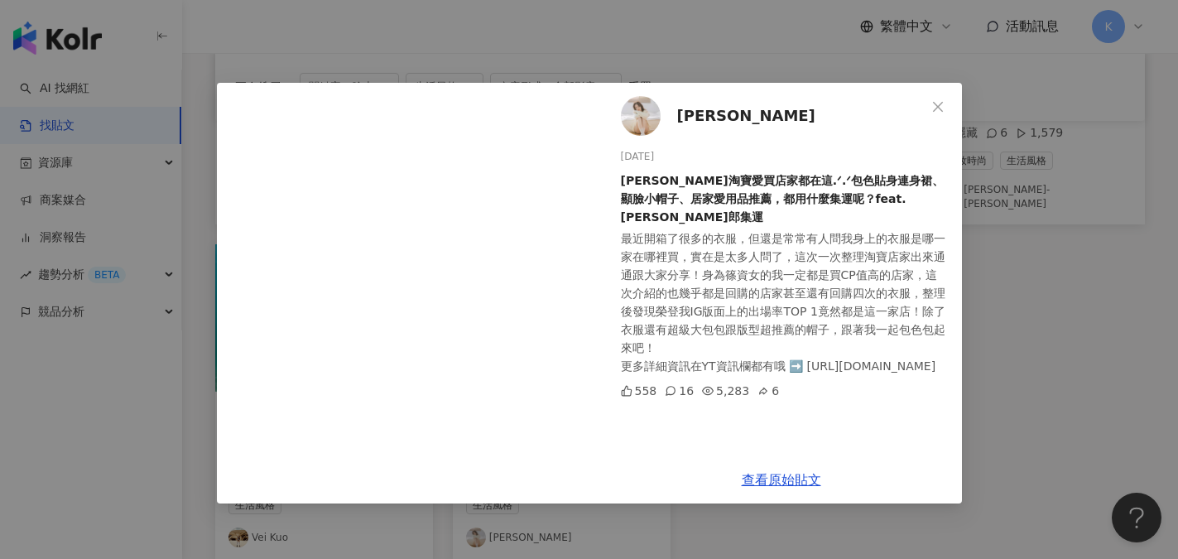
click at [695, 120] on span "篠崎泫" at bounding box center [746, 115] width 138 height 23
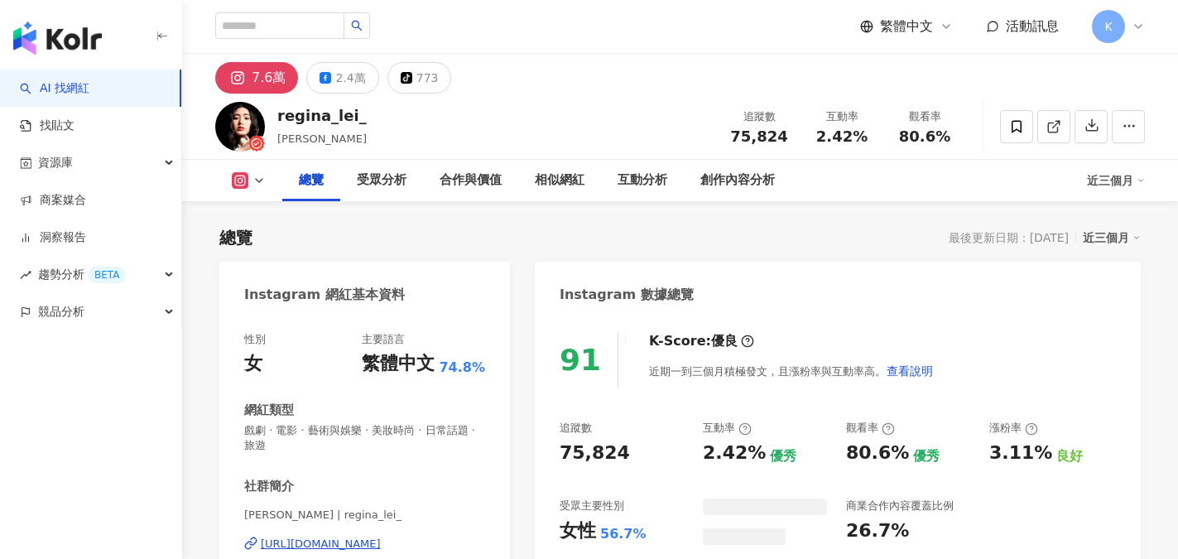
scroll to position [1787, 0]
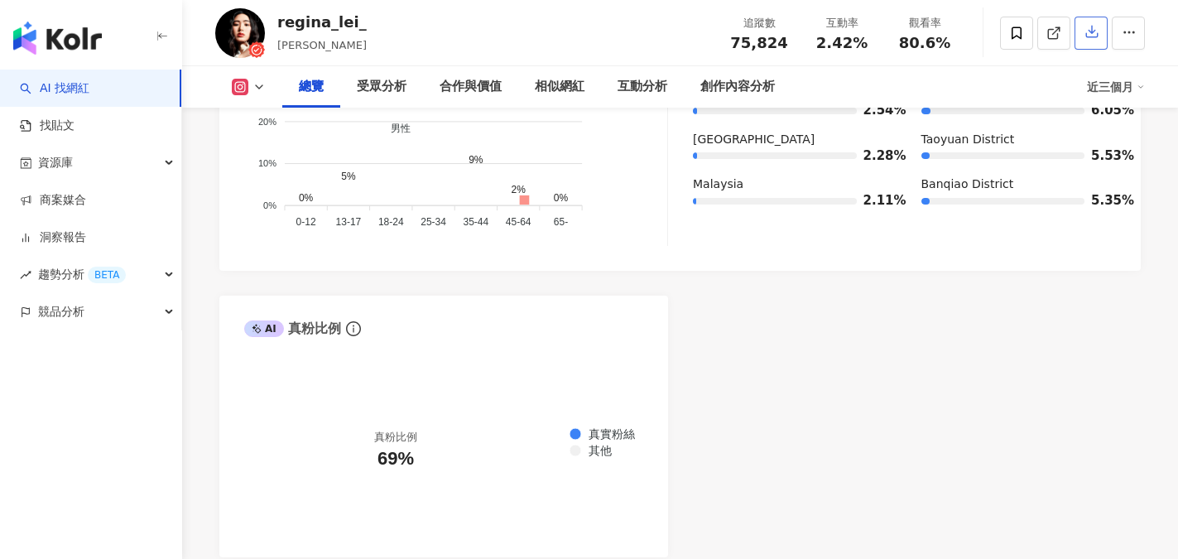
click at [1093, 38] on icon "button" at bounding box center [1092, 32] width 12 height 12
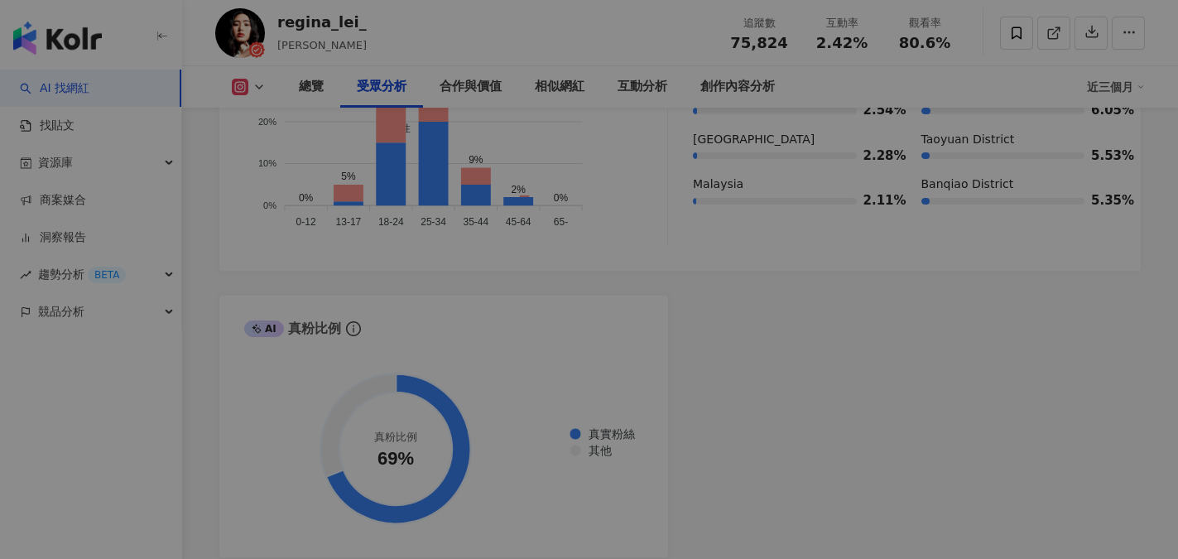
scroll to position [1477, 0]
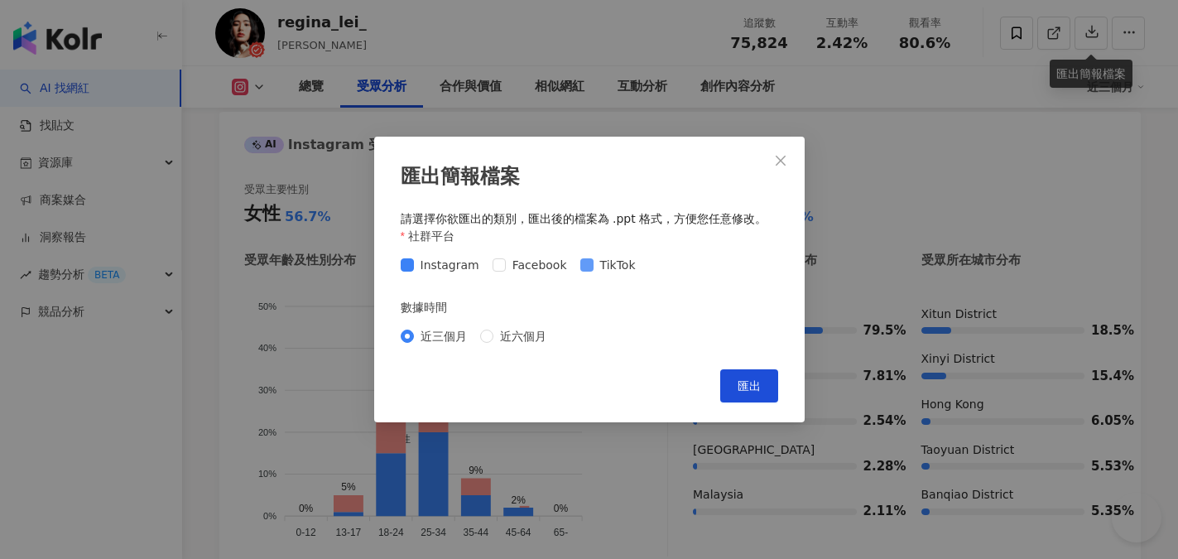
click at [584, 266] on span at bounding box center [586, 264] width 13 height 13
click at [748, 391] on span "匯出" at bounding box center [748, 385] width 23 height 13
click at [755, 396] on button "匯出" at bounding box center [749, 385] width 58 height 33
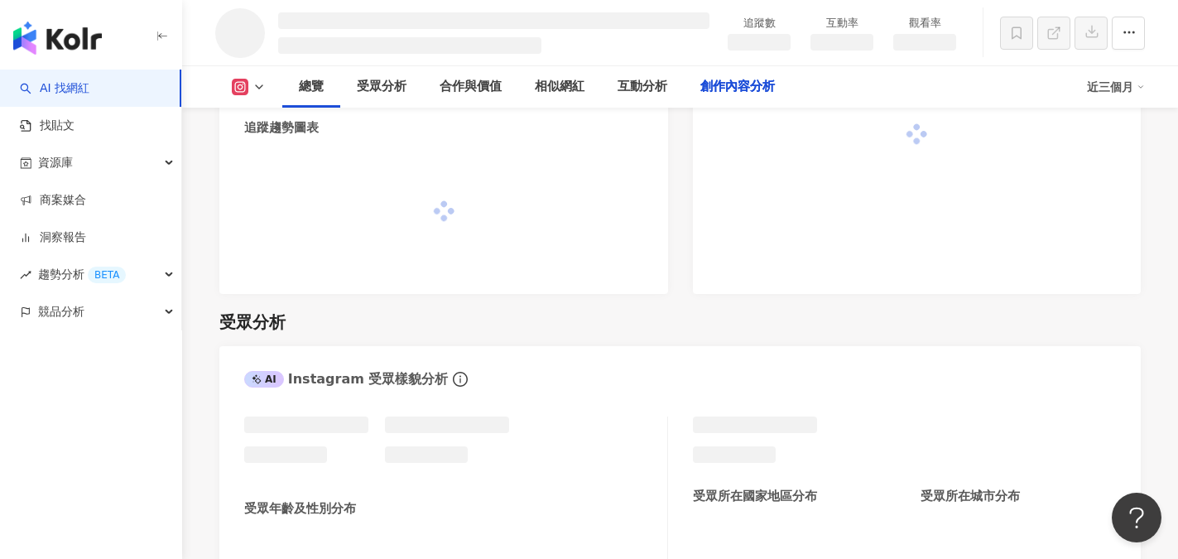
scroll to position [4643, 0]
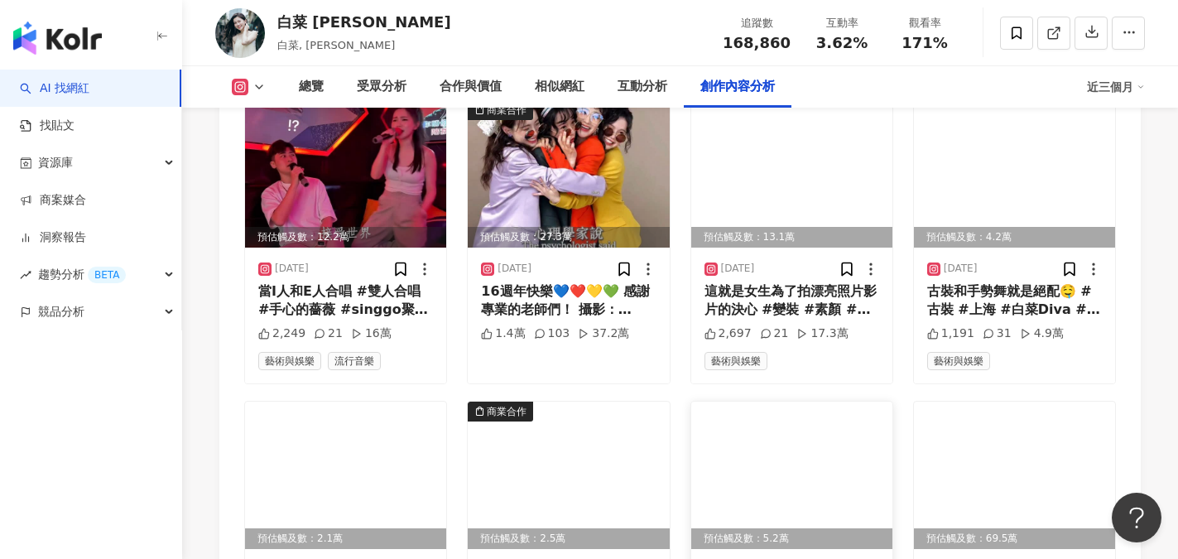
scroll to position [5748, 0]
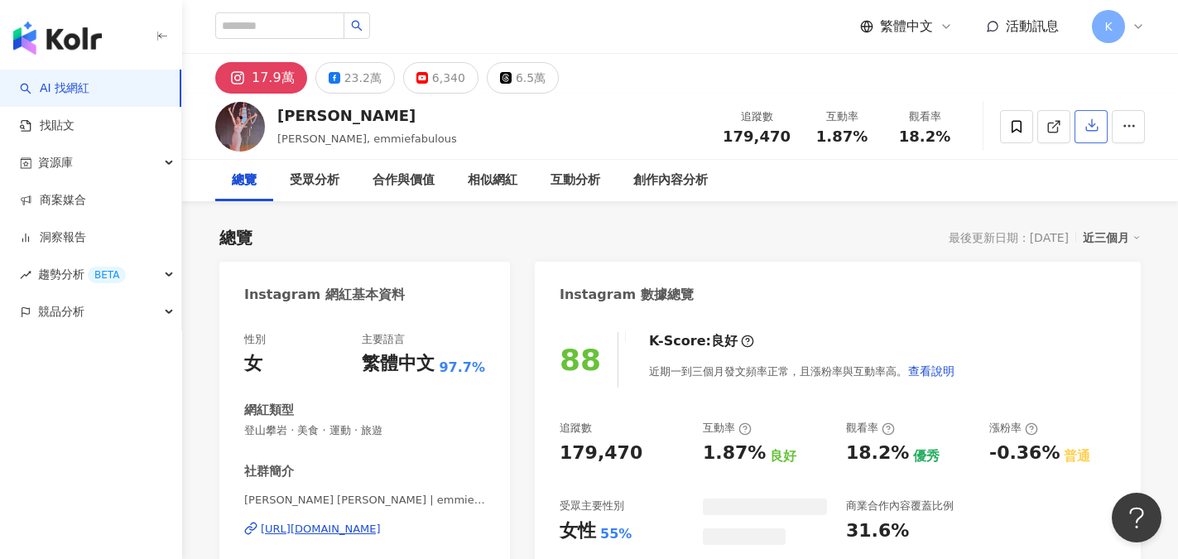
click at [1096, 131] on icon "button" at bounding box center [1091, 125] width 15 height 15
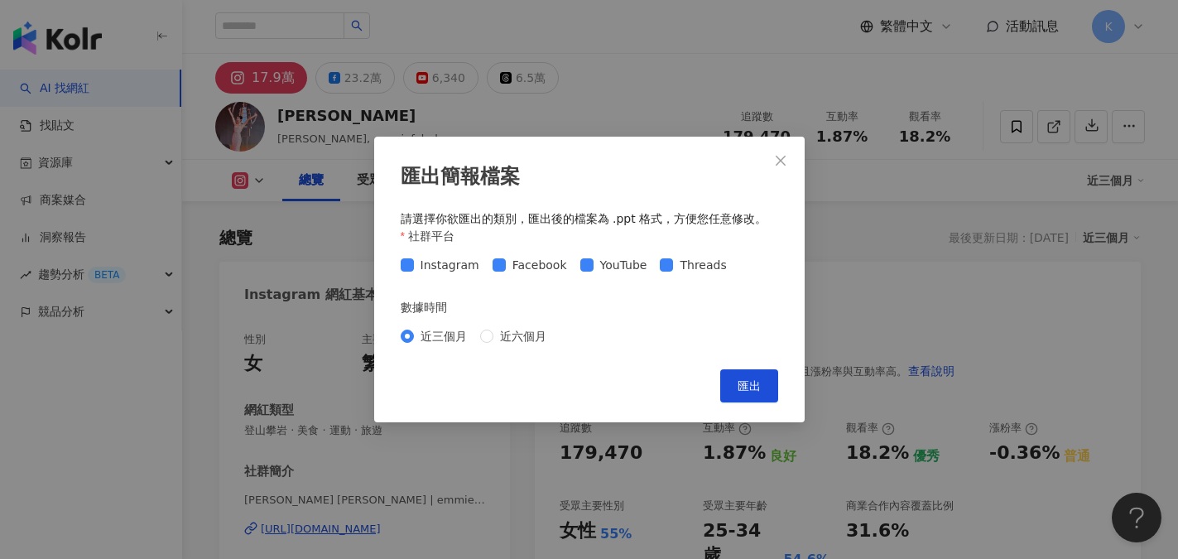
click at [500, 265] on div "匯出簡報檔案 請選擇你欲匯出的類別，匯出後的檔案為 .ppt 格式，方便您任意修改。 社群平台 Instagram Facebook YouTube Thre…" at bounding box center [589, 279] width 1178 height 559
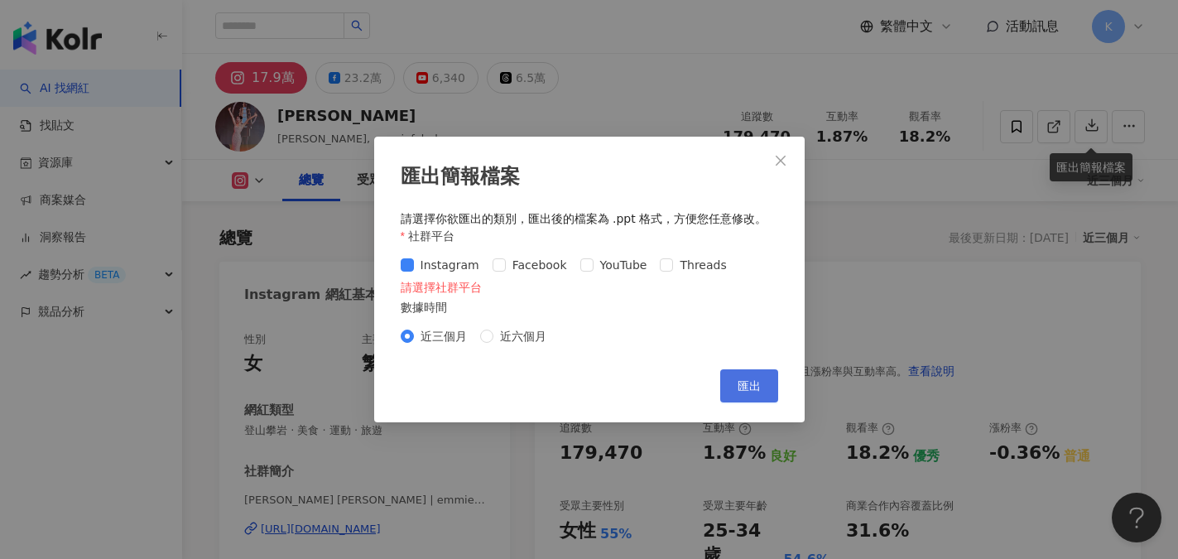
click at [743, 396] on button "匯出" at bounding box center [749, 385] width 58 height 33
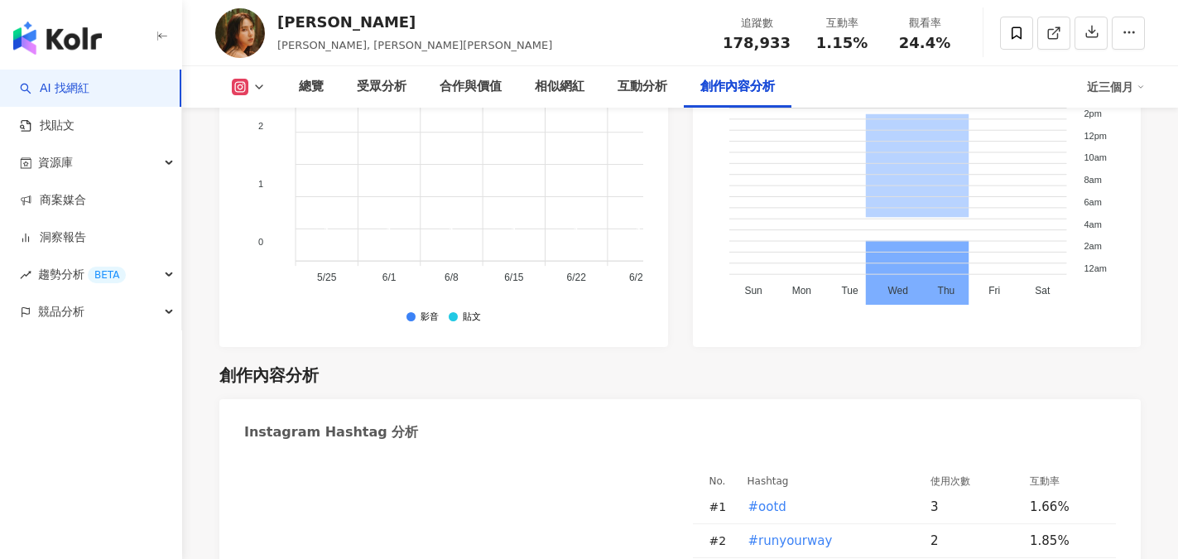
scroll to position [5348, 0]
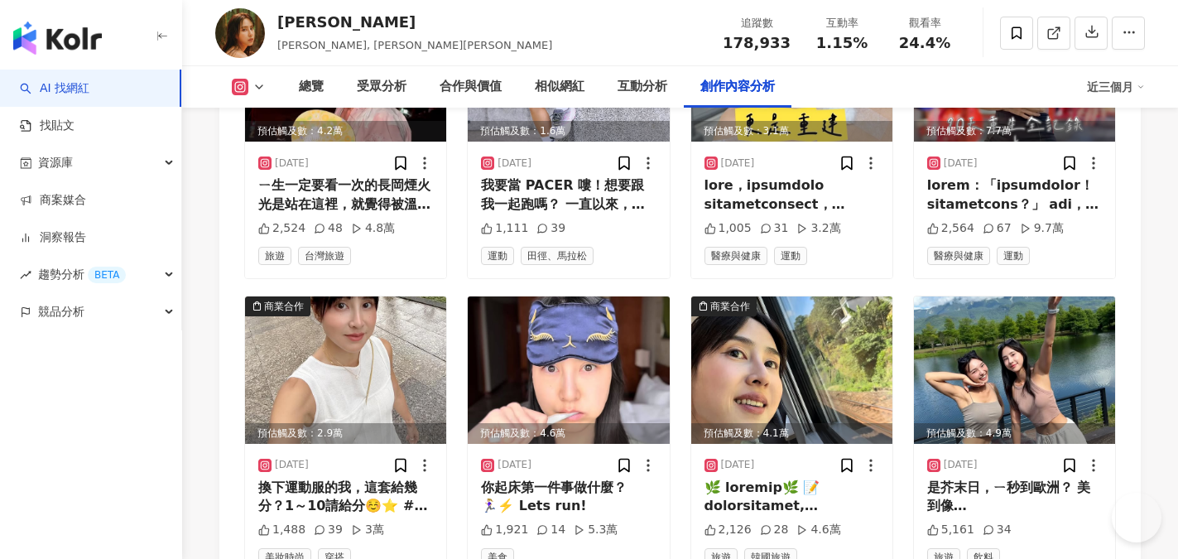
click at [324, 455] on div "View post on Instagram 查看原始貼文" at bounding box center [589, 279] width 1178 height 559
click at [312, 362] on div at bounding box center [412, 372] width 363 height 31
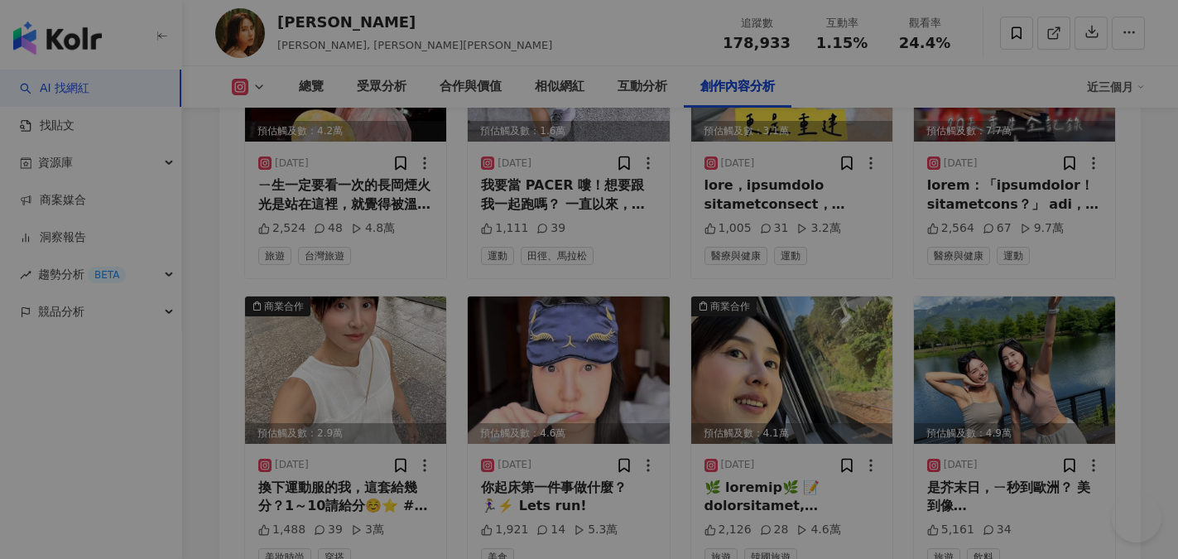
scroll to position [5679, 0]
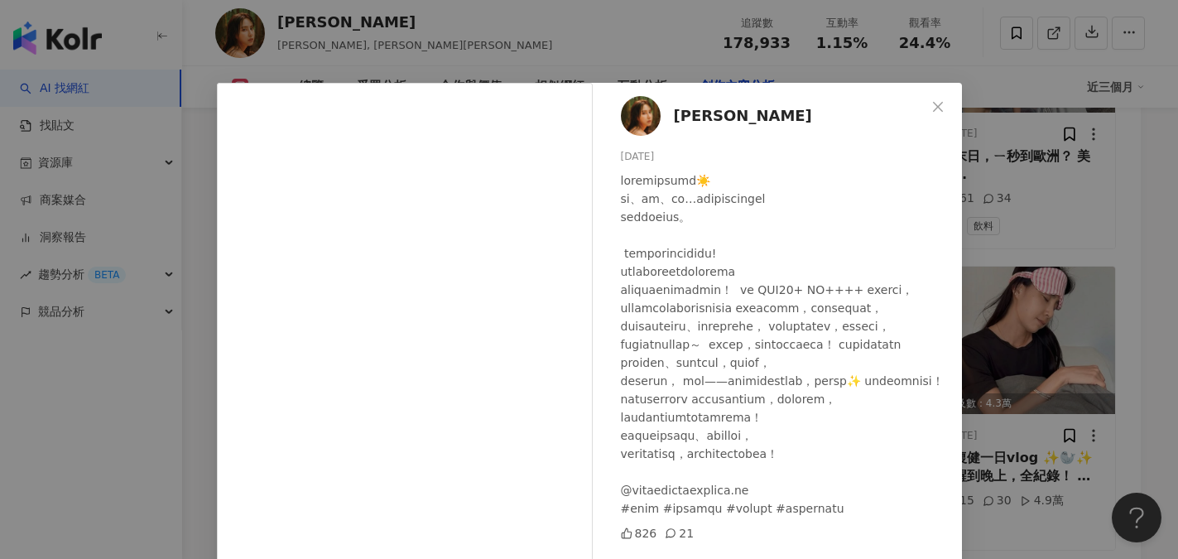
click at [934, 106] on div "總覽 受眾分析 合作與價值 相似網紅 互動分析 創作內容分析" at bounding box center [684, 86] width 805 height 41
click at [941, 100] on div "總覽 受眾分析 合作與價值 相似網紅 互動分析 創作內容分析" at bounding box center [684, 86] width 805 height 41
click at [933, 101] on div "總覽 受眾分析 合作與價值 相似網紅 互動分析 創作內容分析" at bounding box center [684, 86] width 805 height 41
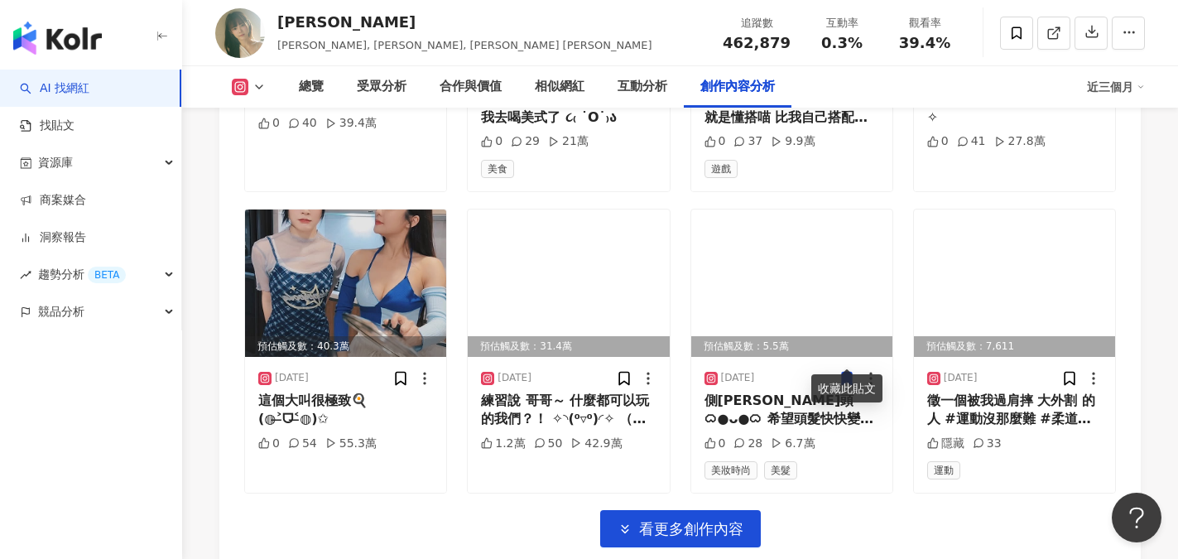
scroll to position [5794, 0]
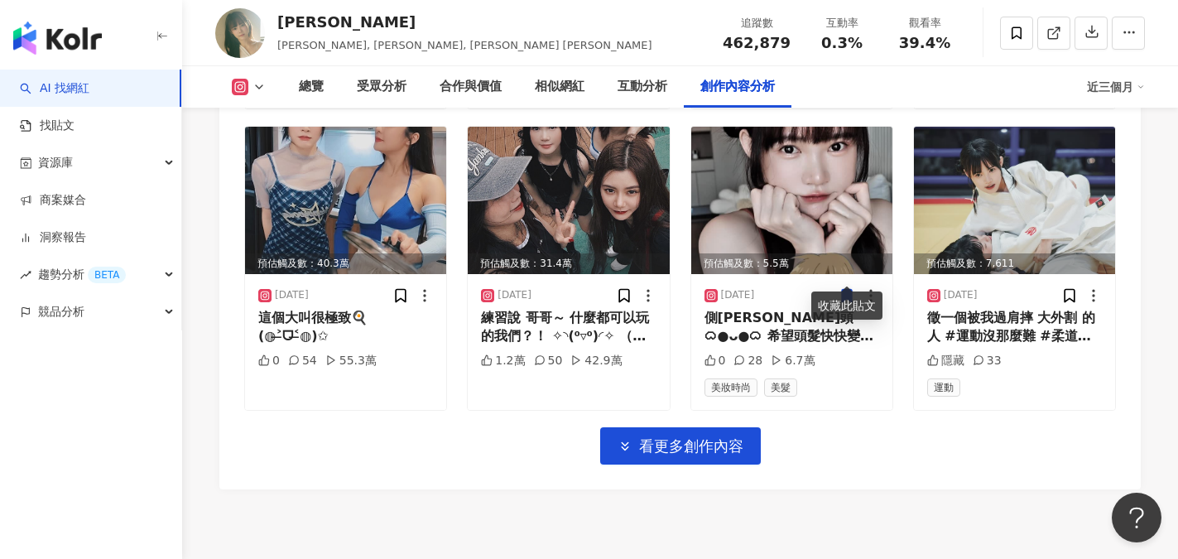
click at [697, 437] on span "看更多創作內容" at bounding box center [691, 446] width 104 height 18
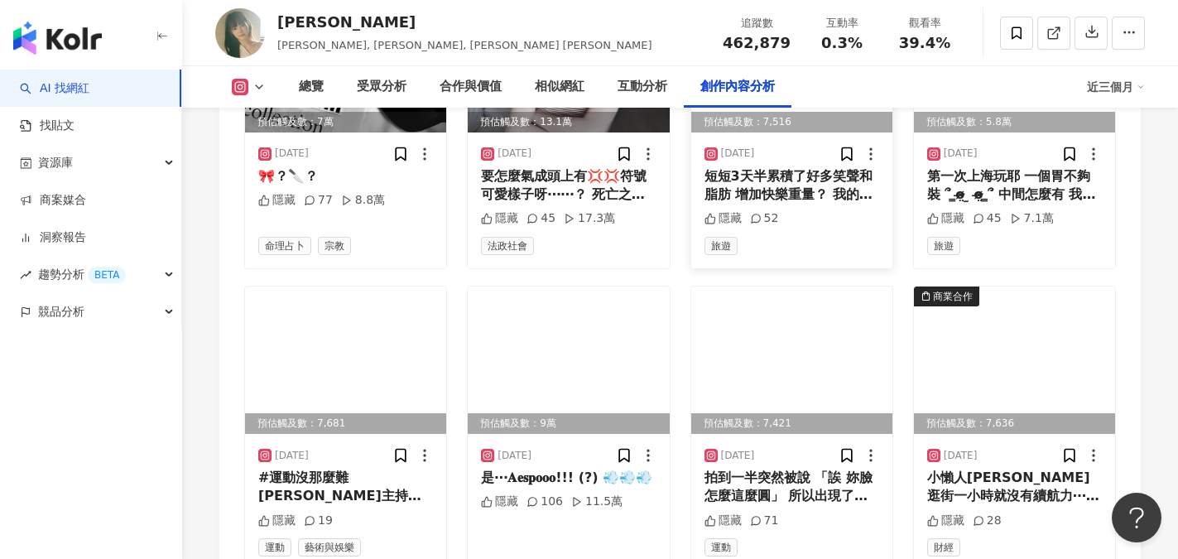
scroll to position [6704, 0]
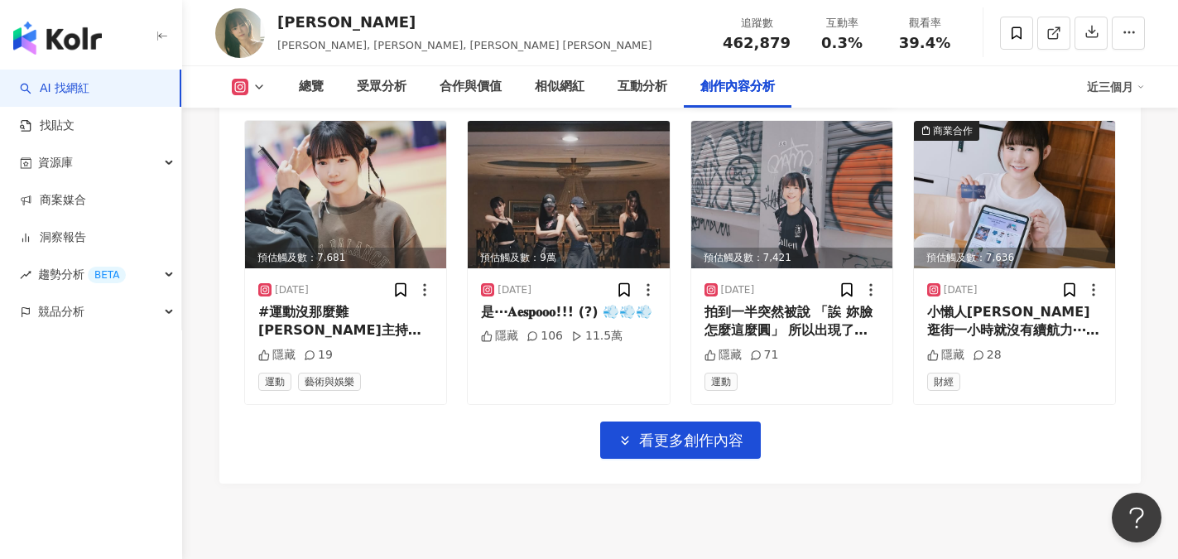
click at [695, 431] on span "看更多創作內容" at bounding box center [691, 440] width 104 height 18
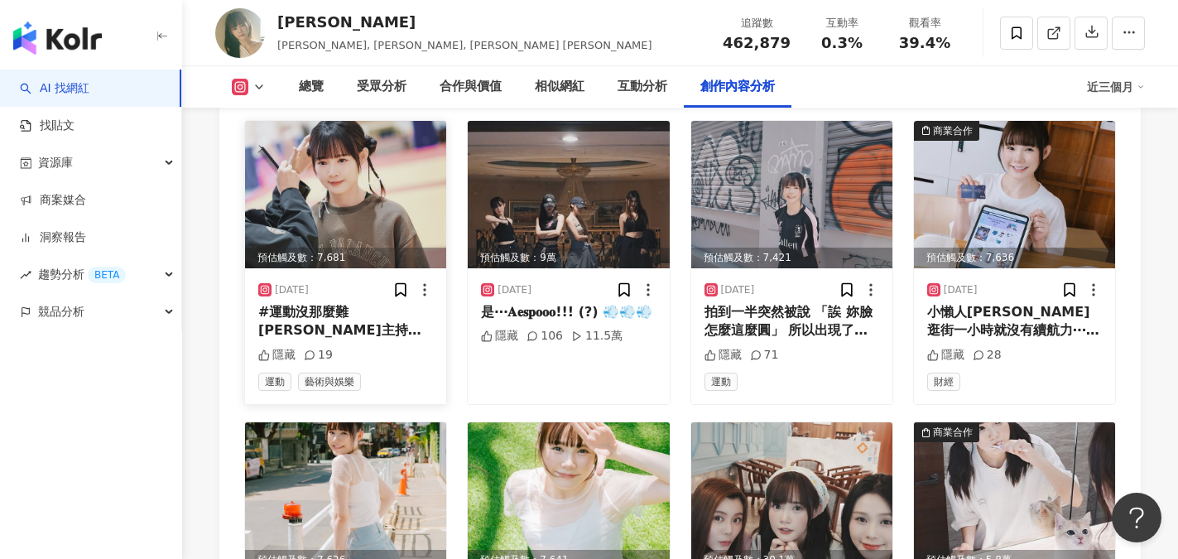
click at [345, 303] on div "#運動沒那麼難 阿緹主持新節目 第一集已經上線啦！！！ 每週五上架 快到公視+收看 柔道阿緹看起來就 1:很會摔人 2:很會被摔 ₍ᐢ•̥ ̫ •̥ᐢ₎？！ …" at bounding box center [345, 321] width 175 height 37
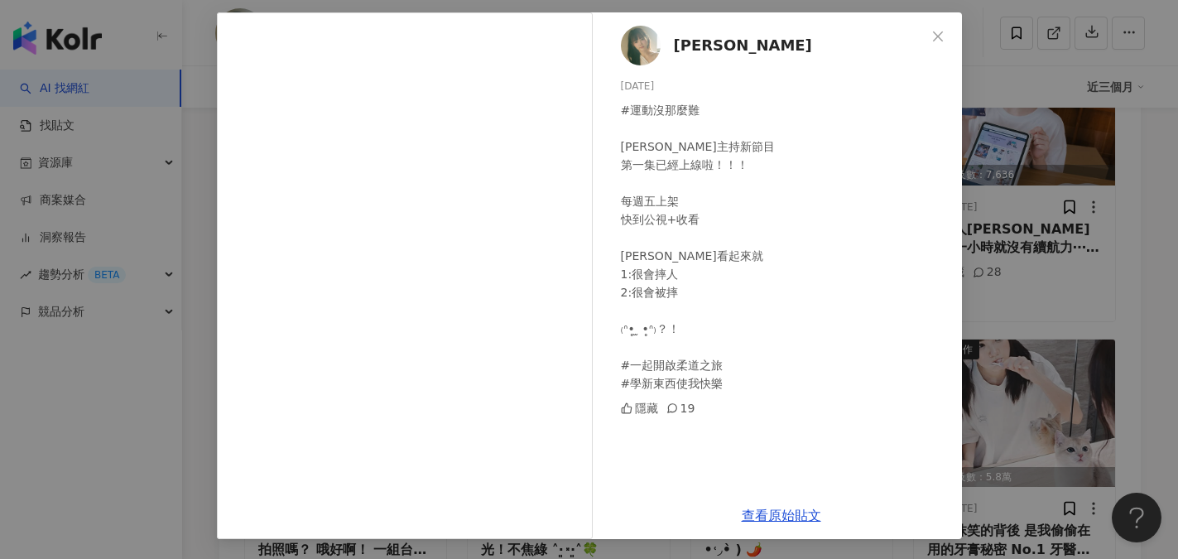
scroll to position [6870, 0]
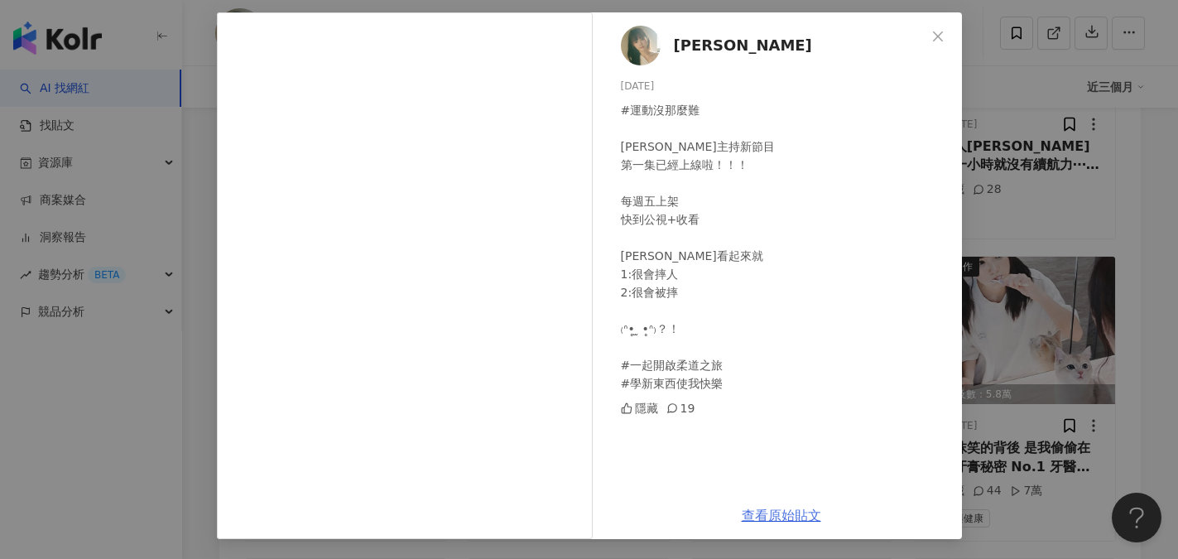
click at [778, 520] on link "查看原始貼文" at bounding box center [781, 515] width 79 height 16
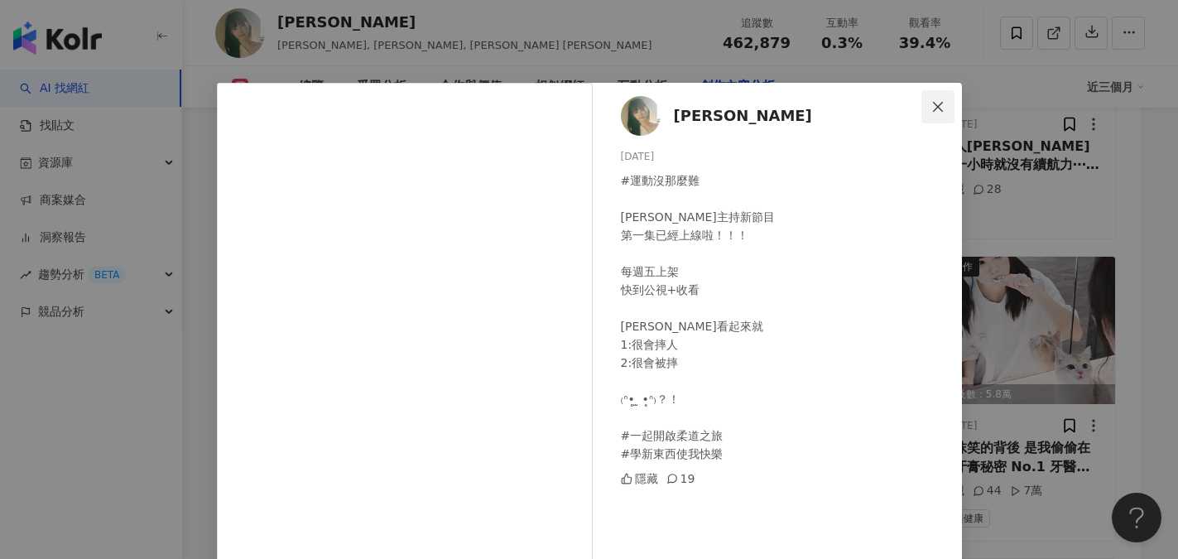
click at [933, 104] on icon "close" at bounding box center [938, 106] width 10 height 10
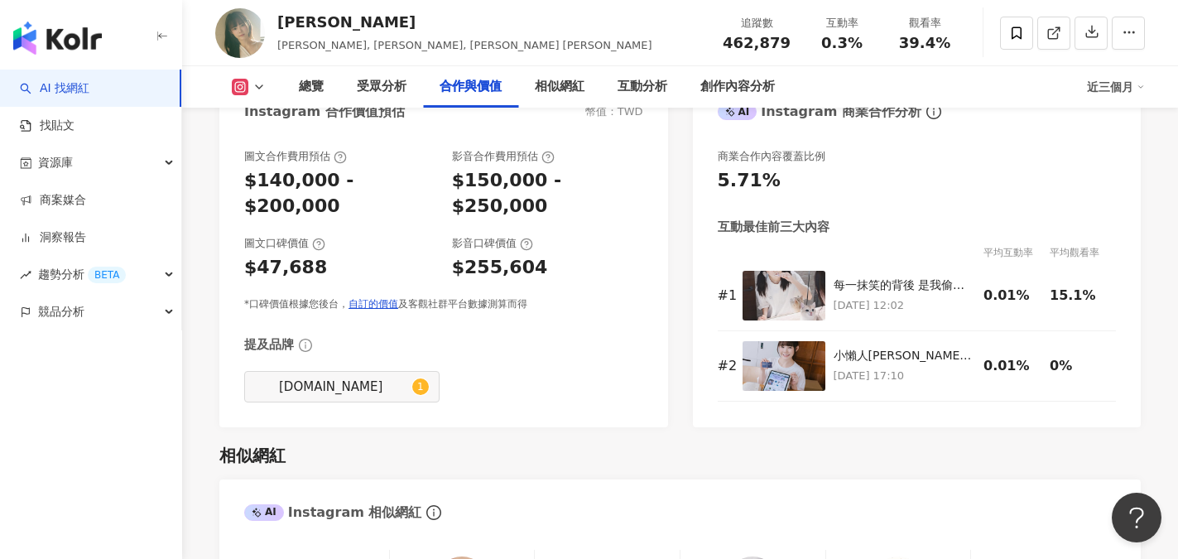
scroll to position [2566, 0]
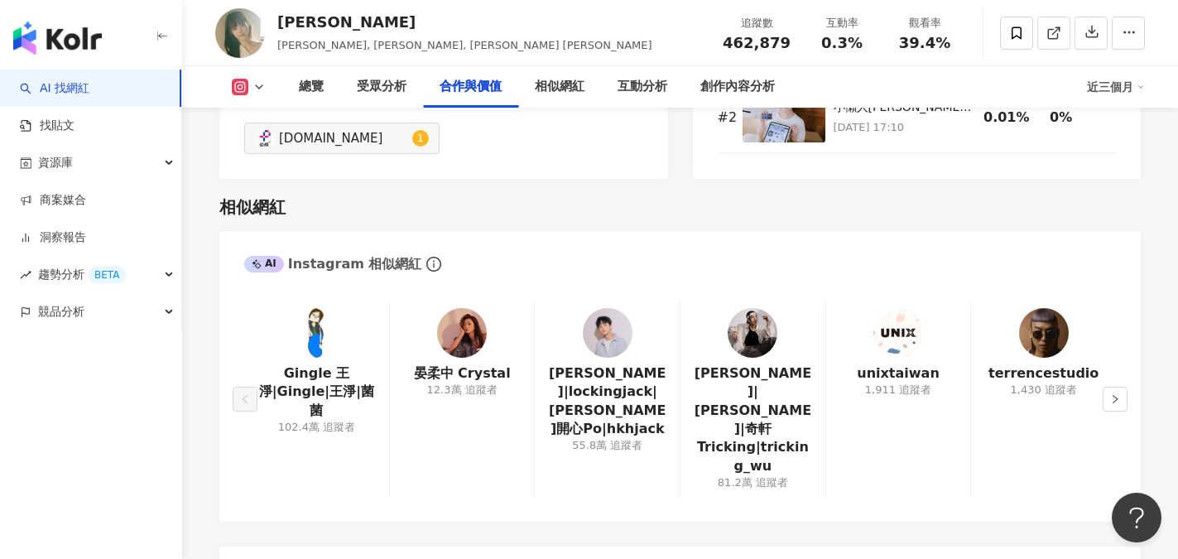
click at [452, 338] on img at bounding box center [462, 333] width 50 height 50
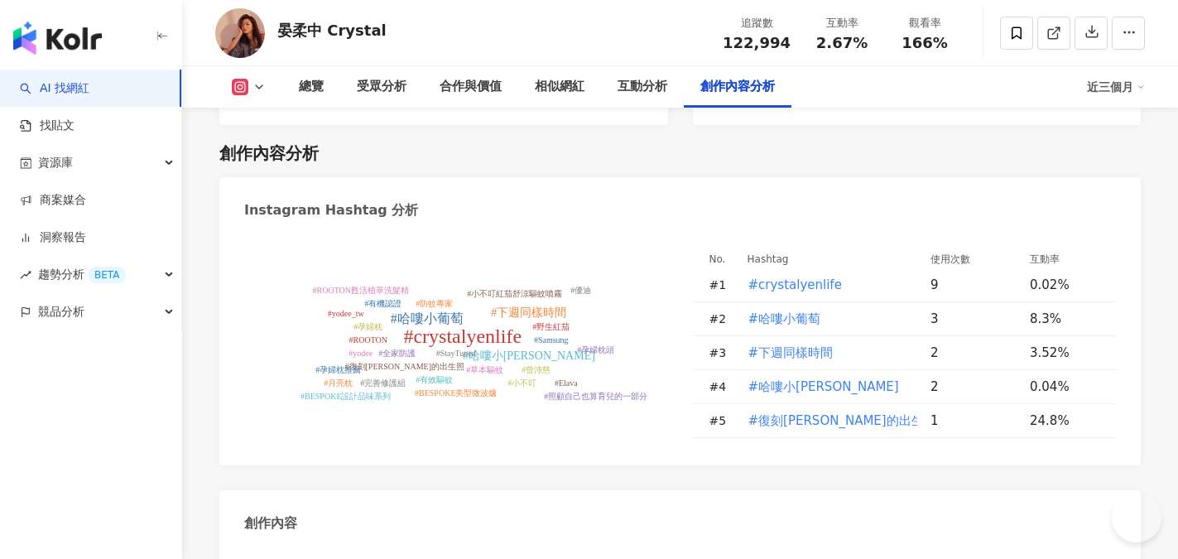
scroll to position [5078, 0]
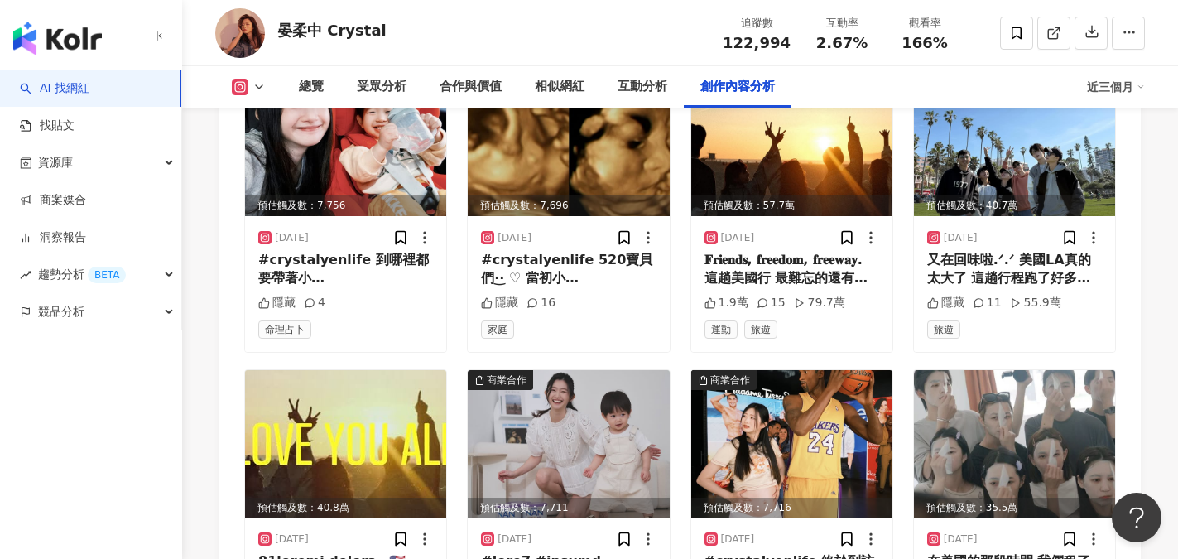
scroll to position [0, 0]
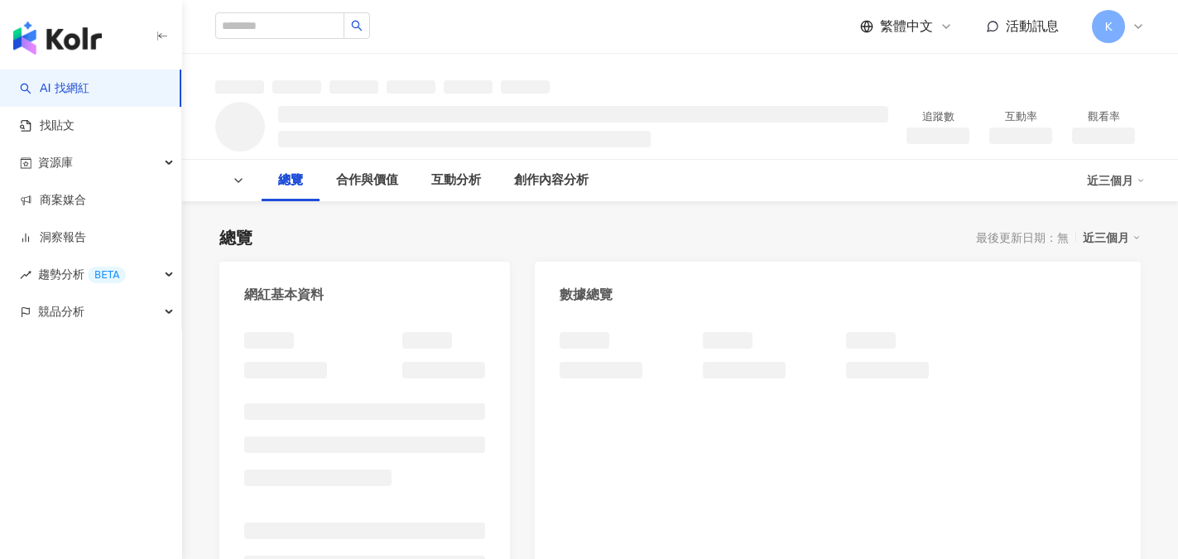
scroll to position [166, 0]
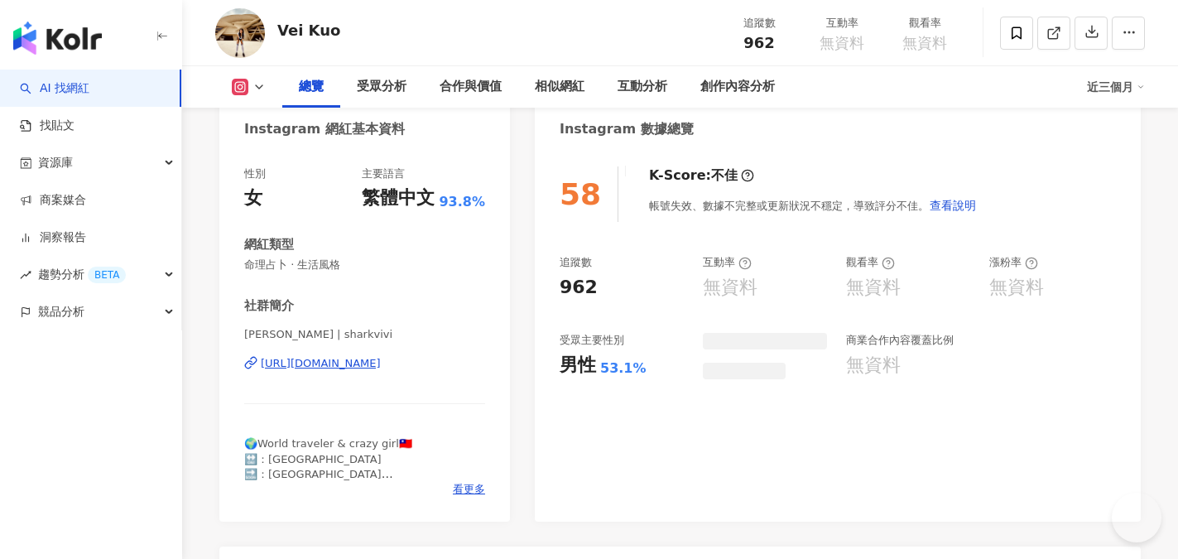
scroll to position [1044, 0]
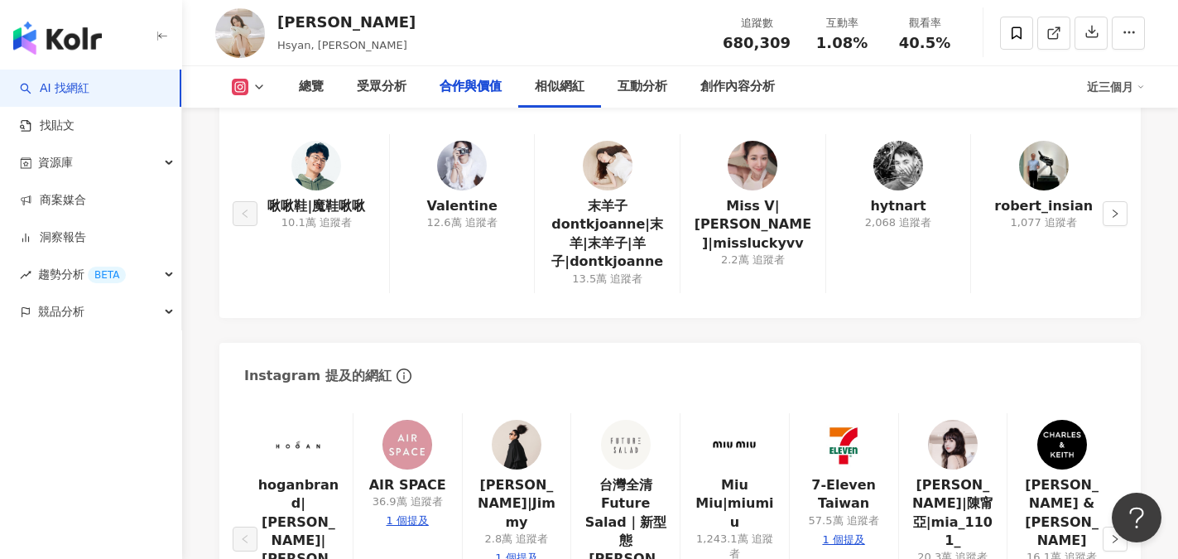
scroll to position [2649, 0]
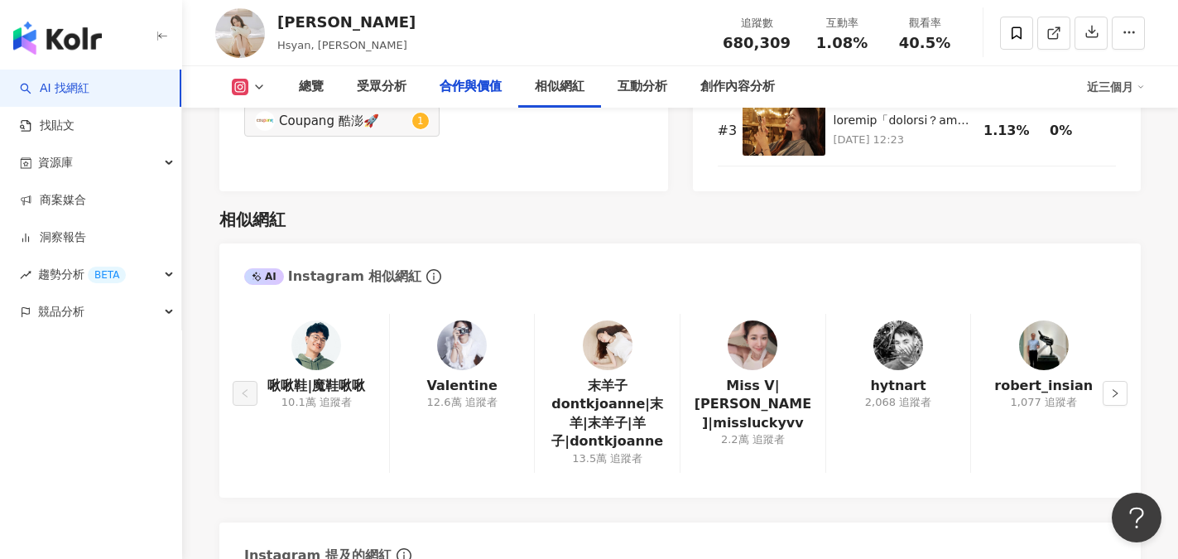
click at [607, 320] on img at bounding box center [608, 345] width 50 height 50
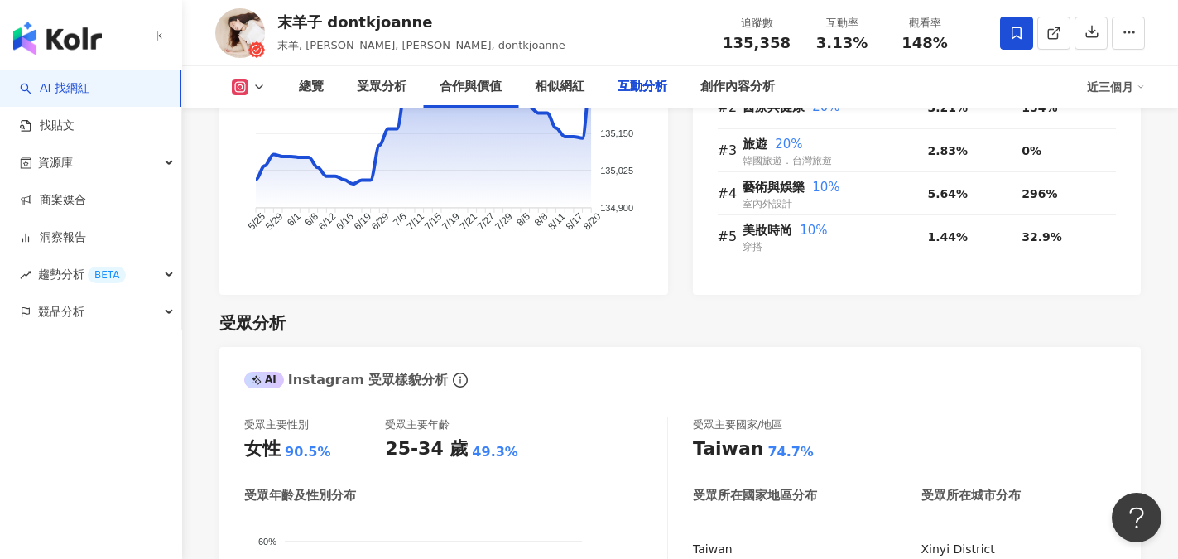
scroll to position [5180, 0]
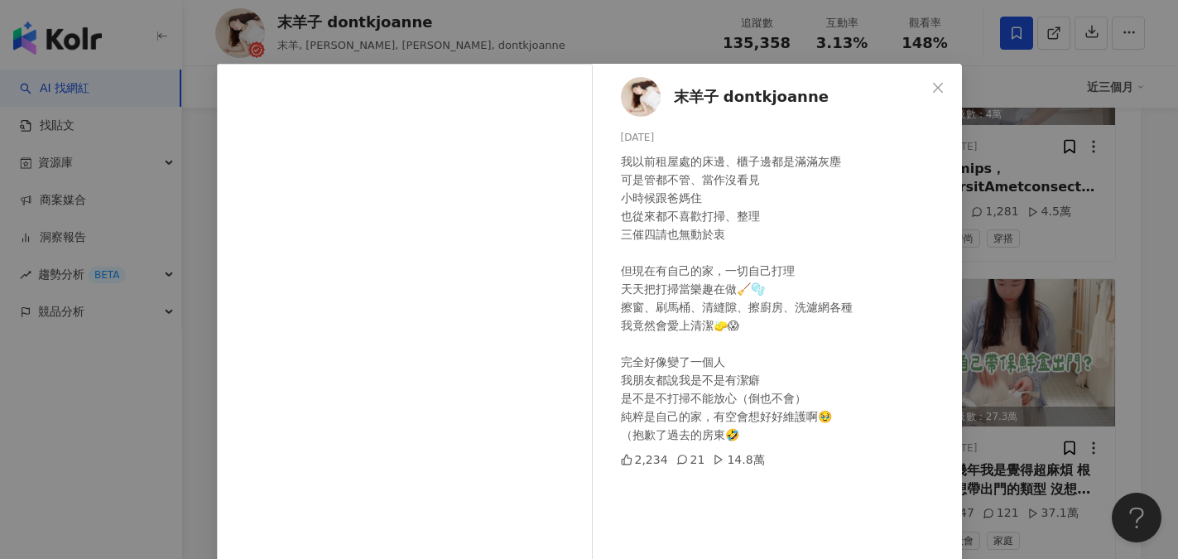
scroll to position [0, 0]
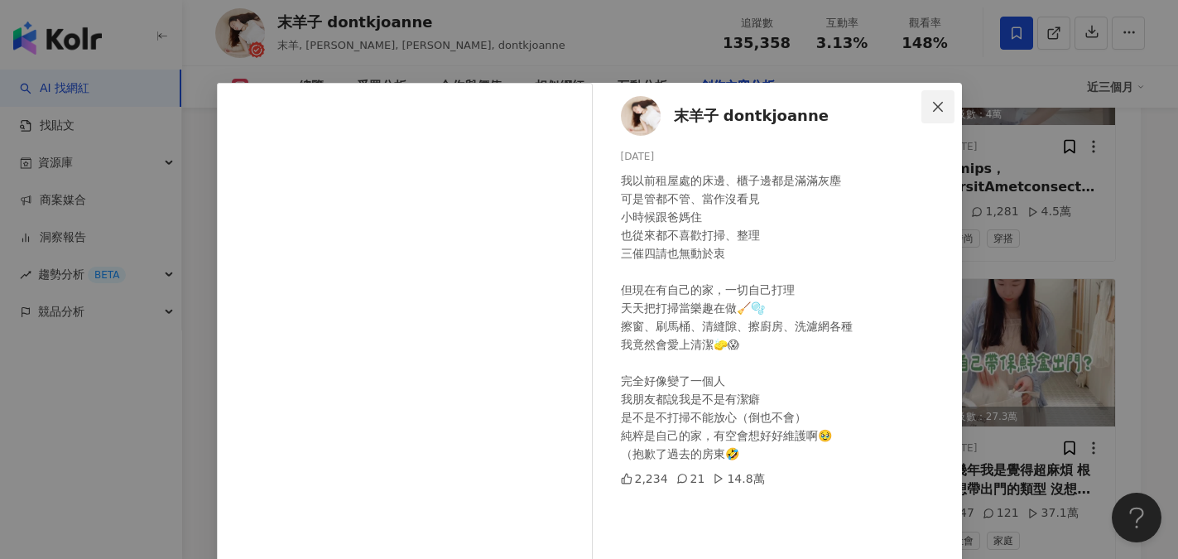
click at [933, 102] on icon "close" at bounding box center [937, 106] width 13 height 13
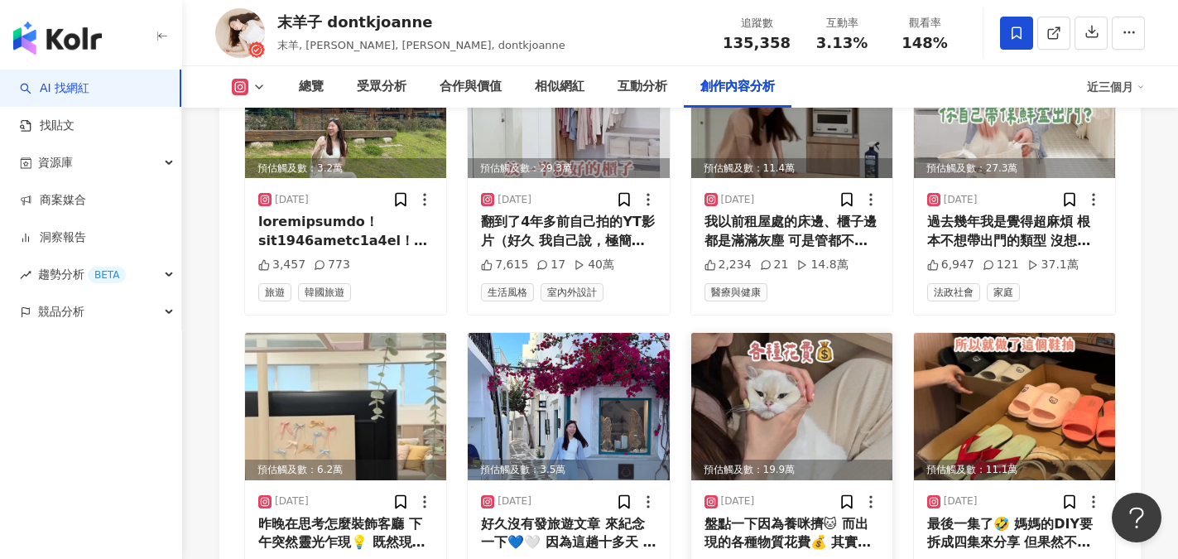
scroll to position [5759, 0]
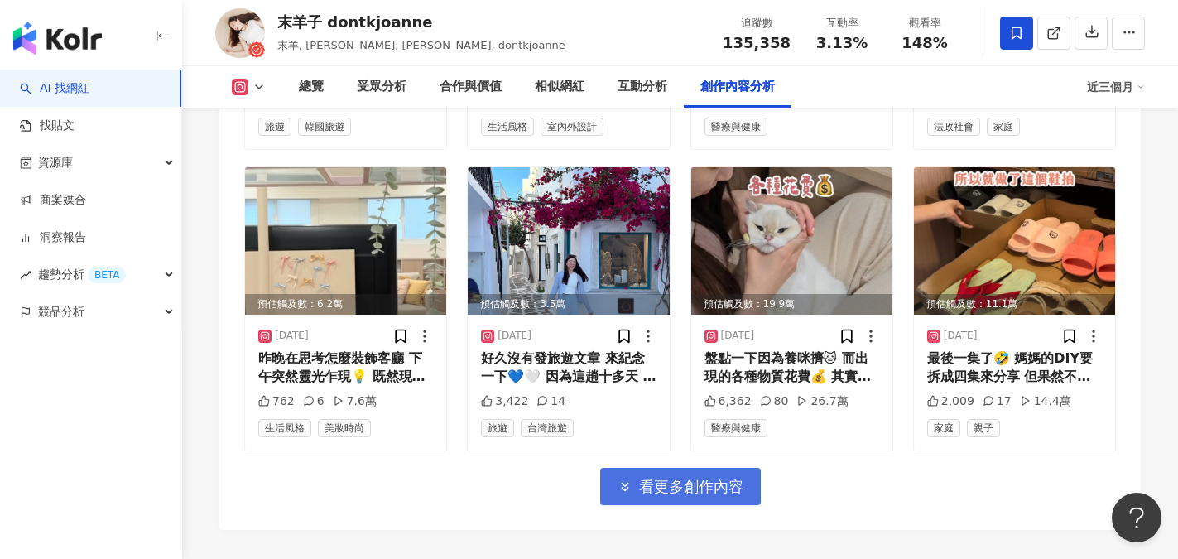
click at [702, 478] on span "看更多創作內容" at bounding box center [691, 487] width 104 height 18
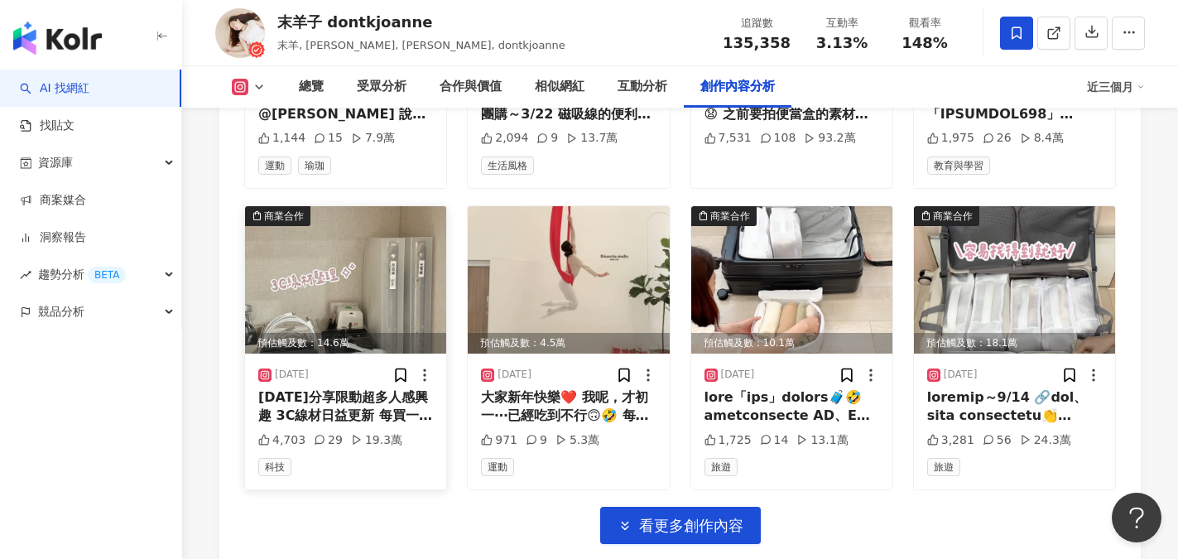
scroll to position [6670, 0]
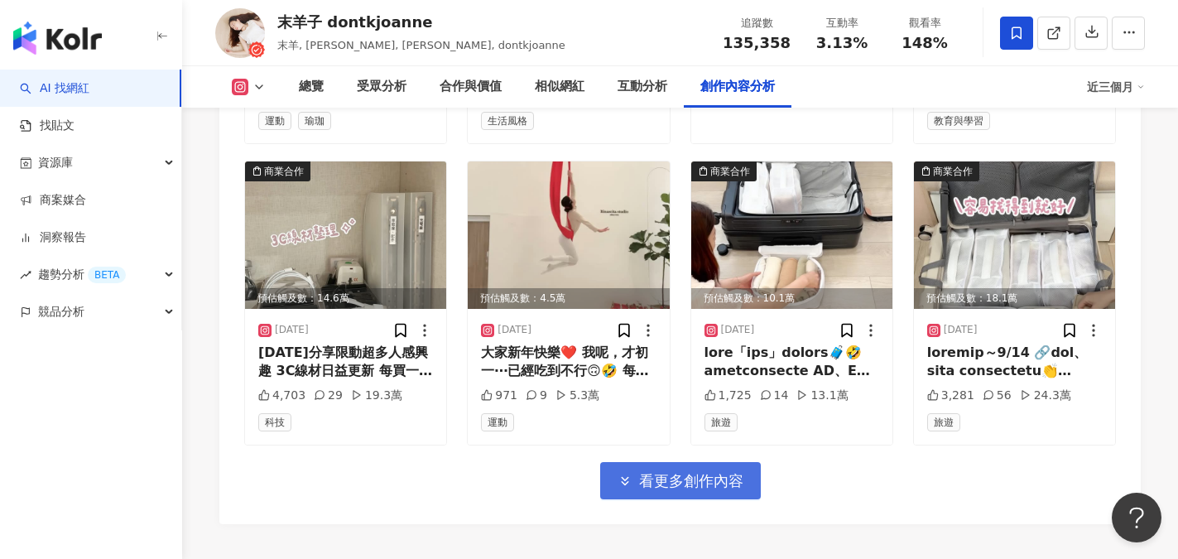
click at [690, 472] on span "看更多創作內容" at bounding box center [691, 481] width 104 height 18
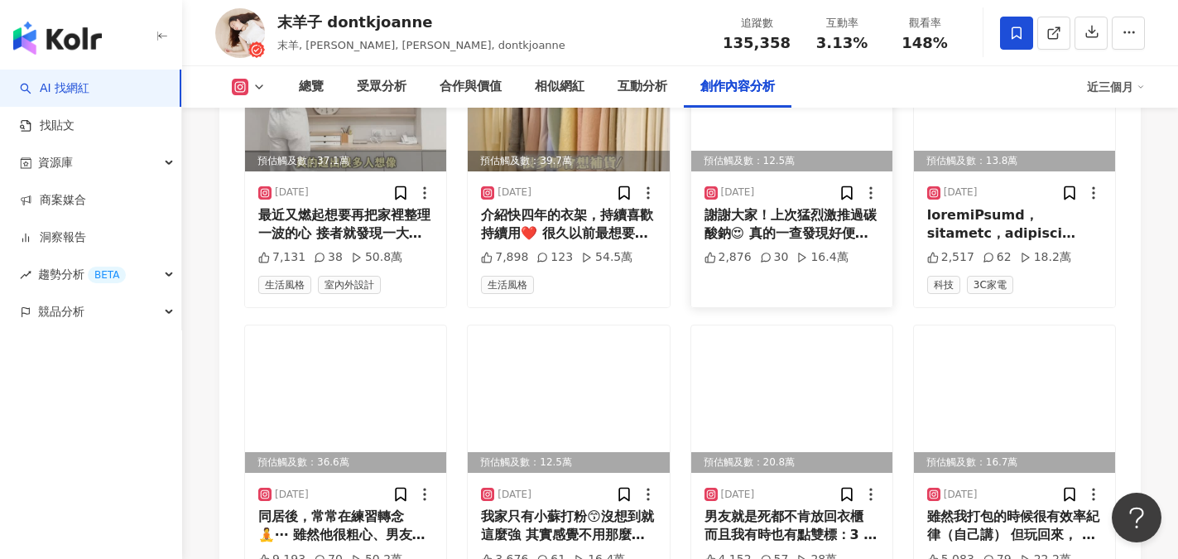
scroll to position [7166, 0]
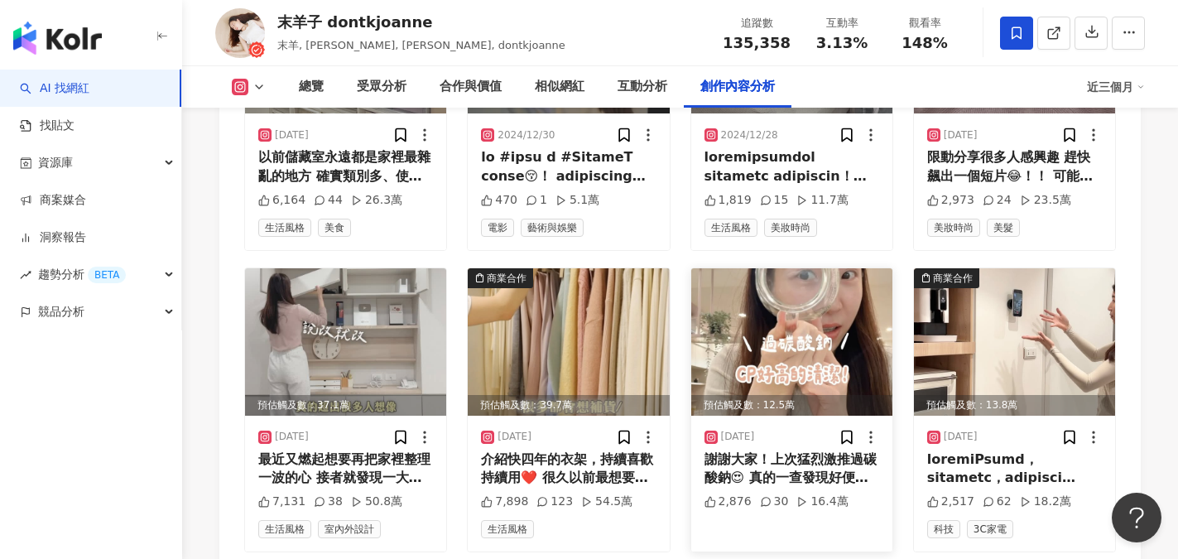
click at [782, 450] on div "謝謝大家！上次猛烈激推過碳酸鈉😍 真的一查發現好便宜， （怎麼感覺很多清潔用品都可以取代了？） 真的比小蘇打更快！不用刷就通通還原😱 明明跟上次很像 但還是想…" at bounding box center [791, 468] width 175 height 37
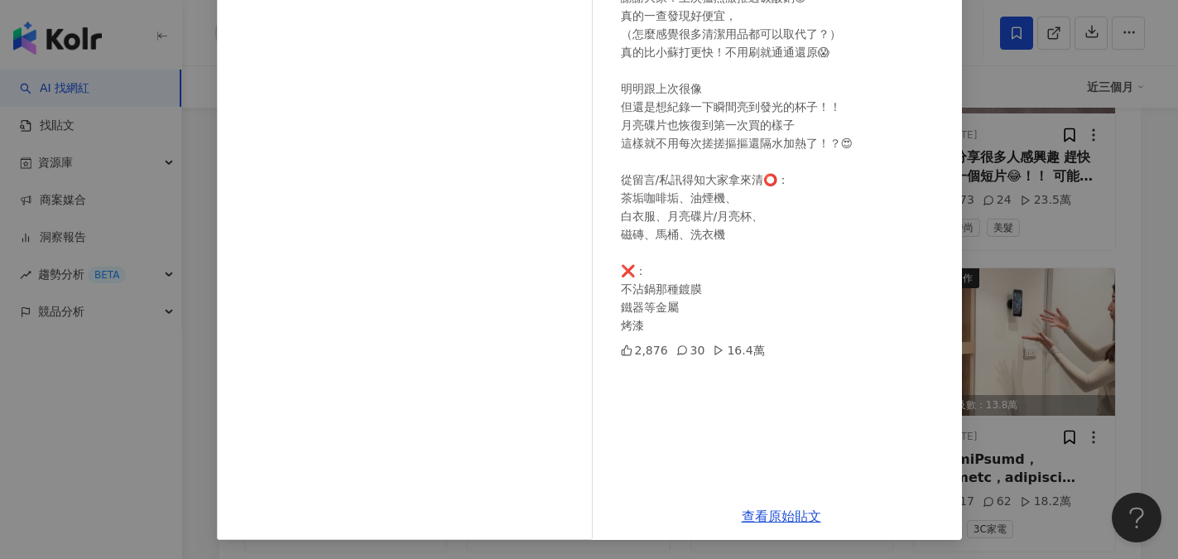
scroll to position [184, 0]
